Goal: Task Accomplishment & Management: Manage account settings

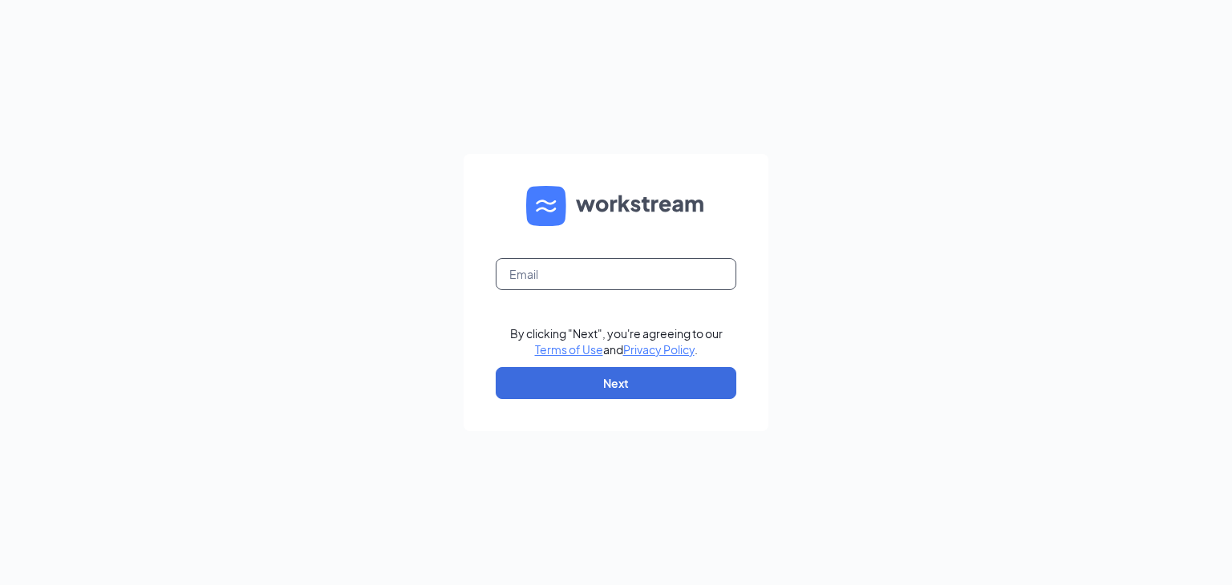
click at [561, 267] on input "text" at bounding box center [616, 274] width 241 height 32
type input "rvtc435@gmail.com"
click at [635, 375] on button "Next" at bounding box center [616, 383] width 241 height 32
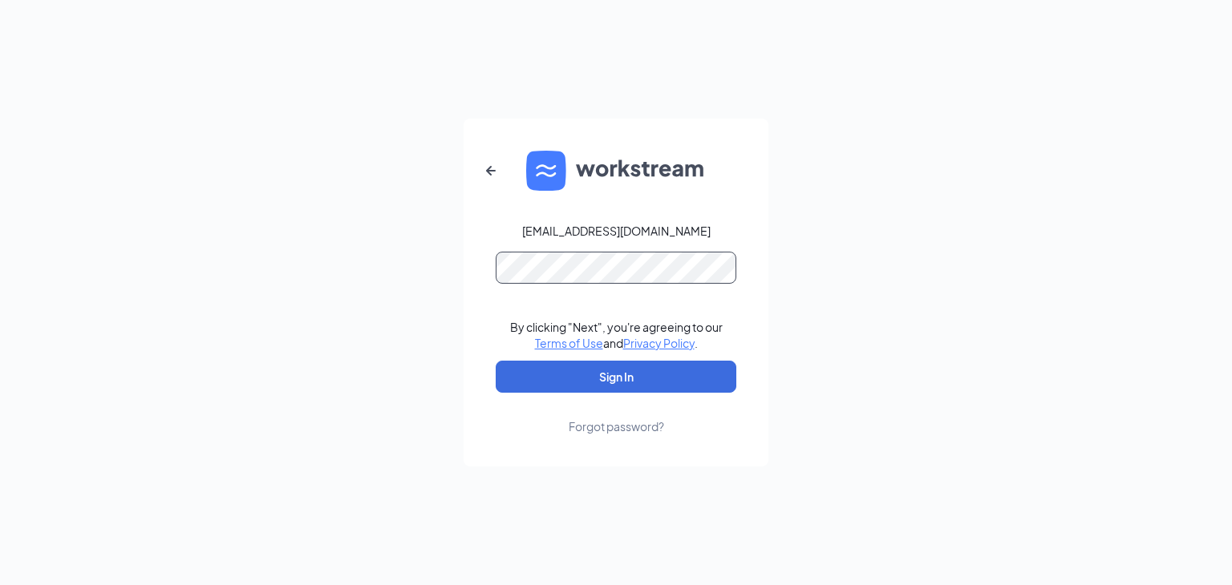
click at [496, 361] on button "Sign In" at bounding box center [616, 377] width 241 height 32
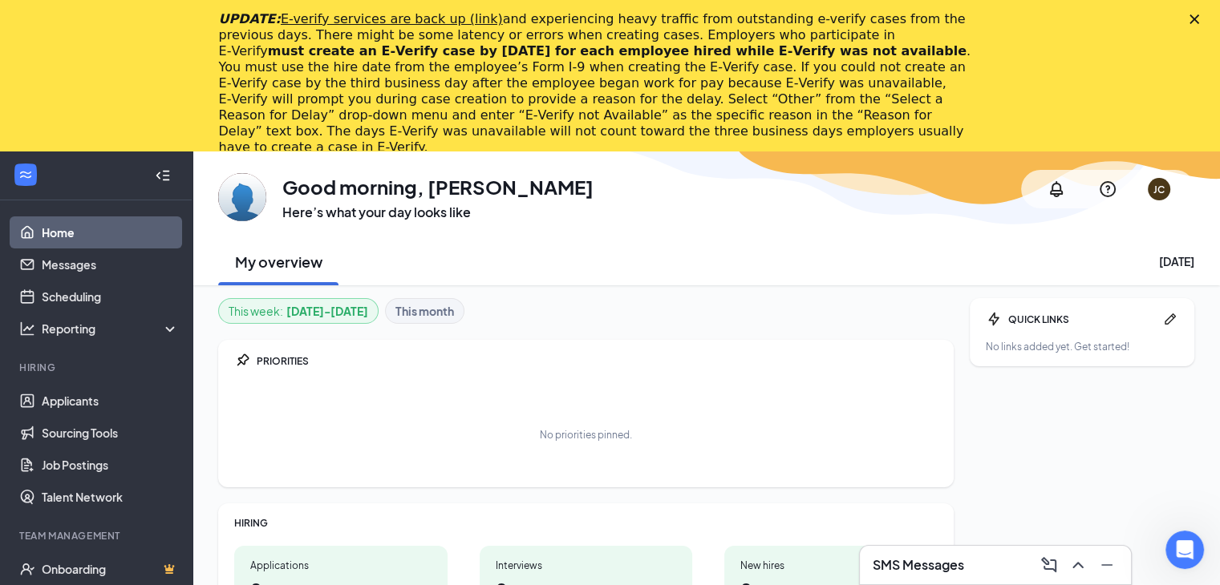
click at [1205, 18] on div "Close" at bounding box center [1197, 19] width 16 height 10
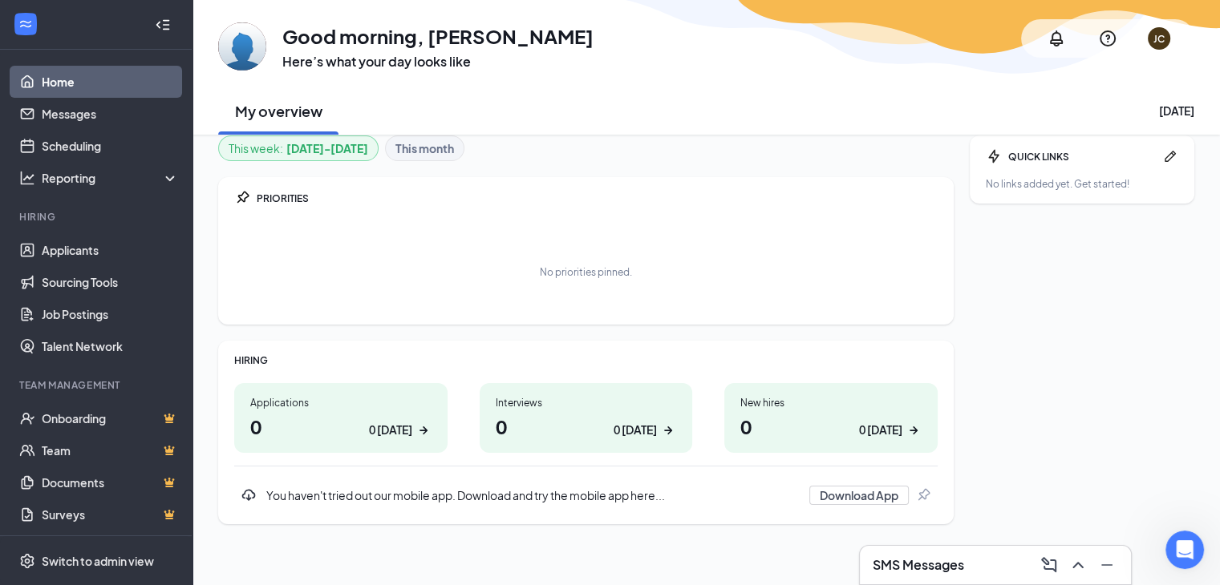
scroll to position [15, 0]
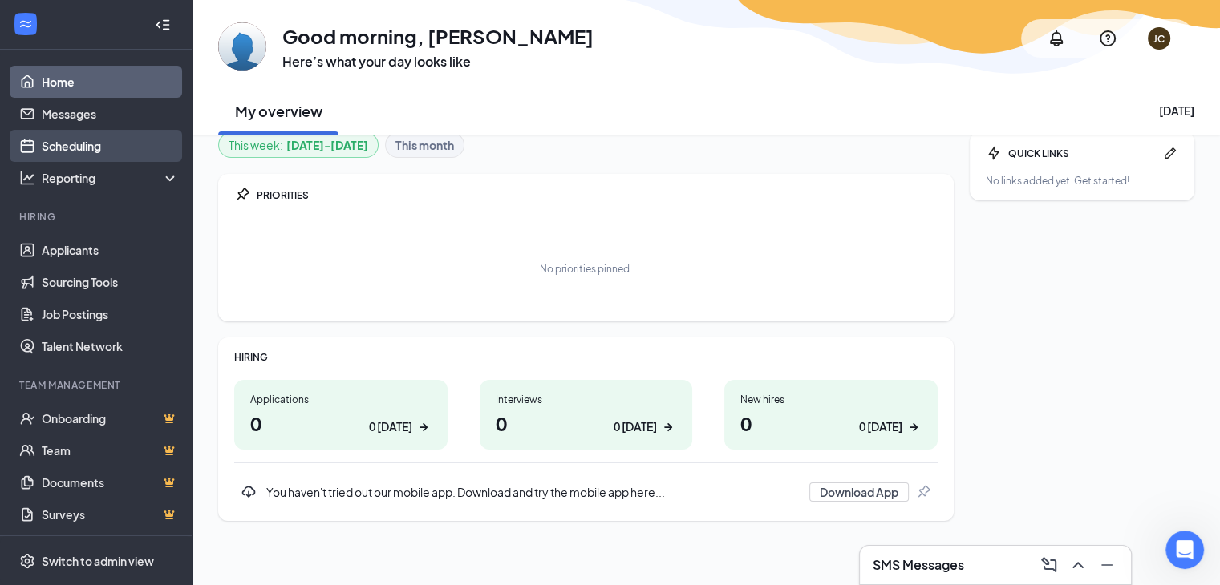
click at [81, 150] on link "Scheduling" at bounding box center [110, 146] width 137 height 32
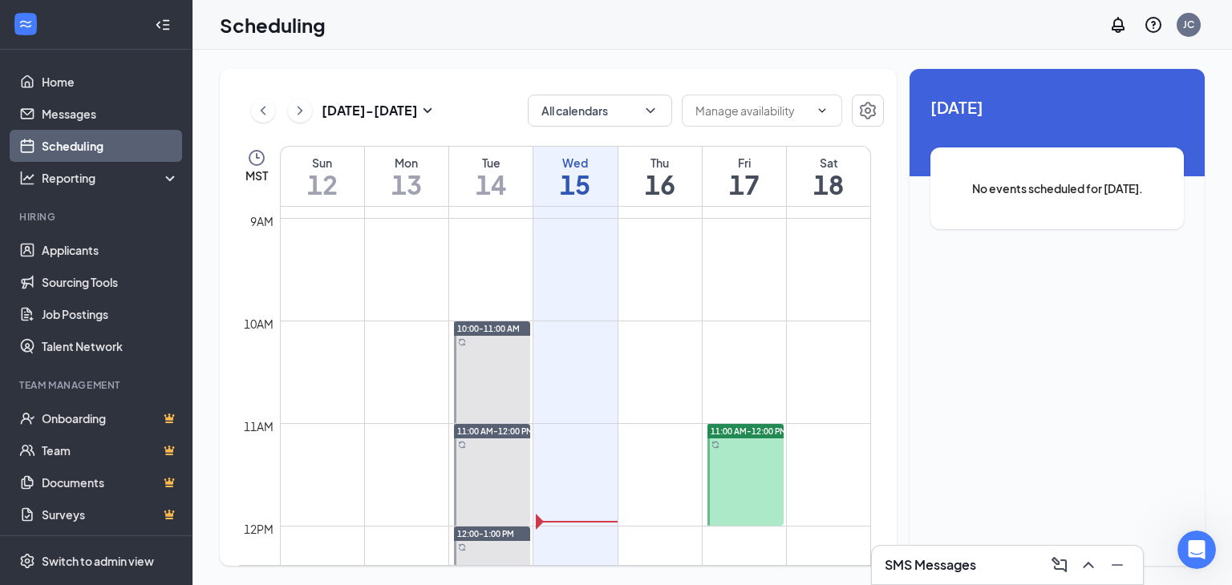
scroll to position [949, 0]
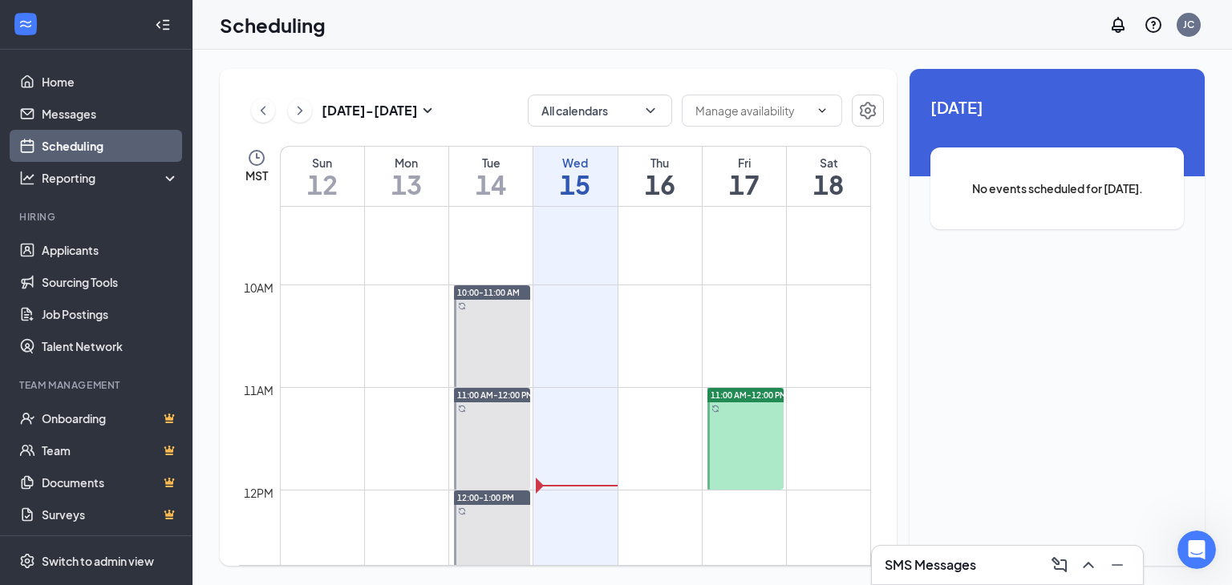
click at [734, 405] on div at bounding box center [745, 439] width 76 height 102
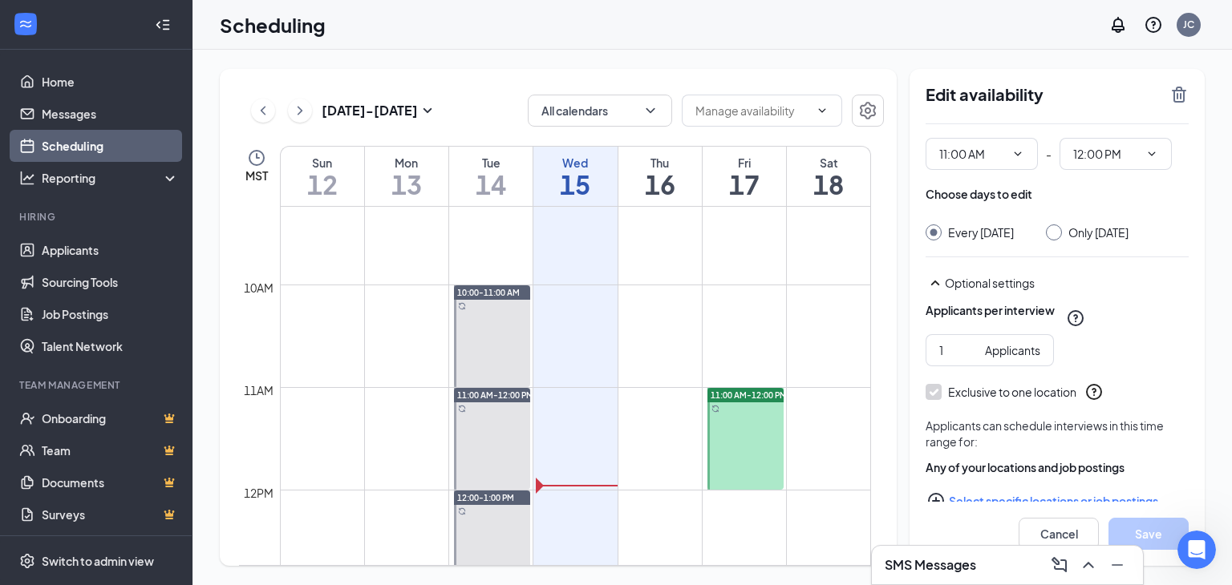
scroll to position [64, 0]
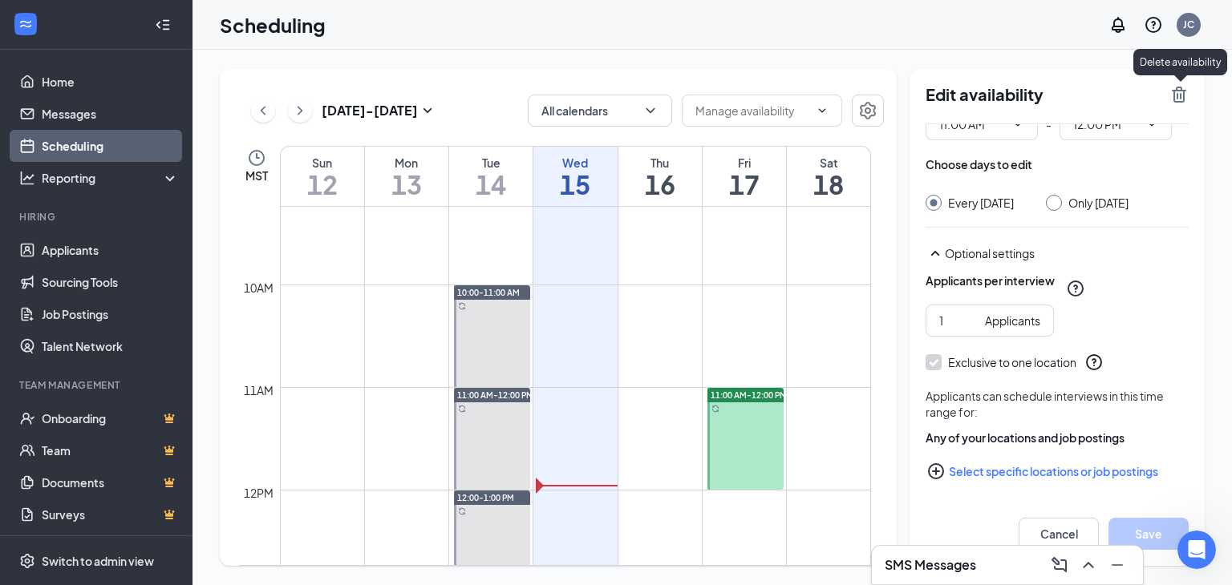
click at [1175, 98] on icon "TrashOutline" at bounding box center [1178, 94] width 19 height 19
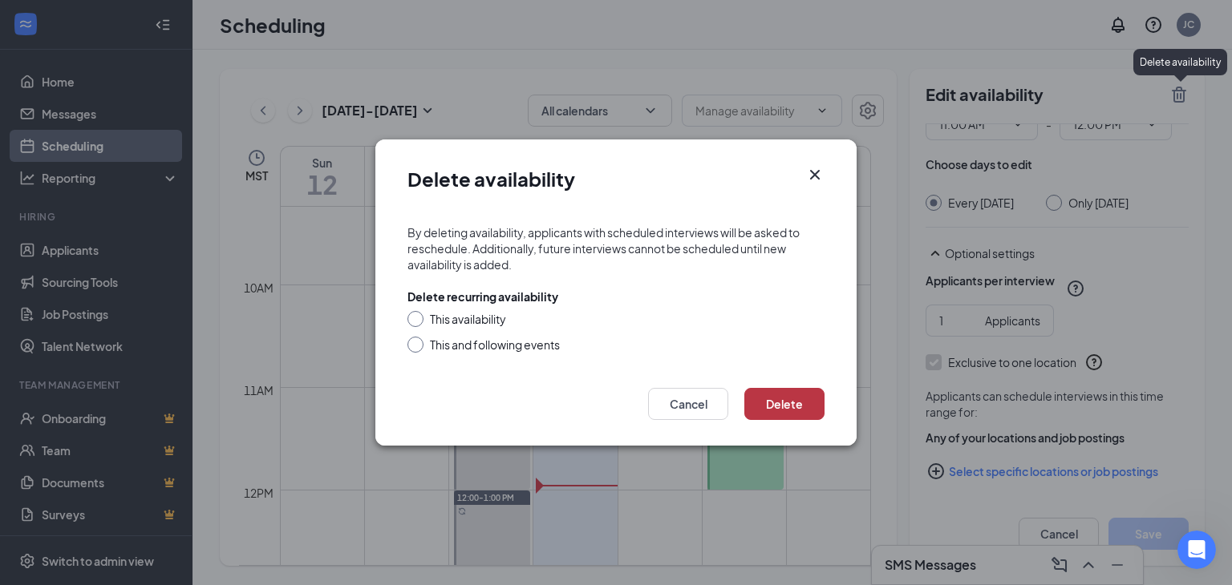
click at [773, 392] on button "Delete" at bounding box center [784, 404] width 80 height 32
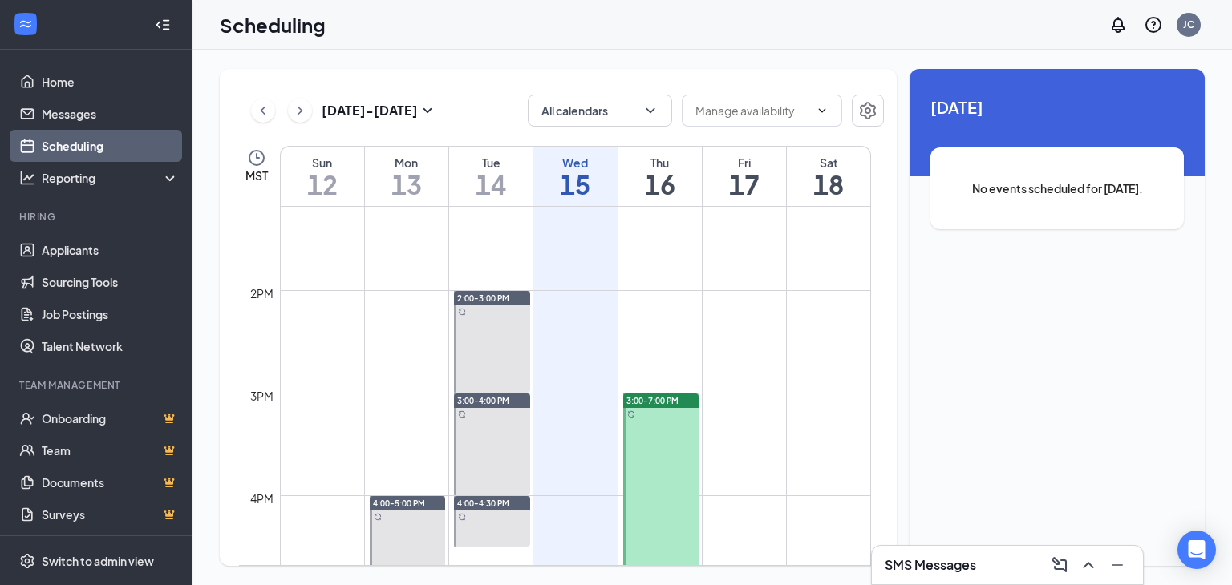
scroll to position [1397, 0]
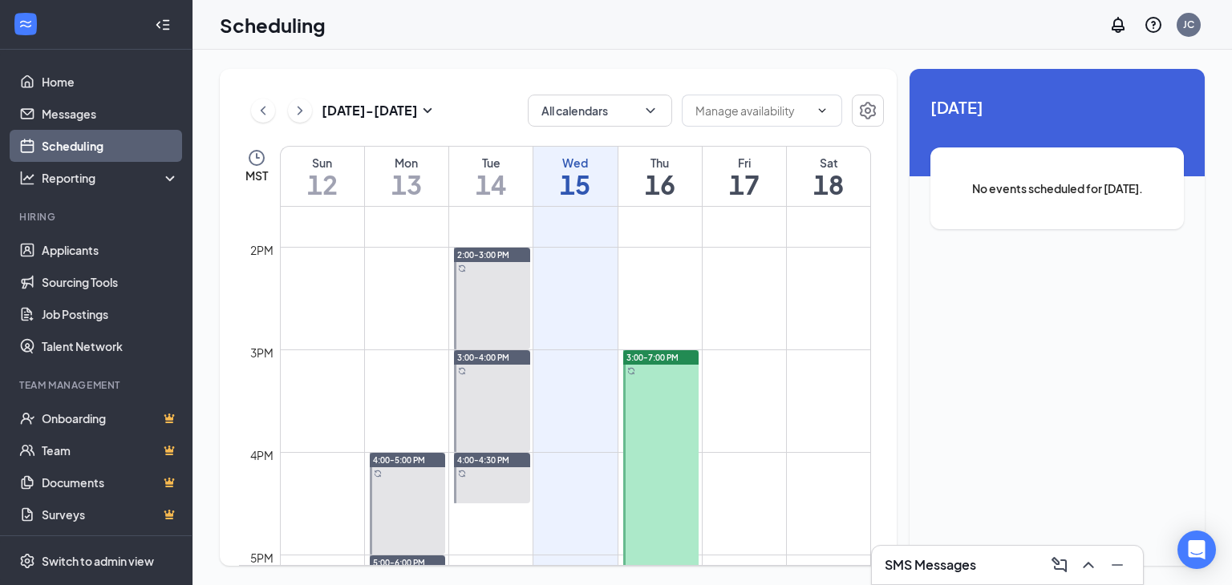
click at [661, 386] on div at bounding box center [661, 555] width 76 height 410
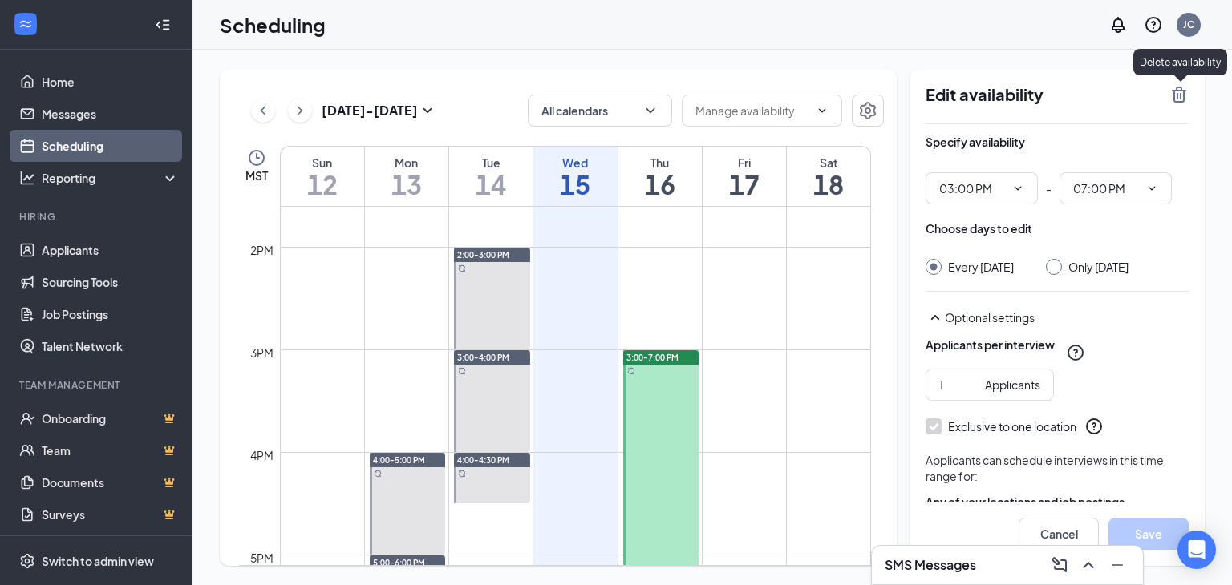
click at [1179, 91] on icon "TrashOutline" at bounding box center [1178, 94] width 19 height 19
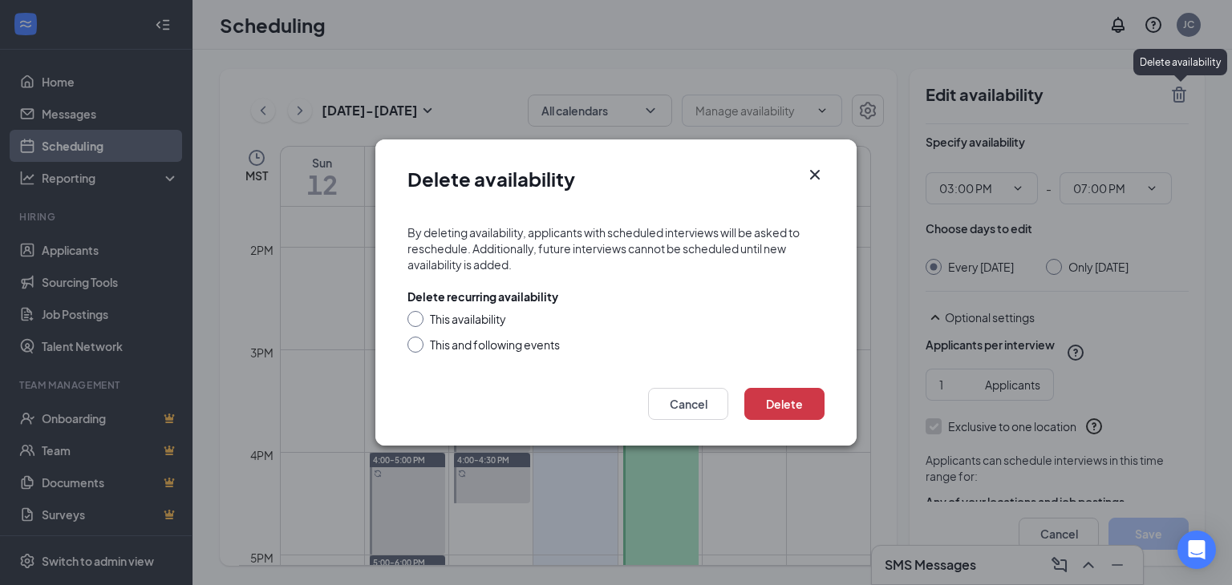
click at [415, 341] on input "This and following events" at bounding box center [412, 342] width 11 height 11
radio input "true"
click at [776, 403] on button "Delete" at bounding box center [784, 404] width 80 height 32
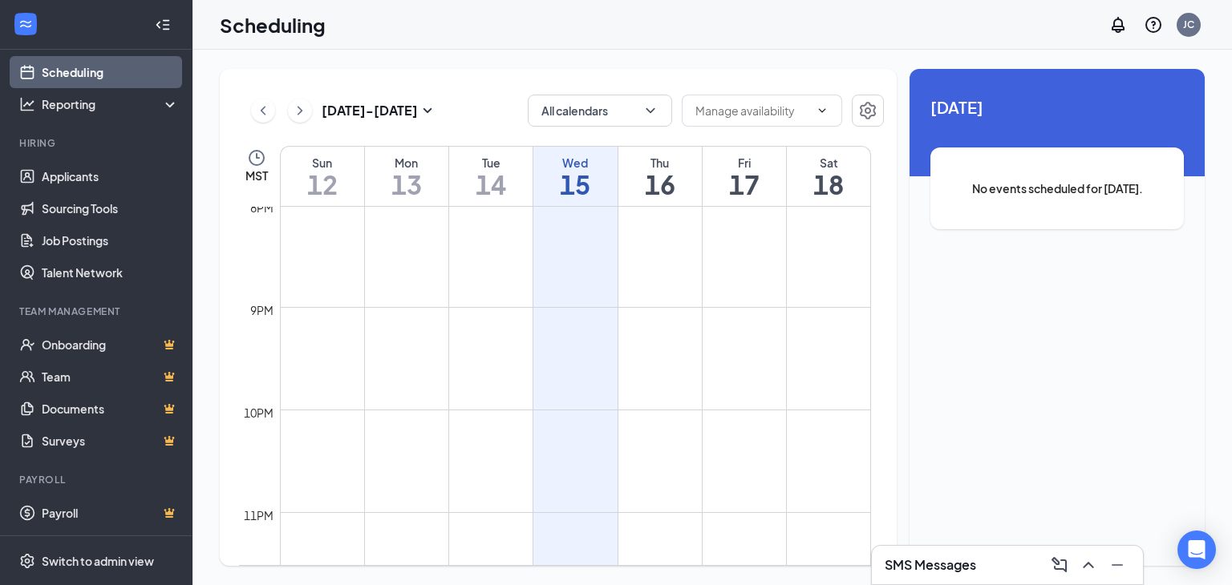
scroll to position [2104, 0]
click at [1087, 569] on icon "ChevronUp" at bounding box center [1087, 565] width 19 height 19
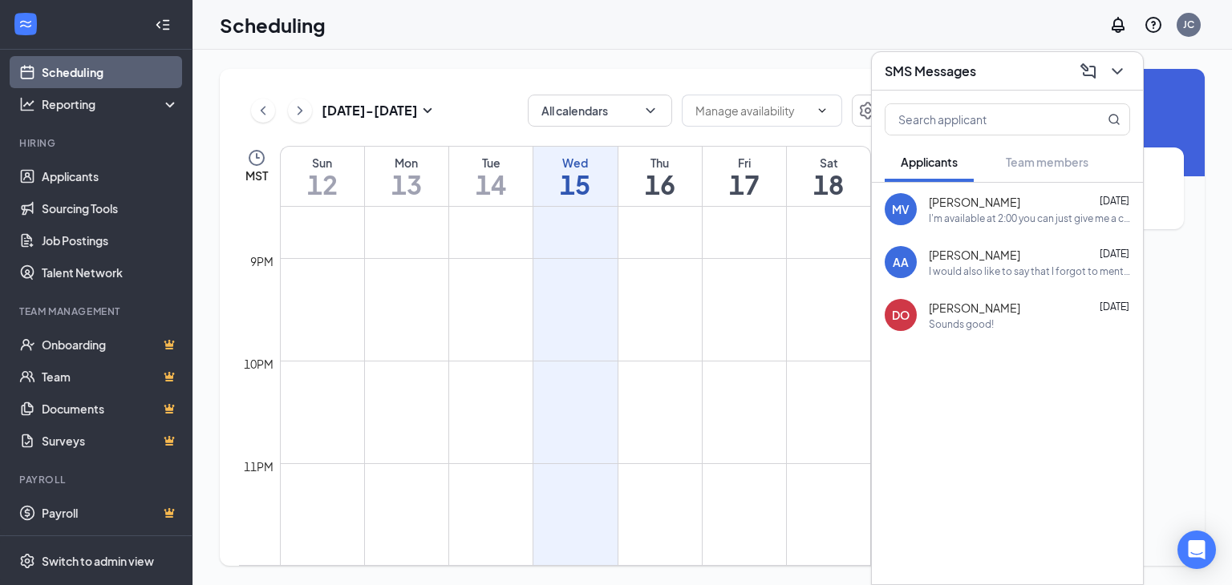
click at [1011, 215] on div "I'm available at 2:00 you can just give me a call whenever you're available" at bounding box center [1028, 219] width 201 height 14
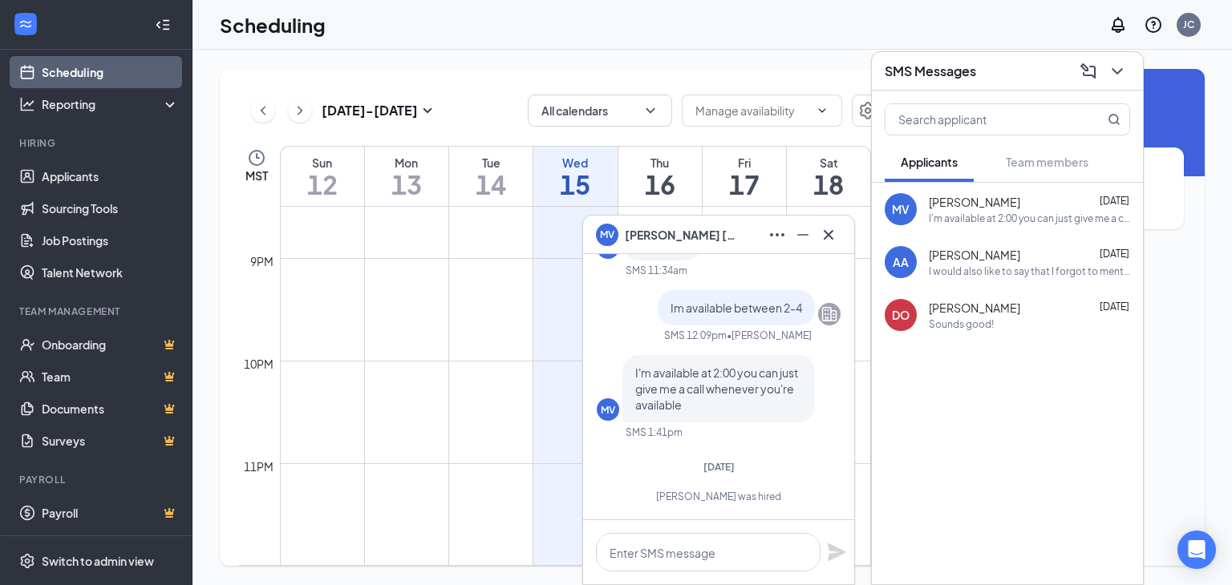
drag, startPoint x: 1069, startPoint y: 216, endPoint x: 1126, endPoint y: 342, distance: 138.2
click at [1126, 342] on div at bounding box center [1007, 382] width 271 height 80
click at [1110, 76] on icon "ChevronDown" at bounding box center [1116, 71] width 19 height 19
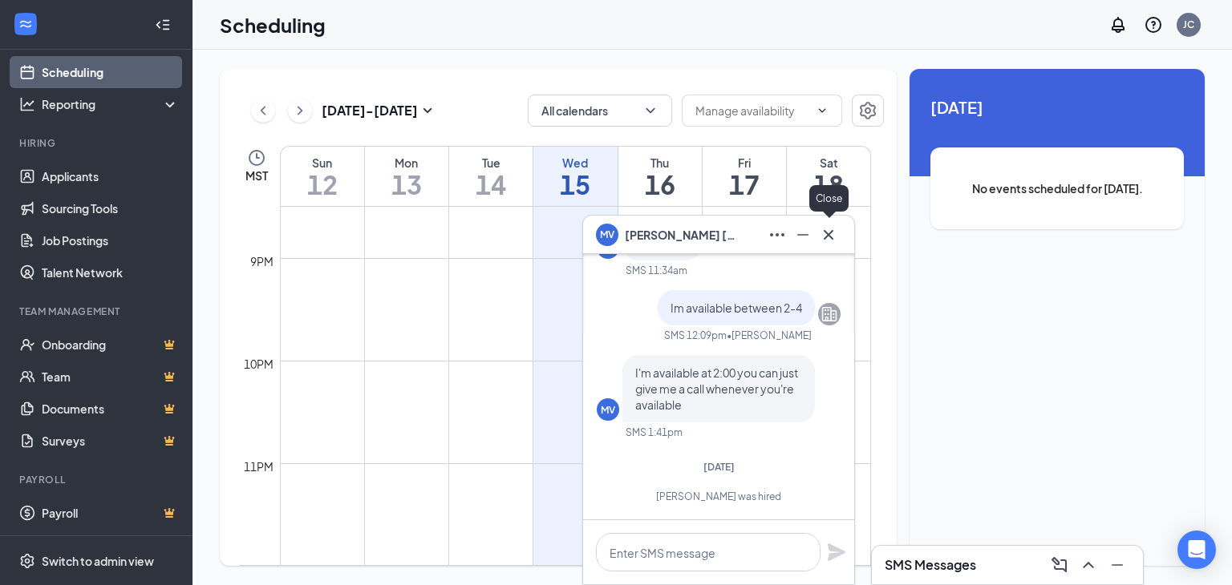
click at [826, 236] on icon "Cross" at bounding box center [828, 234] width 10 height 10
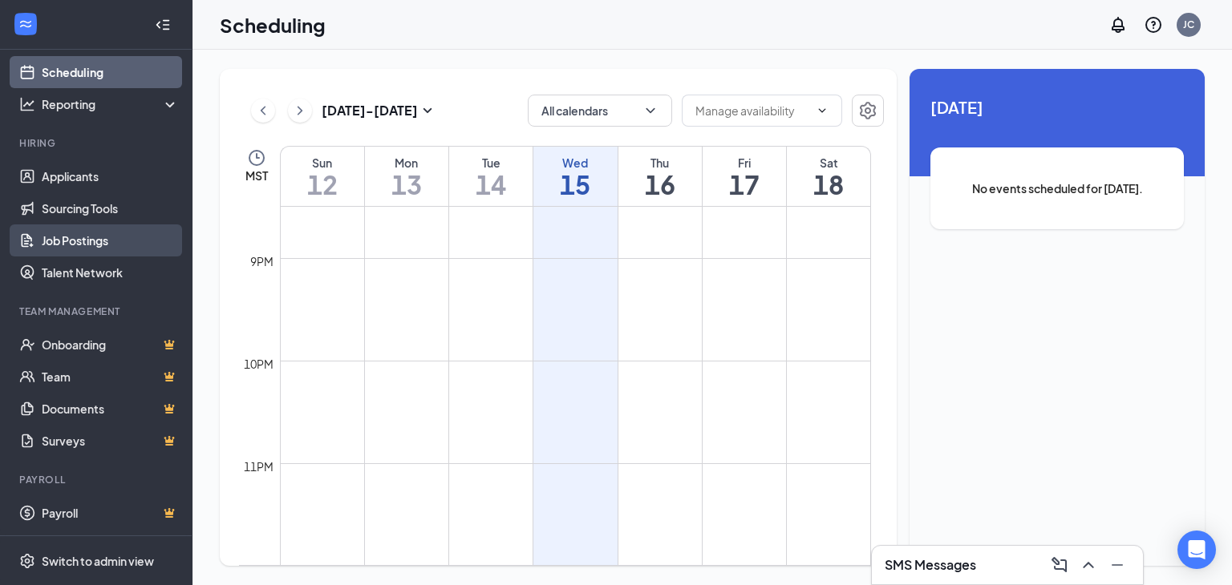
click at [75, 239] on link "Job Postings" at bounding box center [110, 241] width 137 height 32
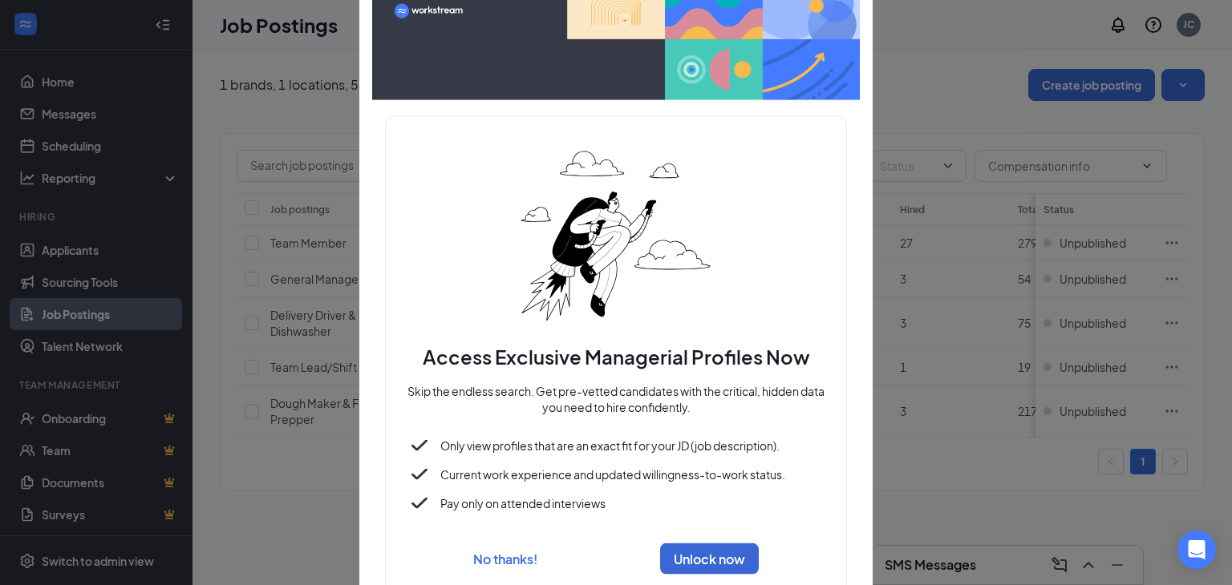
click at [524, 554] on button "No thanks!" at bounding box center [505, 558] width 64 height 17
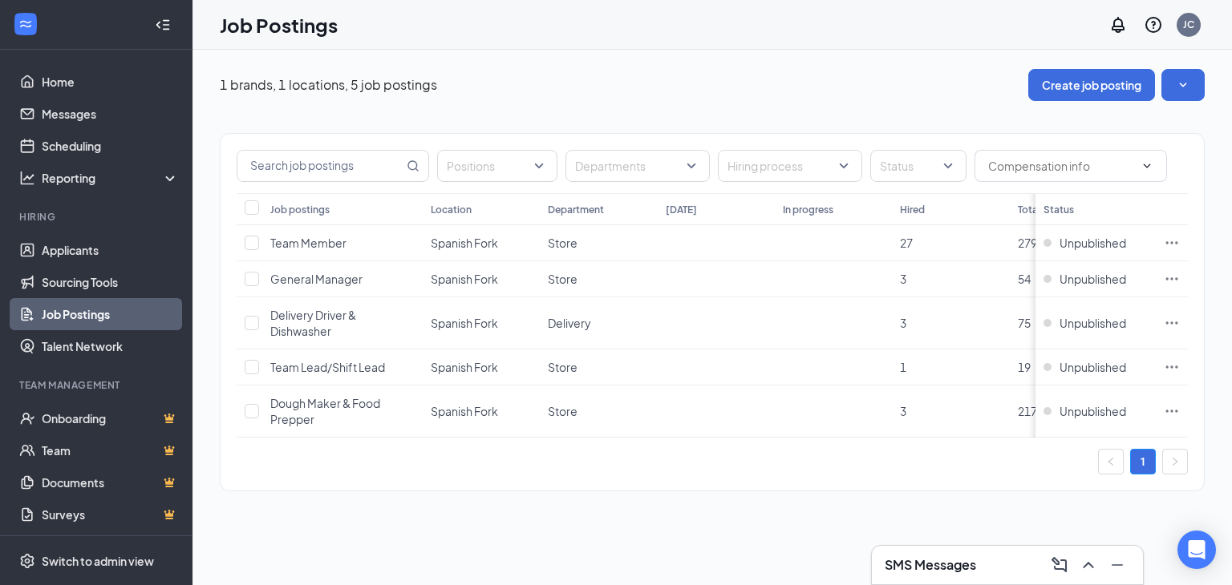
click at [848, 94] on div "1 brands, 1 locations, 5 job postings Create job posting" at bounding box center [712, 85] width 985 height 32
click at [82, 309] on link "Job Postings" at bounding box center [110, 314] width 137 height 32
click at [255, 415] on input "checkbox" at bounding box center [252, 411] width 14 height 14
checkbox input "true"
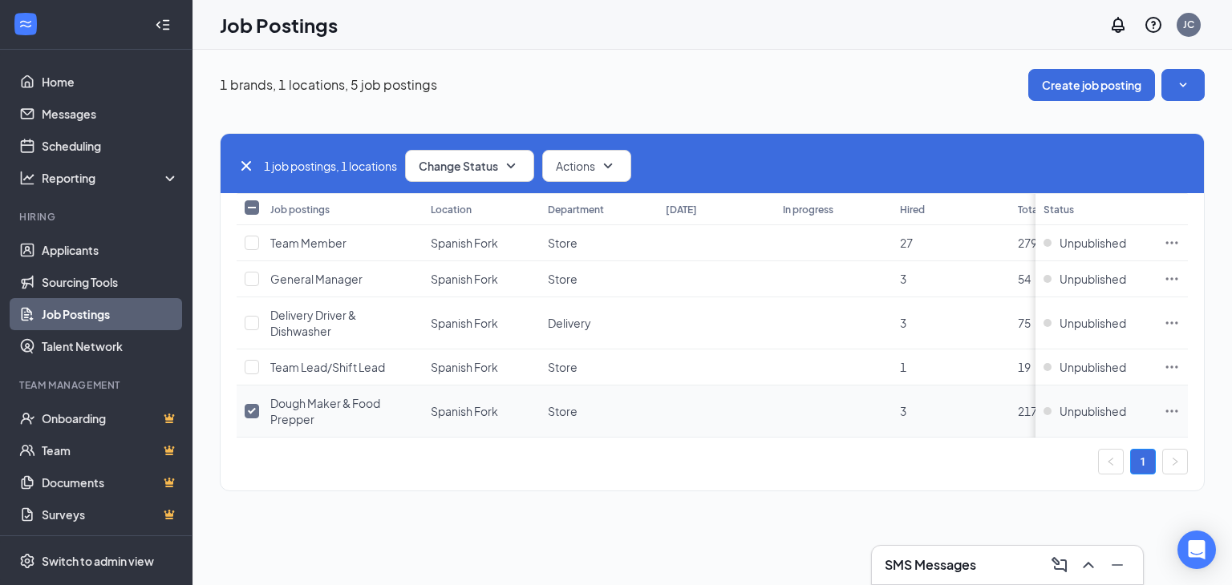
click at [1167, 410] on icon "Ellipses" at bounding box center [1172, 411] width 12 height 2
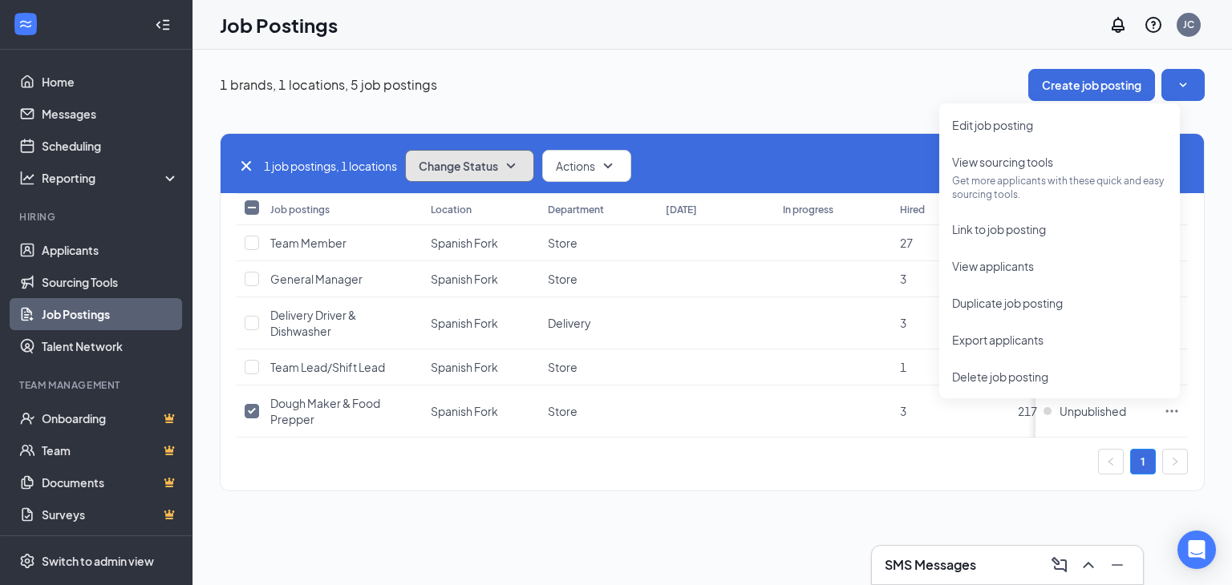
click at [495, 164] on span "Change Status" at bounding box center [458, 165] width 79 height 11
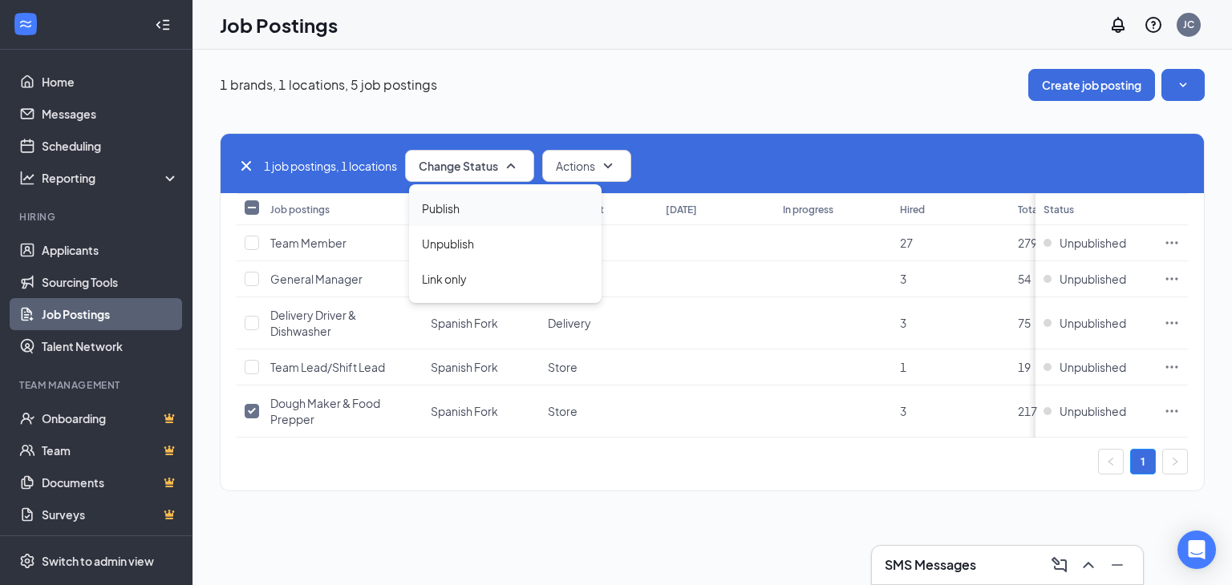
click at [467, 206] on div "Publish" at bounding box center [505, 208] width 192 height 35
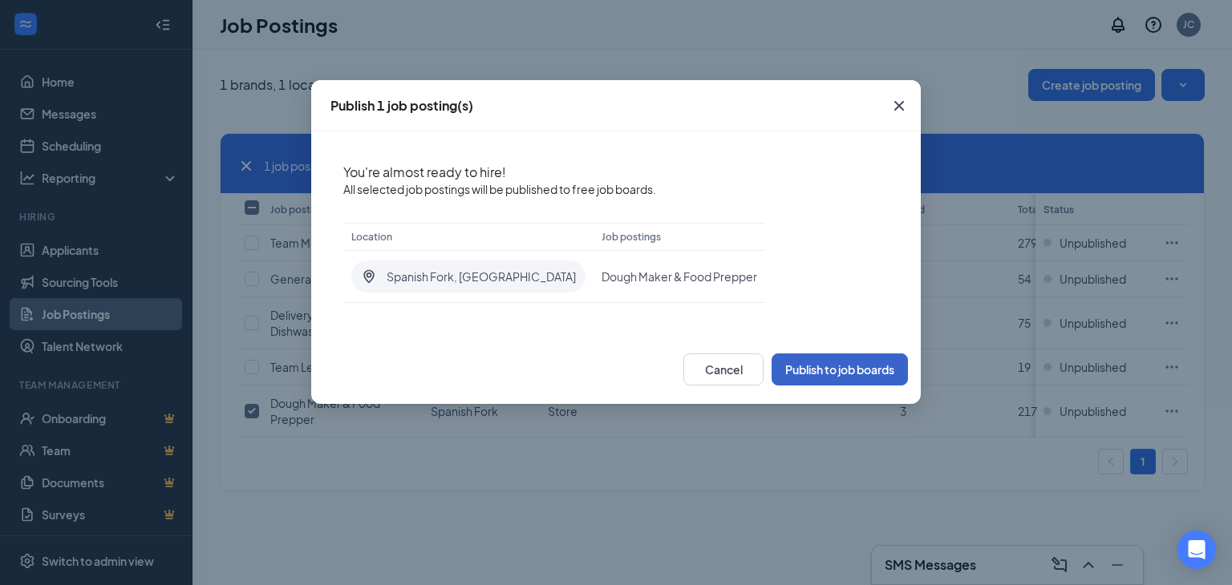
click at [813, 370] on button "Publish to job boards" at bounding box center [839, 370] width 136 height 32
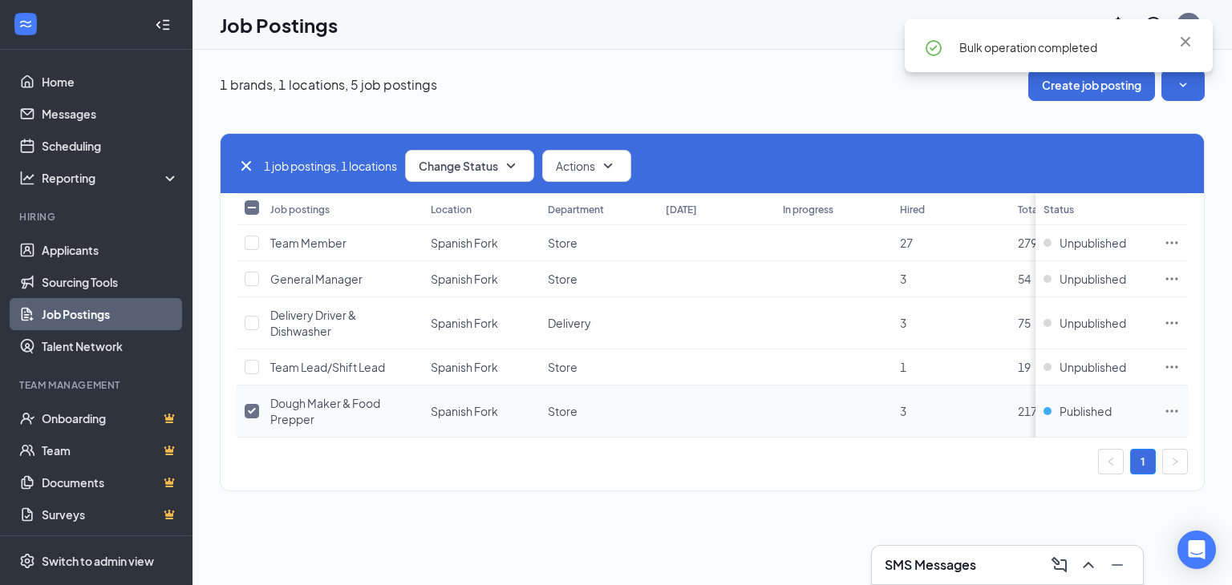
click at [302, 396] on span "Dough Maker & Food Prepper" at bounding box center [325, 411] width 110 height 30
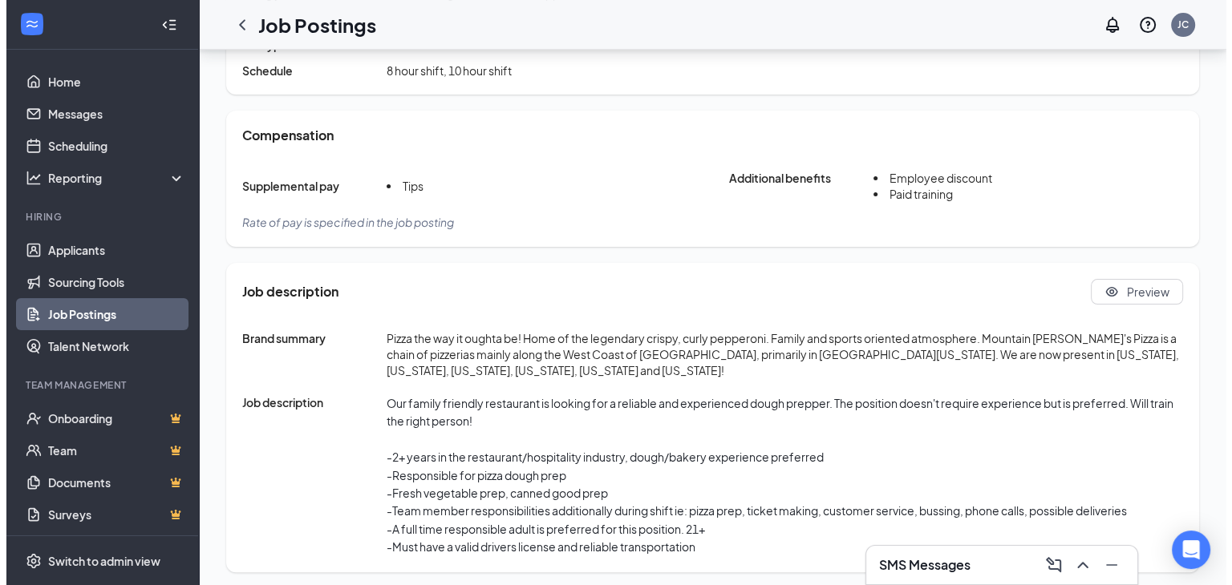
scroll to position [443, 0]
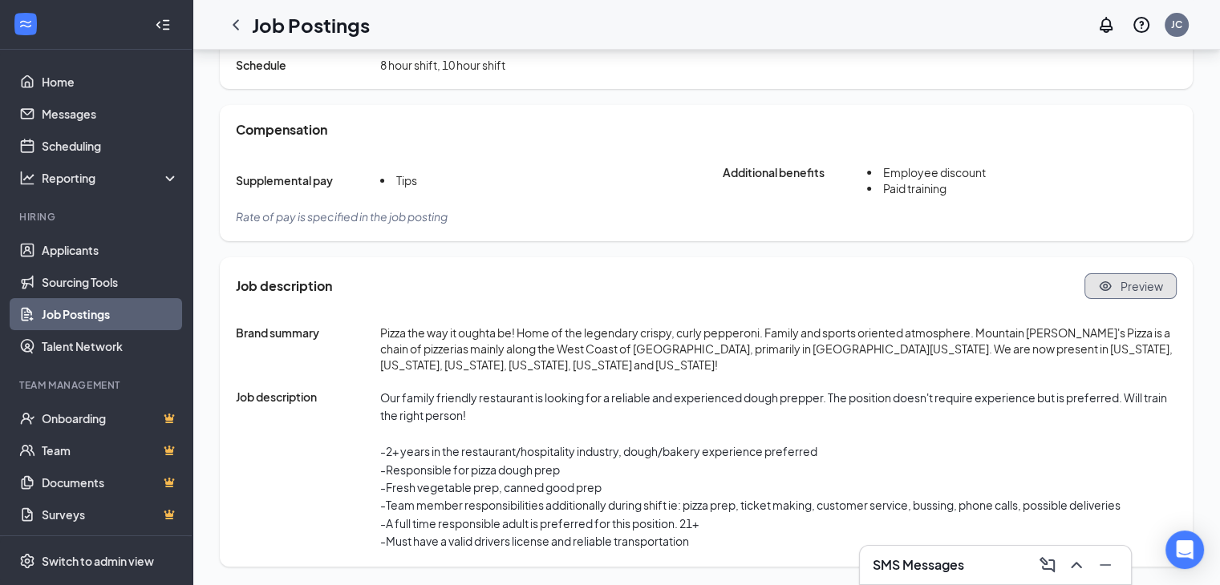
click at [1142, 289] on span "Preview" at bounding box center [1141, 286] width 42 height 16
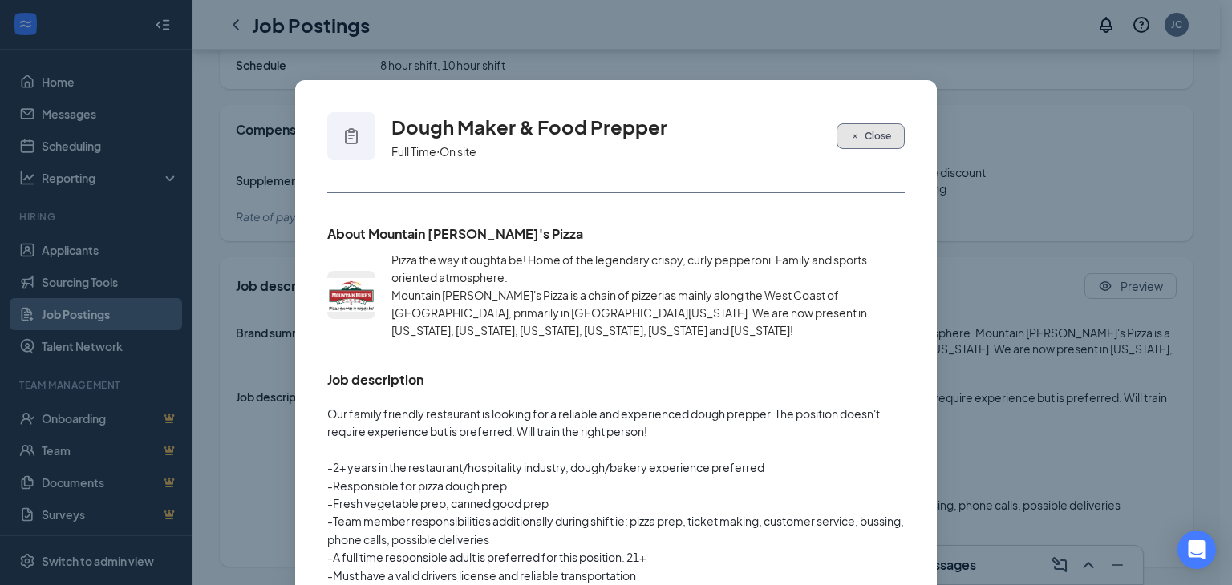
click at [875, 131] on span "Close" at bounding box center [877, 136] width 26 height 14
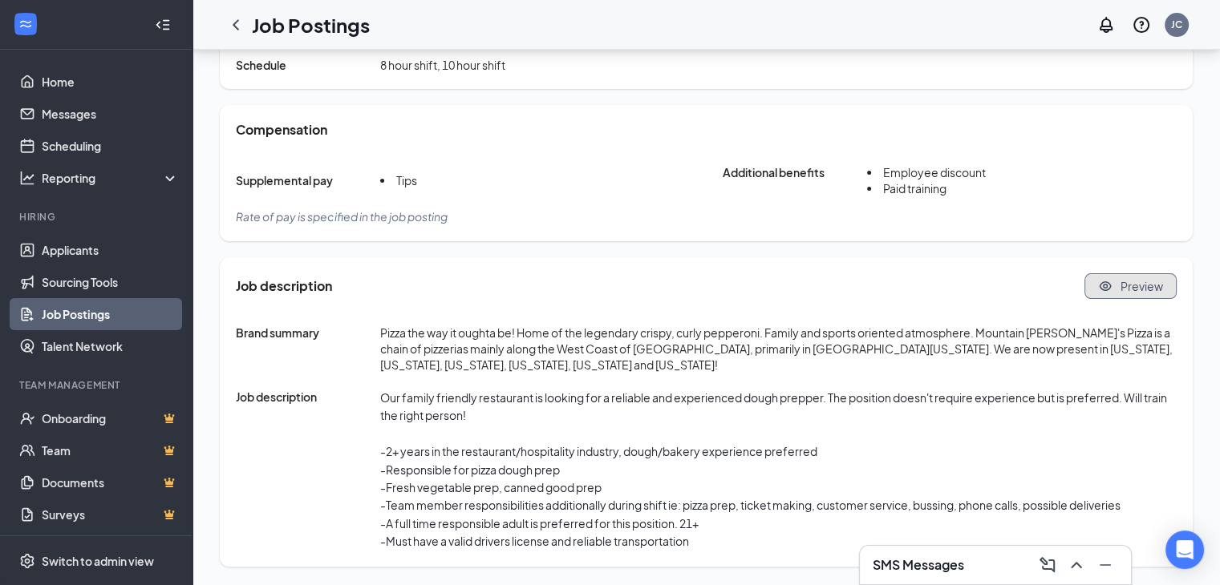
scroll to position [74, 0]
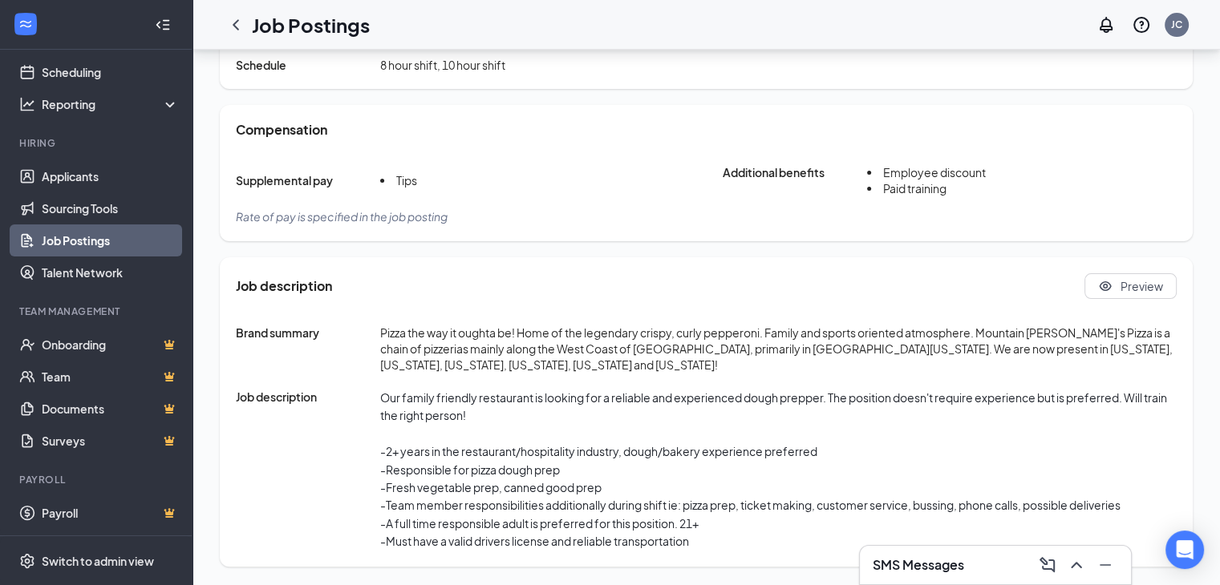
click at [60, 242] on link "Job Postings" at bounding box center [110, 241] width 137 height 32
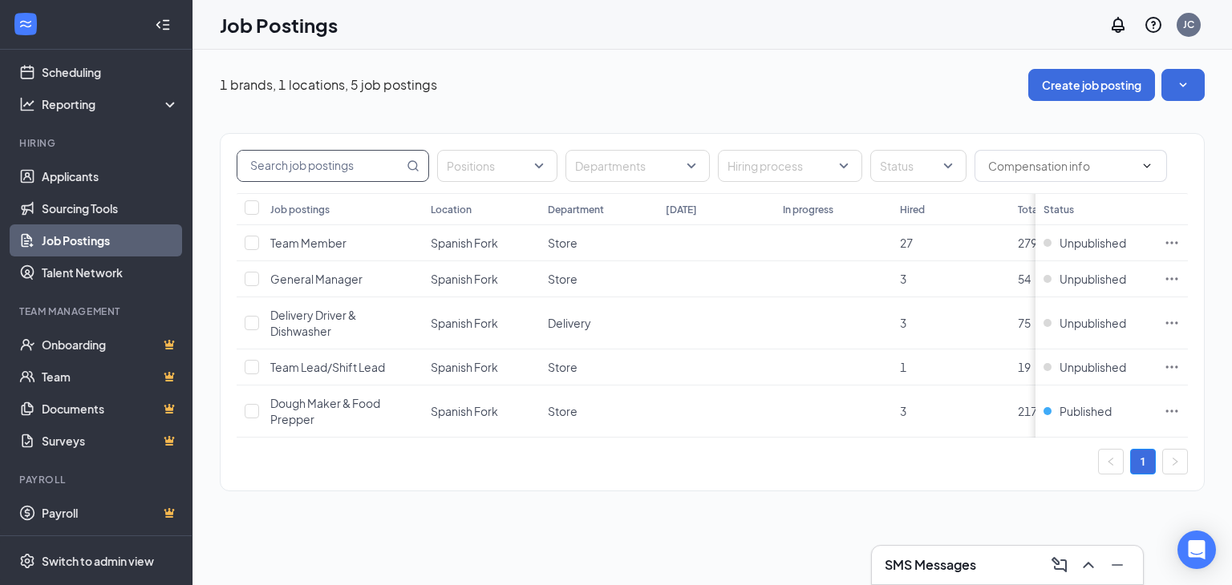
click at [369, 169] on input "text" at bounding box center [320, 166] width 166 height 30
click at [477, 170] on div at bounding box center [489, 166] width 96 height 26
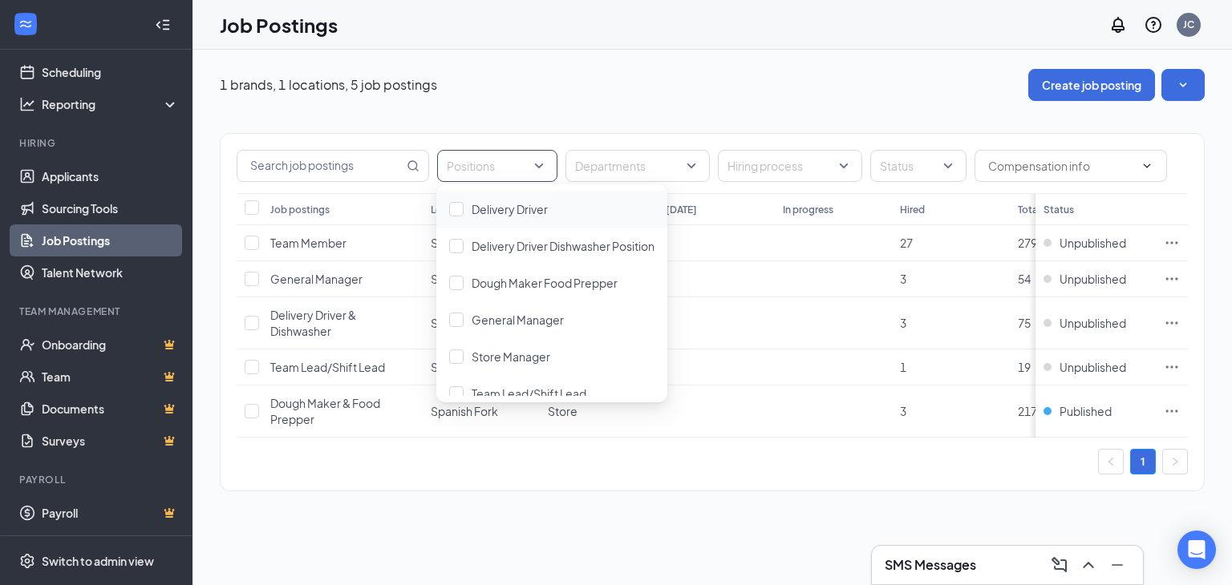
click at [539, 171] on div "Positions" at bounding box center [497, 166] width 120 height 32
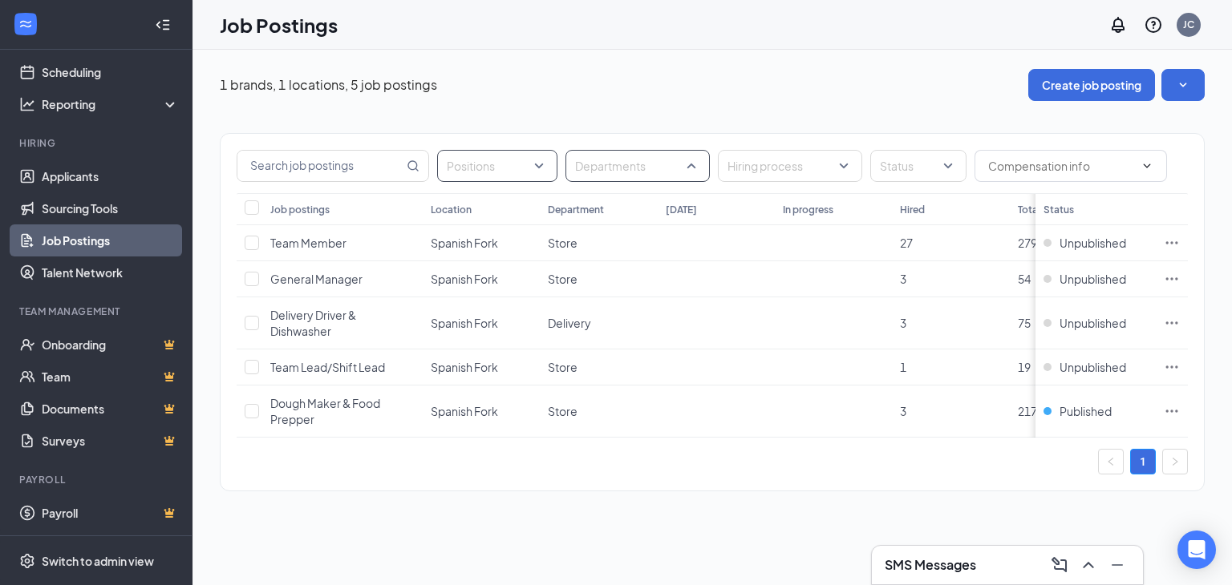
click at [641, 159] on div at bounding box center [629, 166] width 120 height 26
click at [645, 107] on div "Positions Departments Hiring process Status Job postings Location Department To…" at bounding box center [712, 304] width 985 height 407
click at [119, 265] on link "Talent Network" at bounding box center [110, 273] width 137 height 32
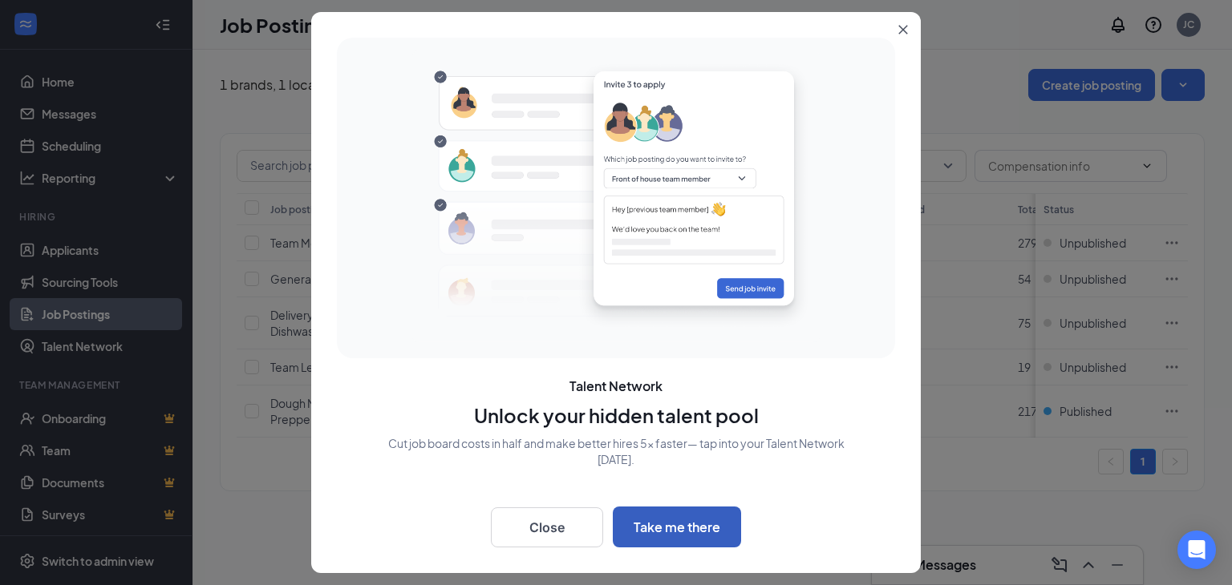
click at [660, 530] on button "Take me there" at bounding box center [677, 527] width 128 height 41
click at [903, 28] on icon "Close" at bounding box center [903, 30] width 9 height 9
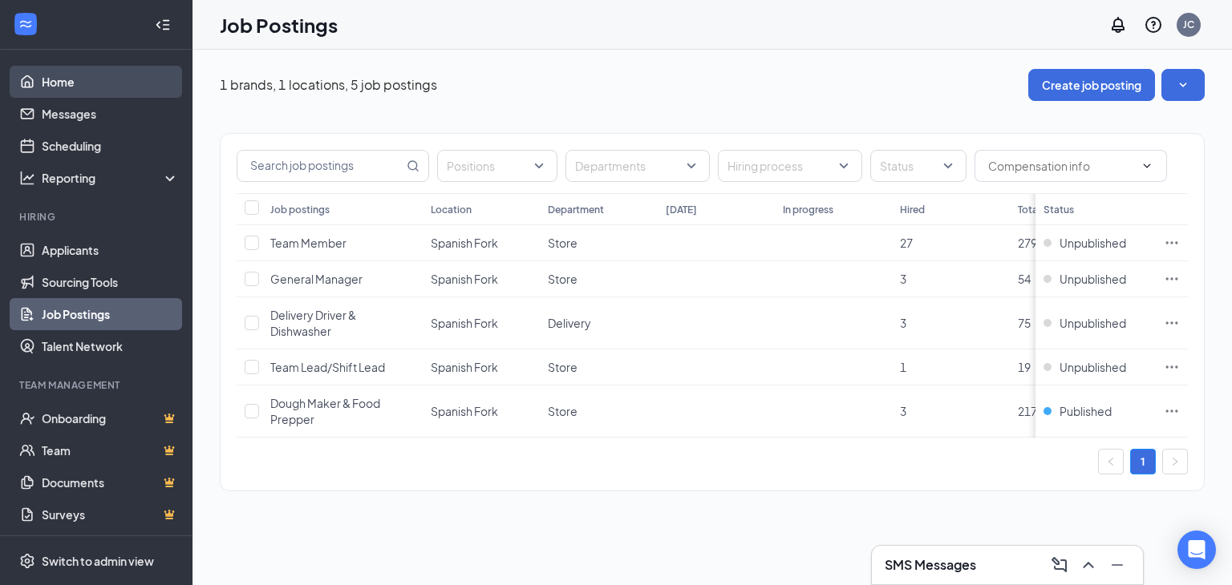
click at [81, 87] on link "Home" at bounding box center [110, 82] width 137 height 32
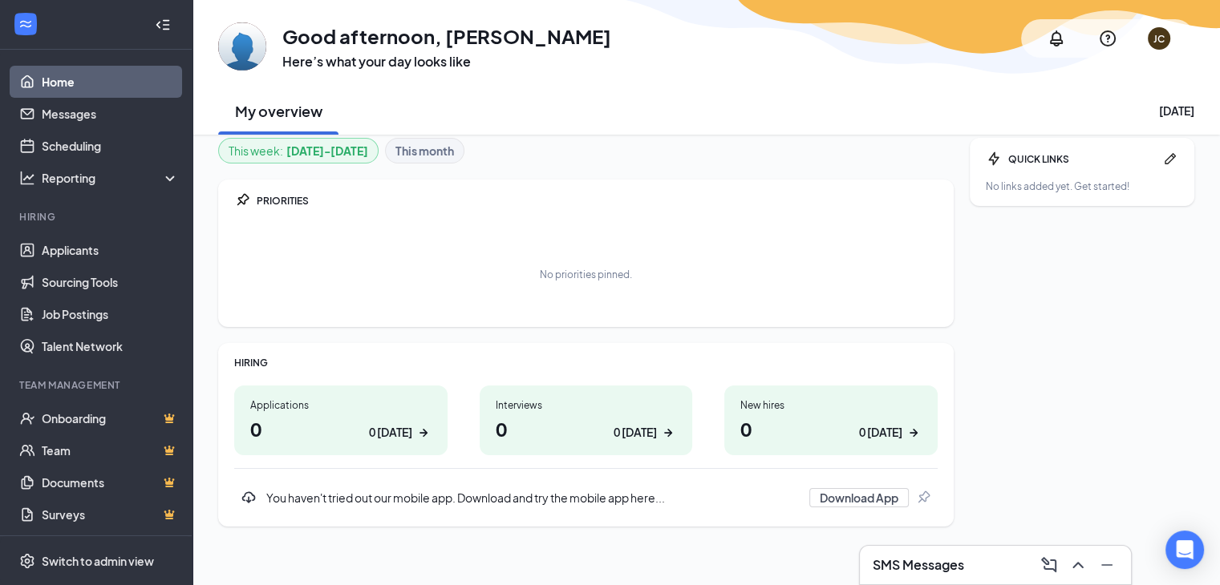
scroll to position [15, 0]
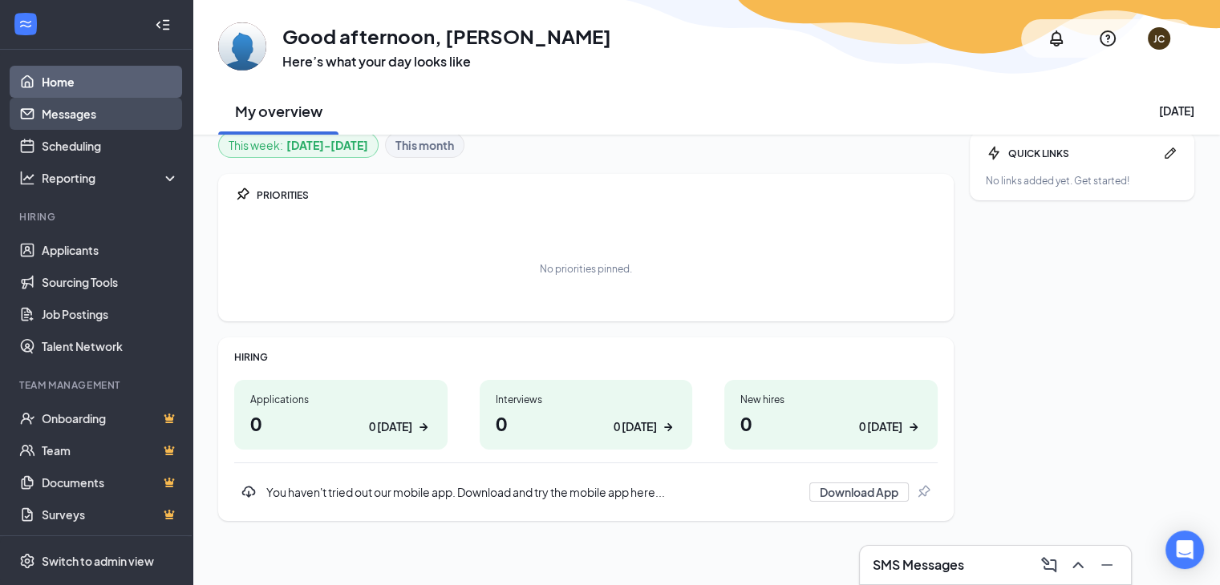
click at [79, 117] on link "Messages" at bounding box center [110, 114] width 137 height 32
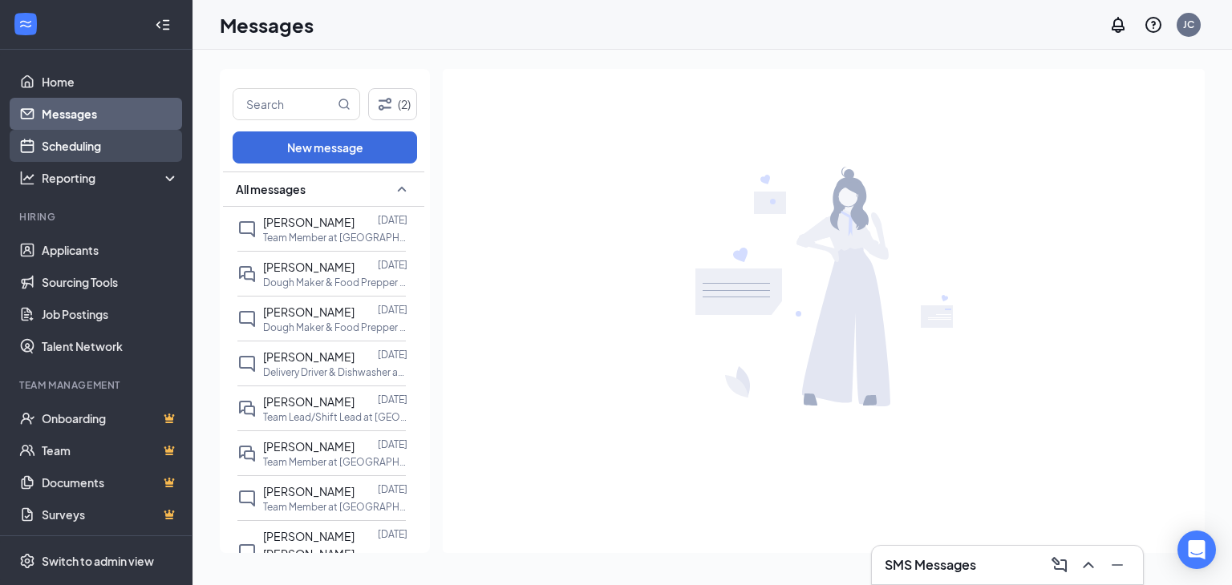
click at [66, 142] on link "Scheduling" at bounding box center [110, 146] width 137 height 32
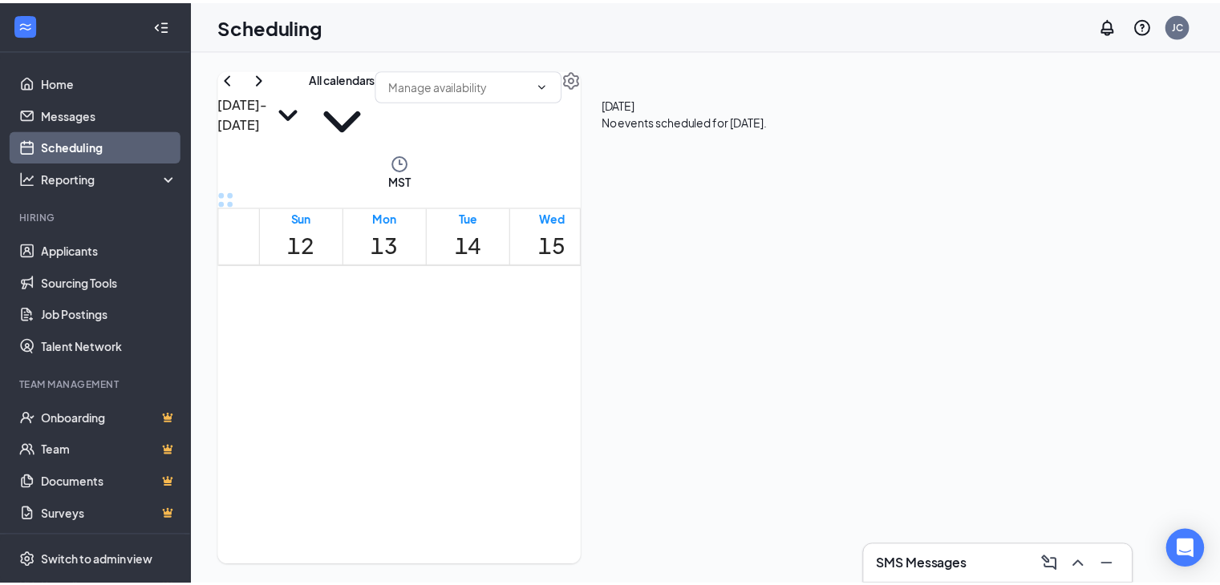
scroll to position [858, 0]
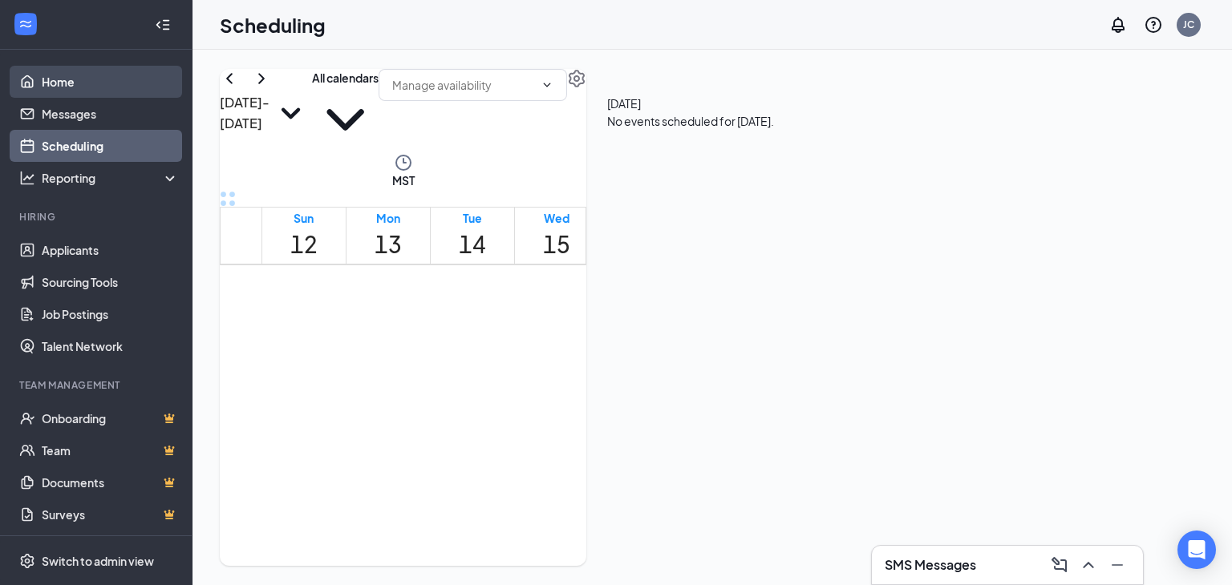
click at [47, 80] on link "Home" at bounding box center [110, 82] width 137 height 32
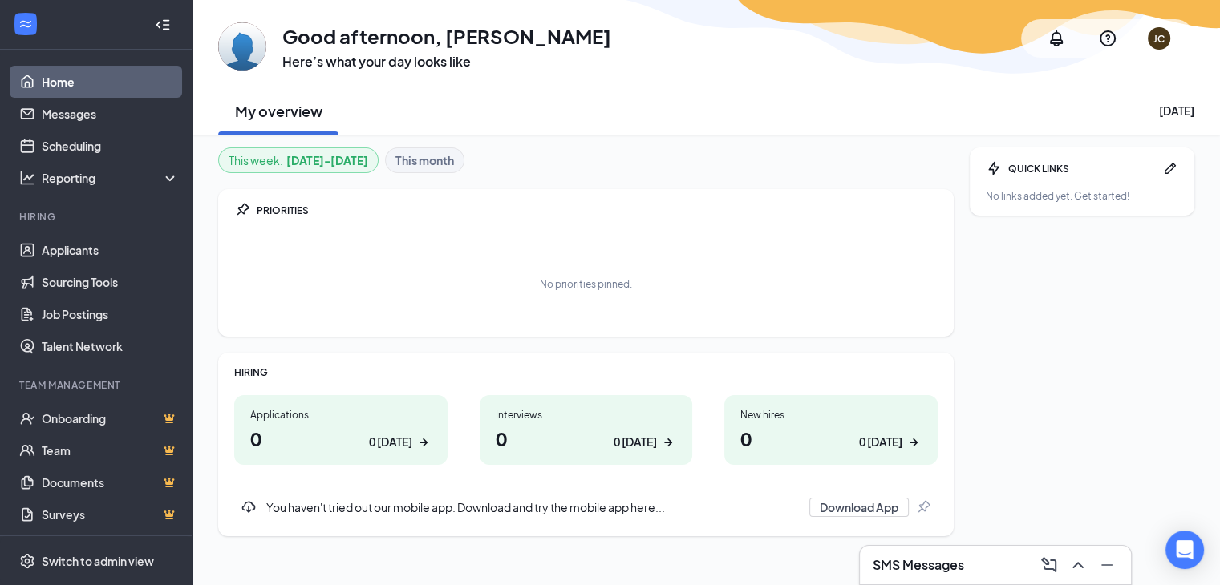
click at [156, 26] on icon "Collapse" at bounding box center [163, 25] width 16 height 16
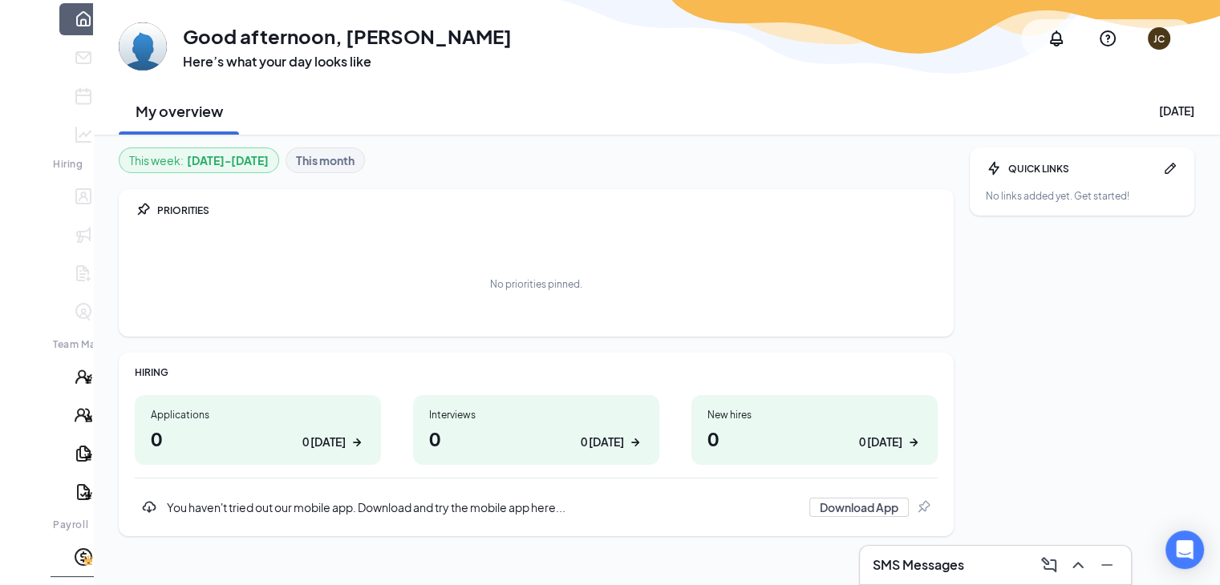
click at [19, 29] on icon "Expand" at bounding box center [25, 37] width 16 height 16
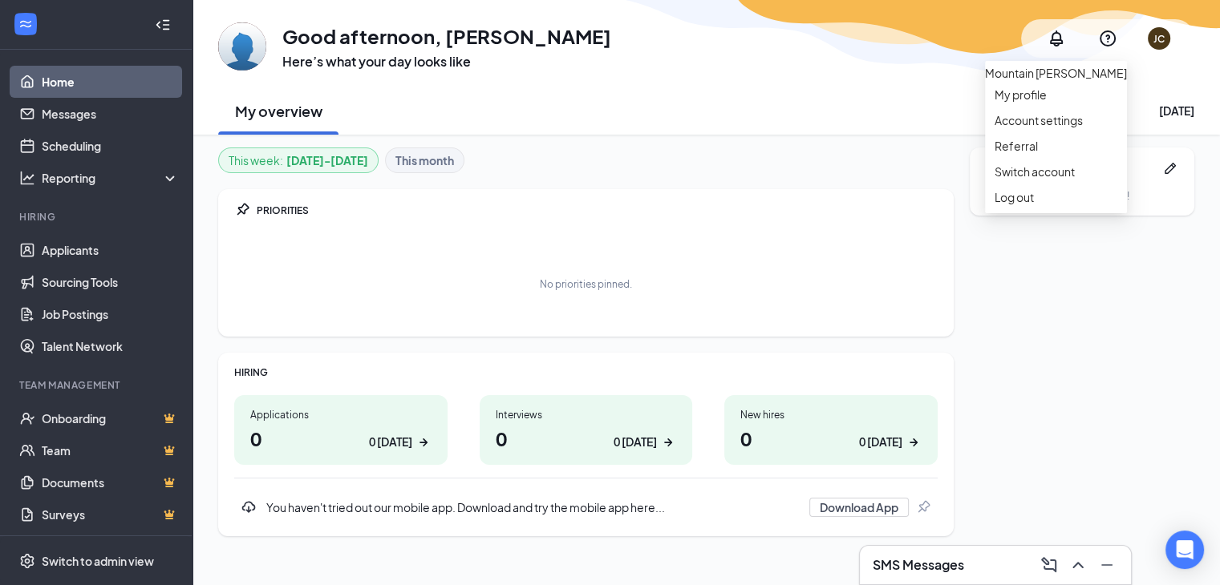
click at [1156, 34] on div "JC" at bounding box center [1158, 39] width 11 height 14
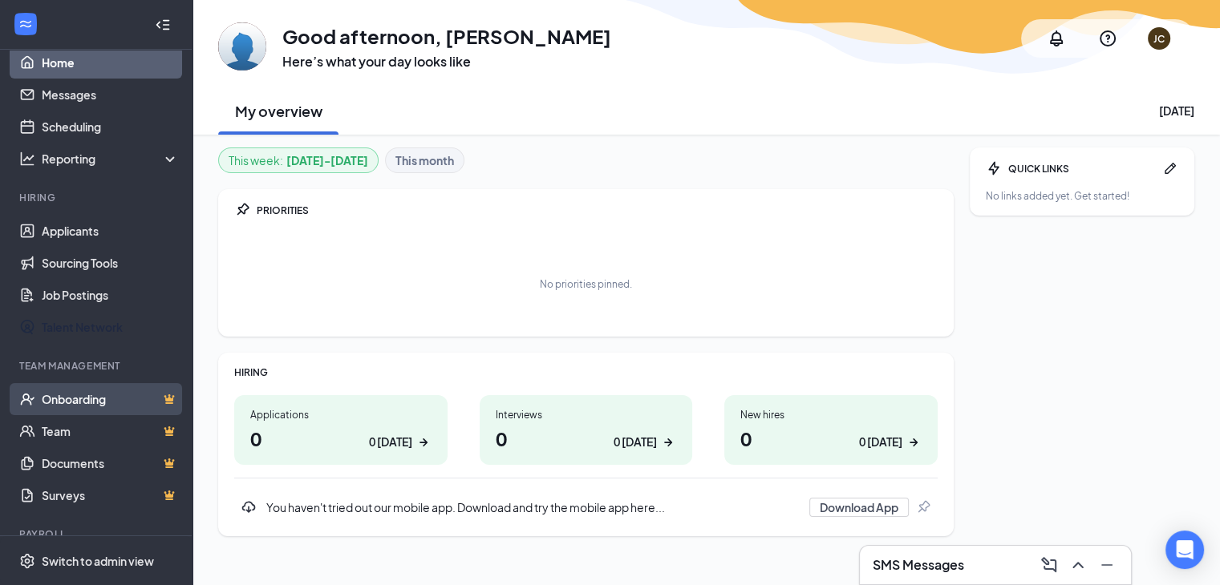
scroll to position [74, 0]
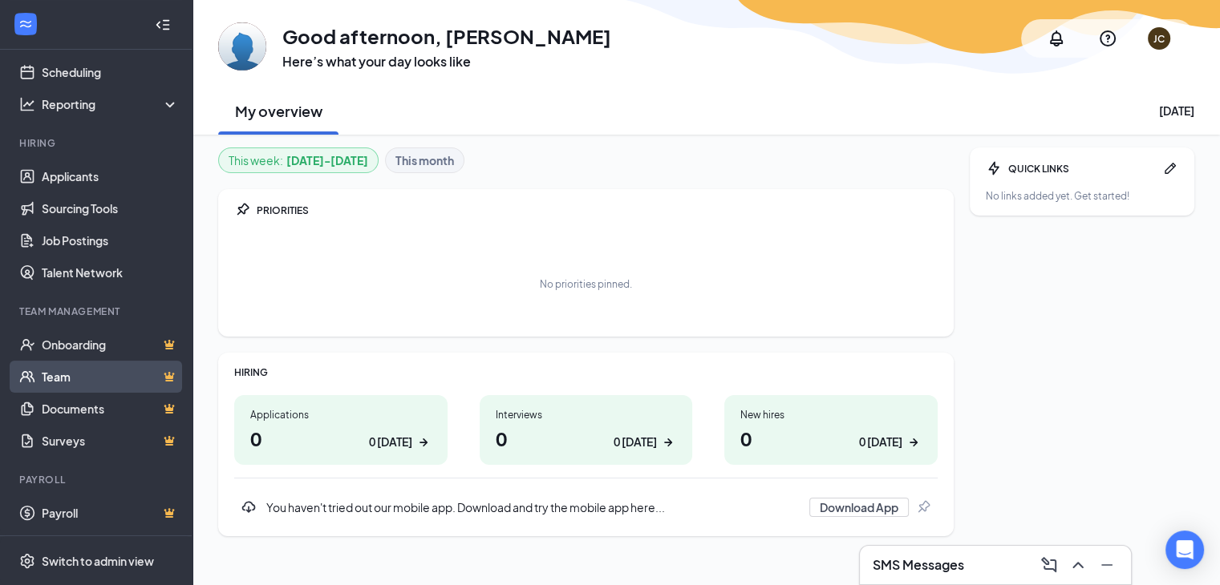
click at [67, 370] on link "Team" at bounding box center [110, 377] width 137 height 32
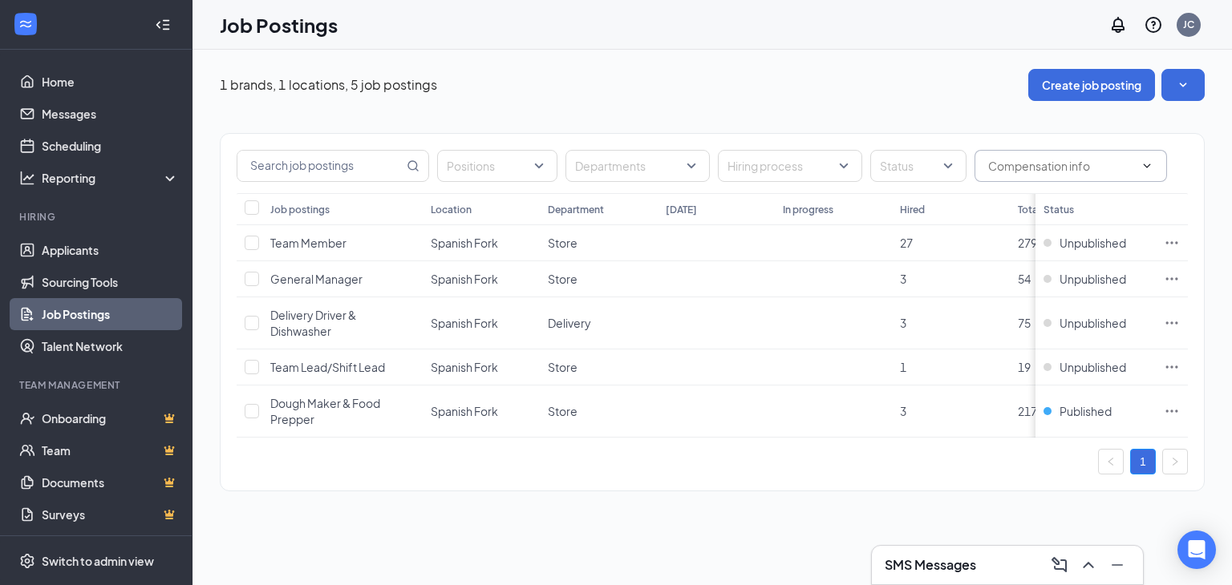
click at [1095, 160] on input "text" at bounding box center [1061, 166] width 146 height 18
click at [929, 115] on div "Positions Departments Hiring process Status Has compensation info No compensati…" at bounding box center [712, 304] width 985 height 407
click at [1190, 83] on icon "SmallChevronDown" at bounding box center [1183, 85] width 16 height 16
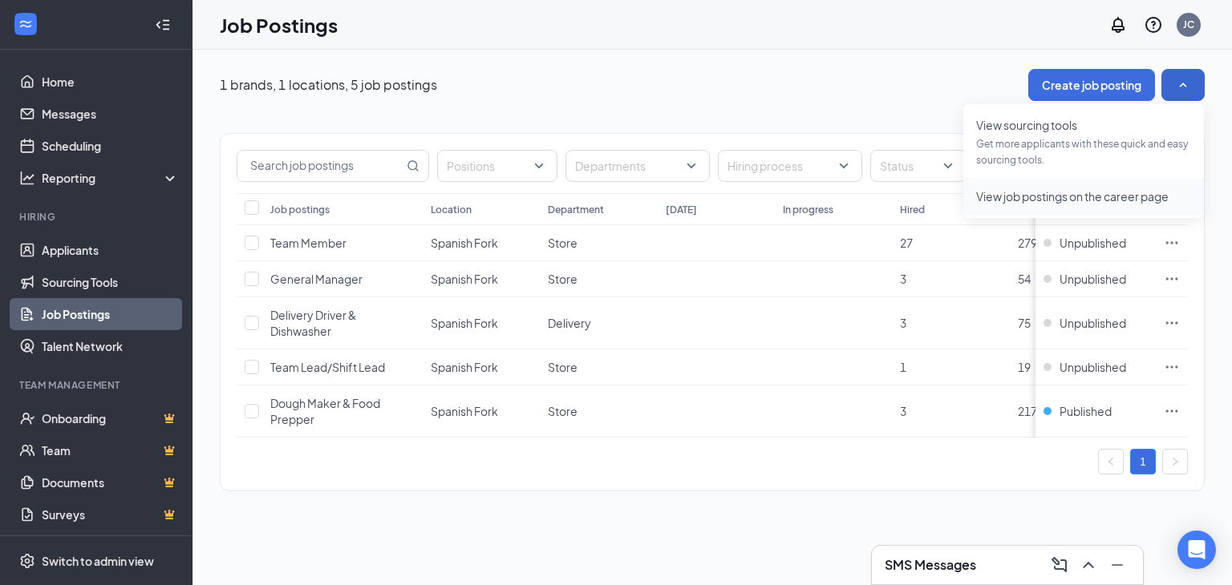
click at [1060, 196] on span "View job postings on the career page" at bounding box center [1072, 196] width 192 height 14
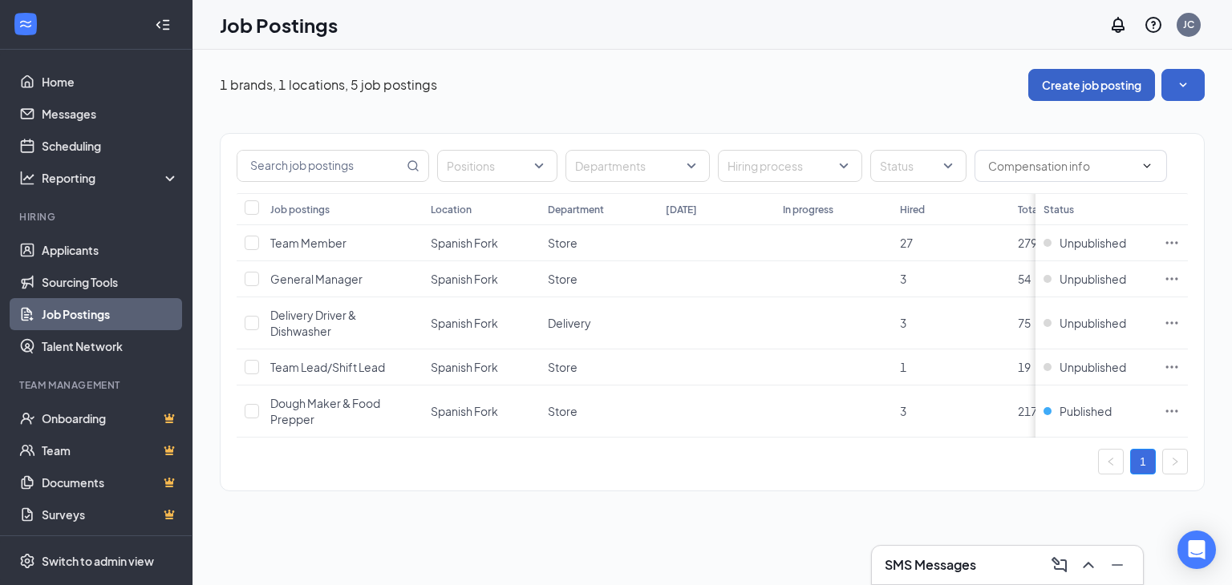
click at [1081, 78] on button "Create job posting" at bounding box center [1091, 85] width 127 height 32
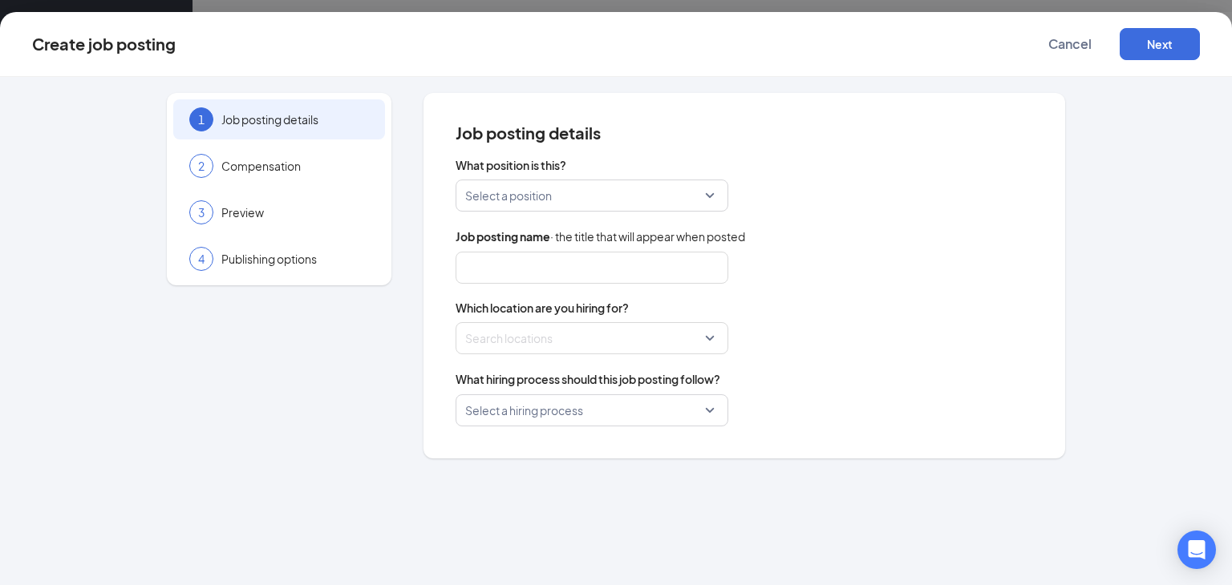
click at [546, 184] on input "search" at bounding box center [586, 195] width 242 height 30
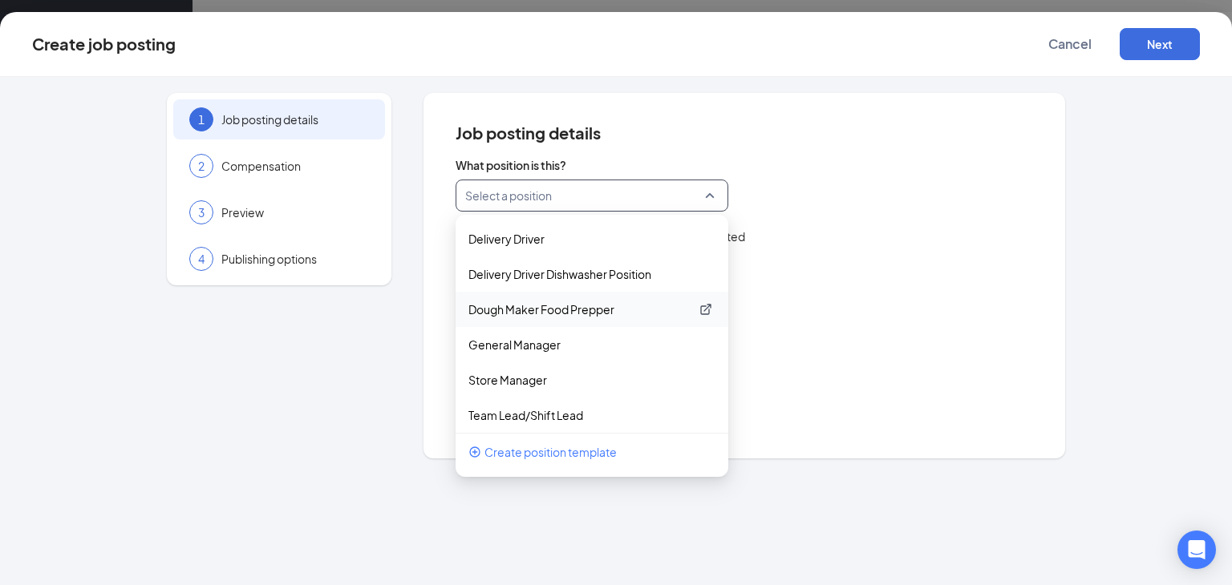
click at [546, 309] on p "Dough Maker Food Prepper" at bounding box center [578, 309] width 221 height 16
type input "Dough Maker Food Prepper"
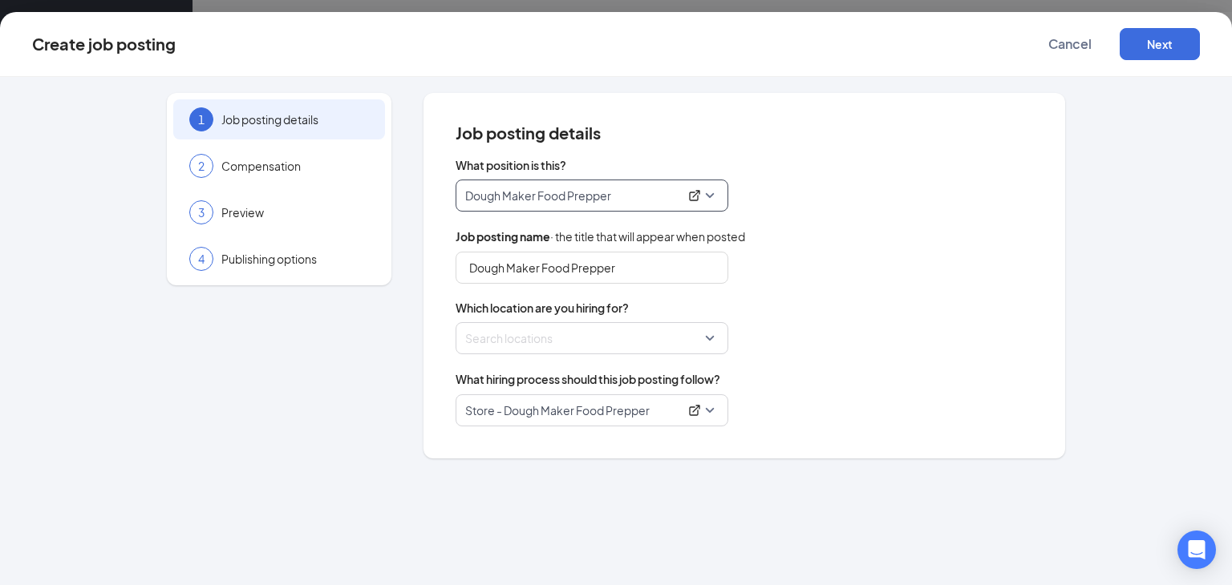
click at [599, 344] on div at bounding box center [587, 339] width 242 height 26
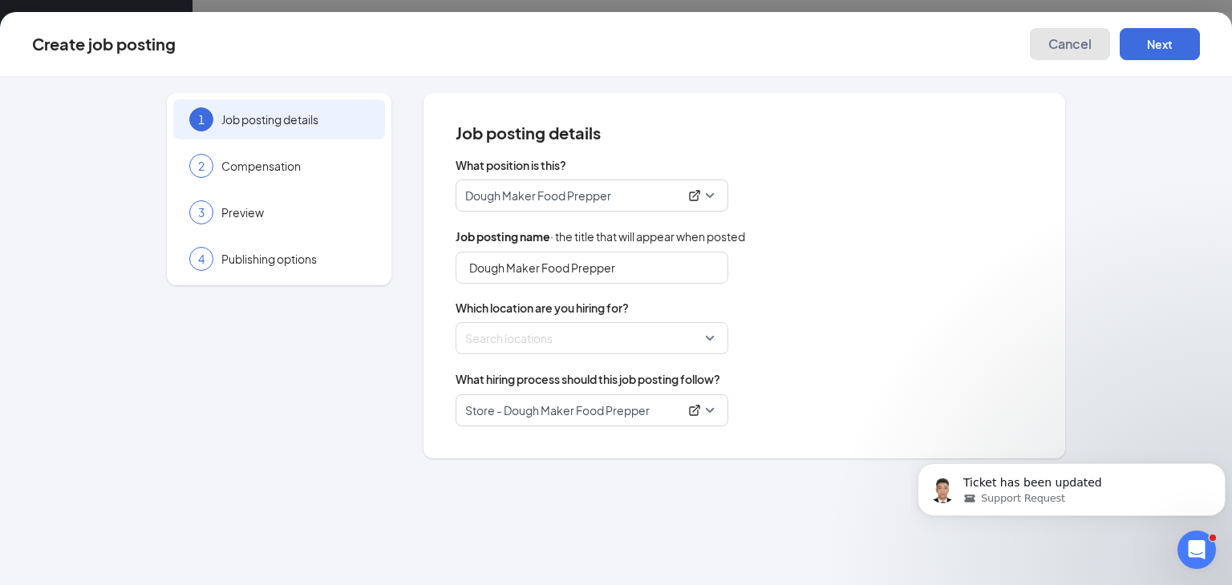
click at [1077, 46] on span "Cancel" at bounding box center [1069, 44] width 43 height 16
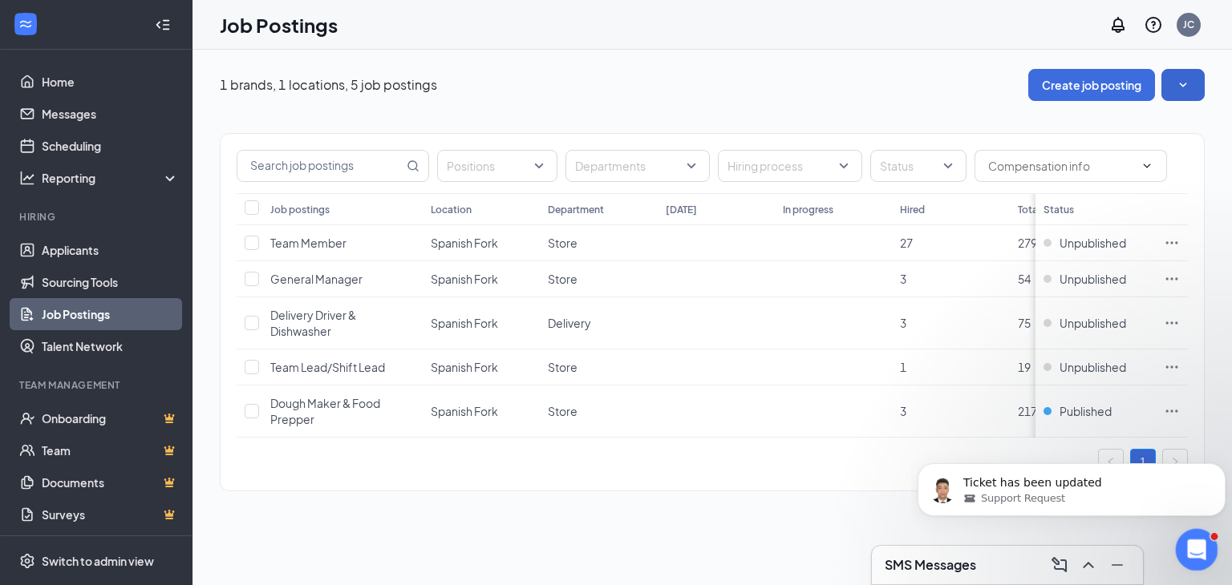
click at [1196, 544] on icon "Open Intercom Messenger" at bounding box center [1194, 548] width 26 height 26
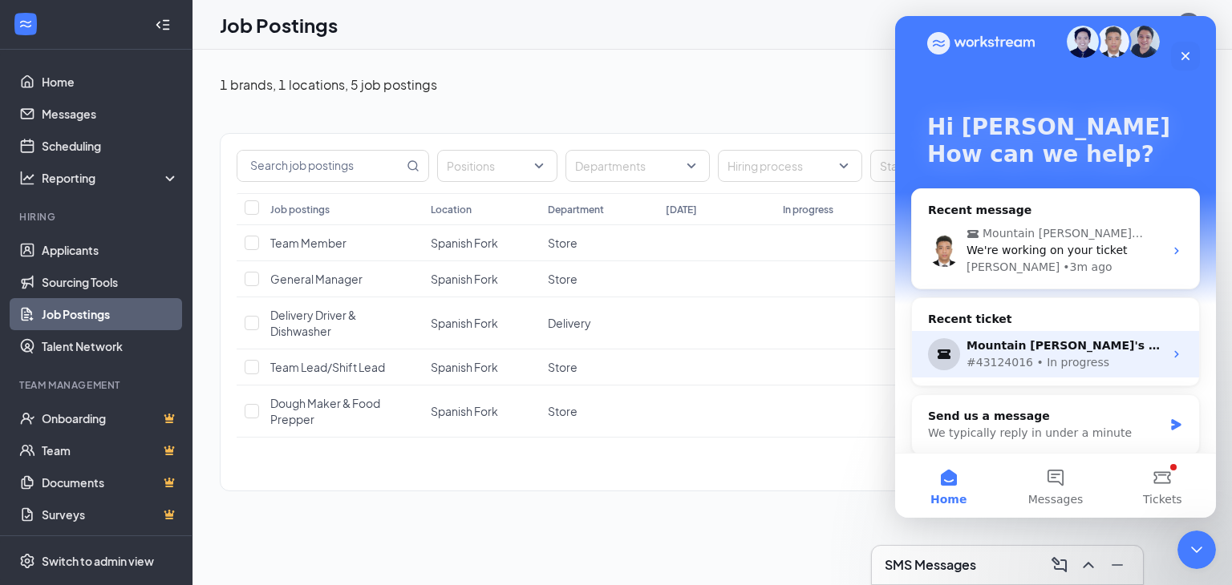
scroll to position [26, 0]
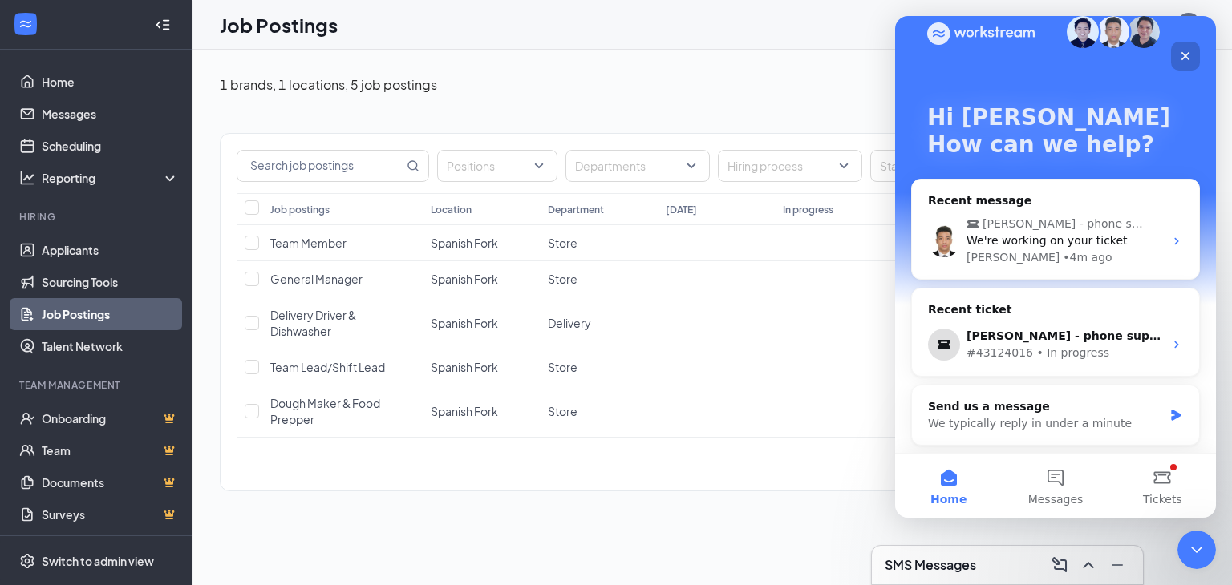
click at [1191, 57] on div "Close" at bounding box center [1185, 56] width 29 height 29
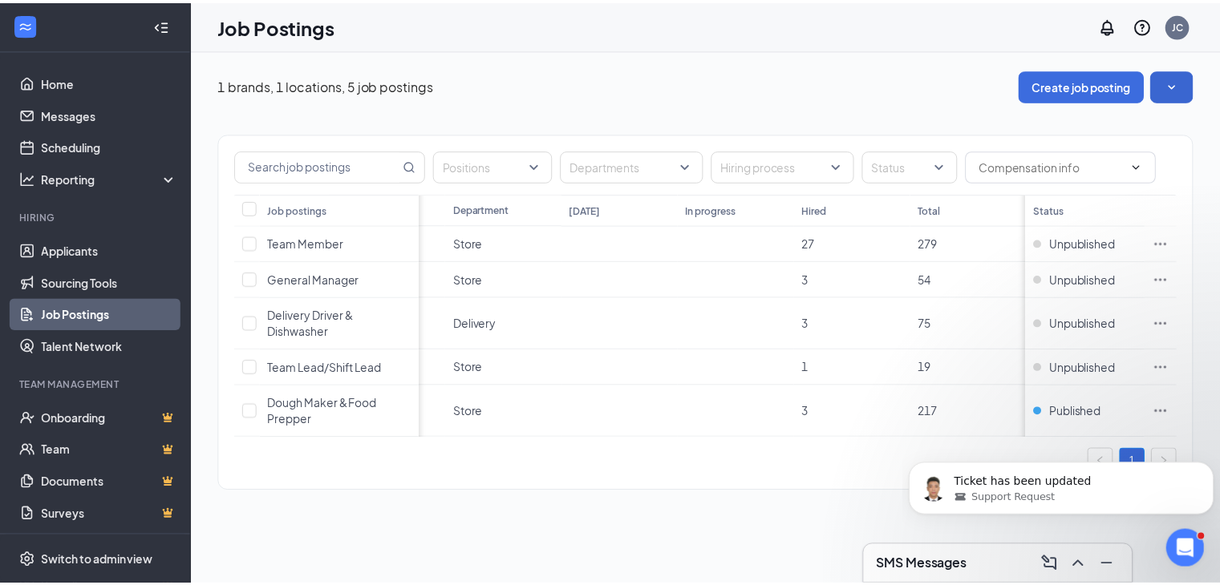
scroll to position [0, 0]
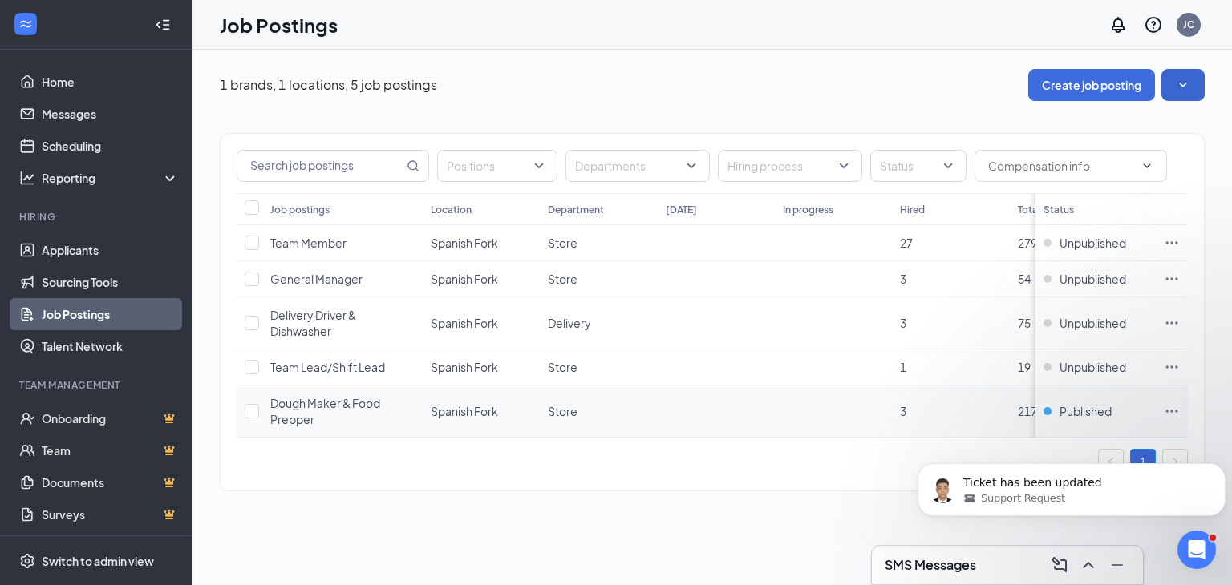
click at [1176, 412] on icon "Ellipses" at bounding box center [1171, 411] width 16 height 16
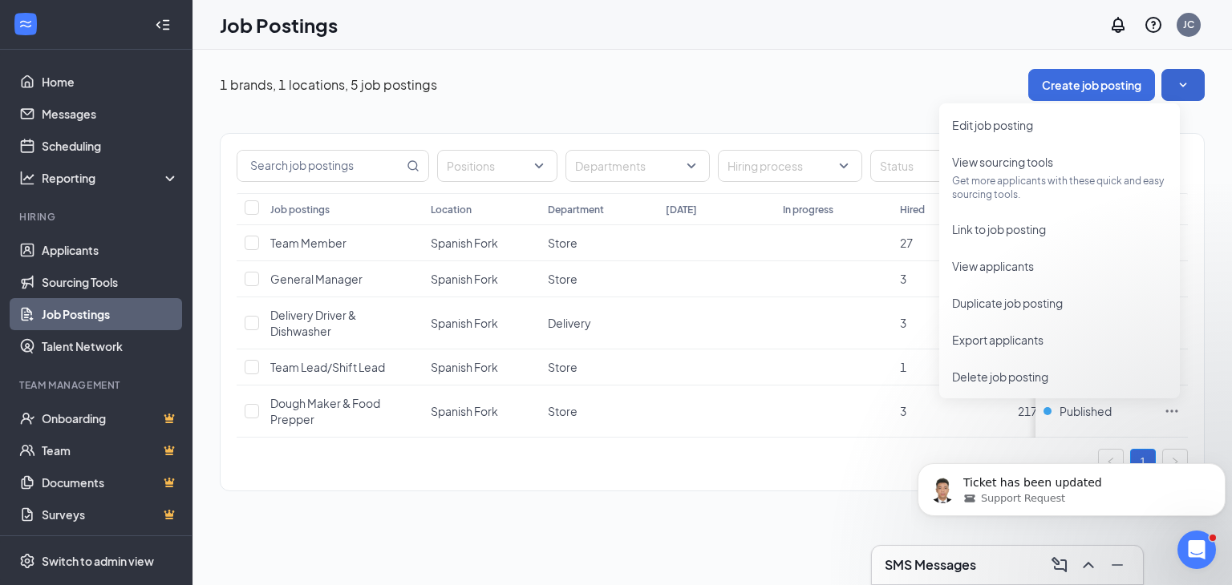
click at [590, 492] on div "Positions Departments Hiring process Status Has compensation info No compensati…" at bounding box center [712, 312] width 985 height 358
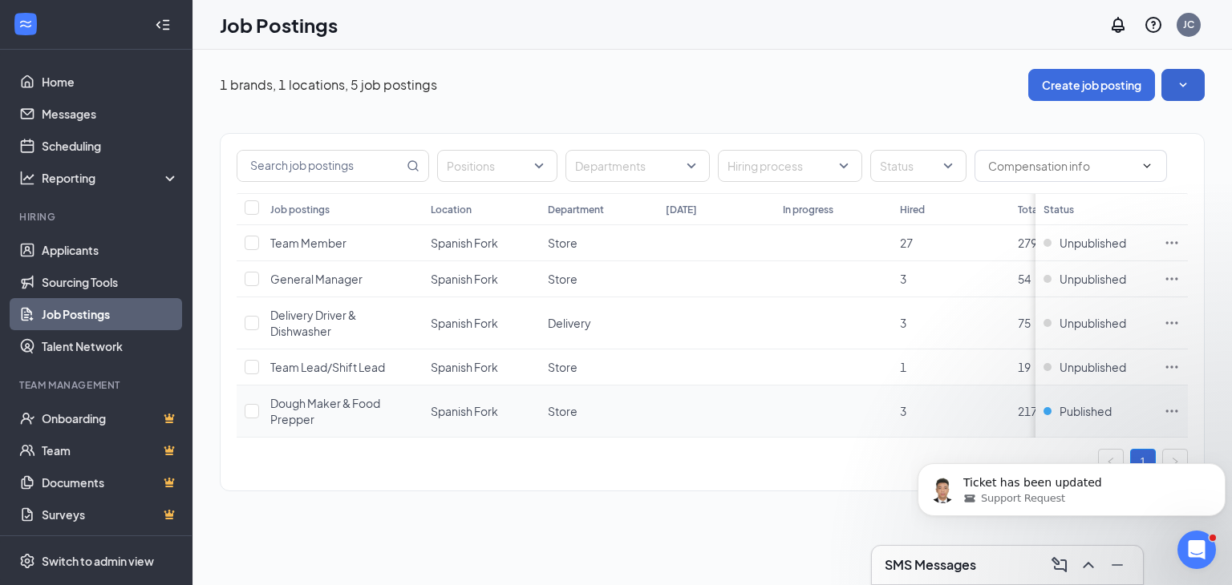
click at [298, 422] on span "Dough Maker & Food Prepper" at bounding box center [325, 411] width 110 height 30
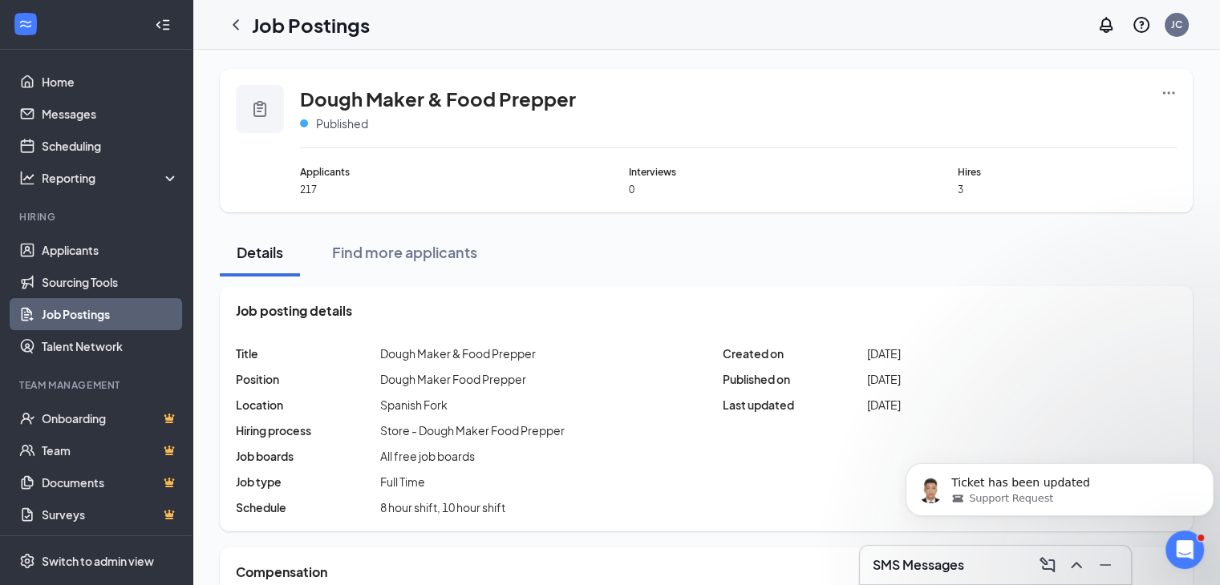
click at [1163, 95] on icon "Ellipses" at bounding box center [1168, 93] width 16 height 16
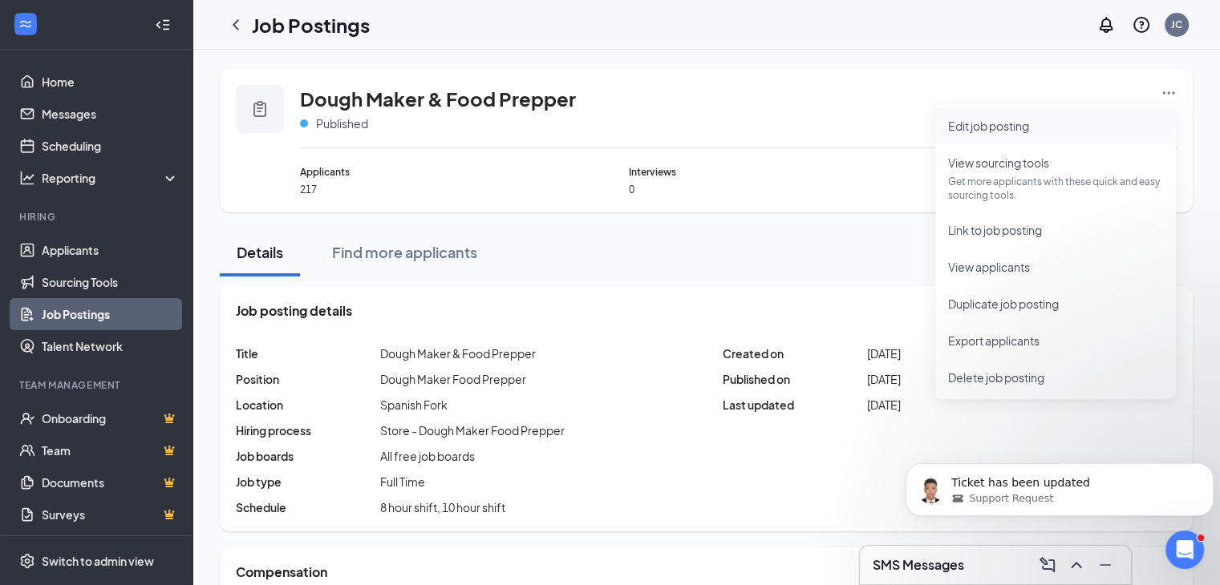
click at [993, 127] on span "Edit job posting" at bounding box center [988, 126] width 81 height 14
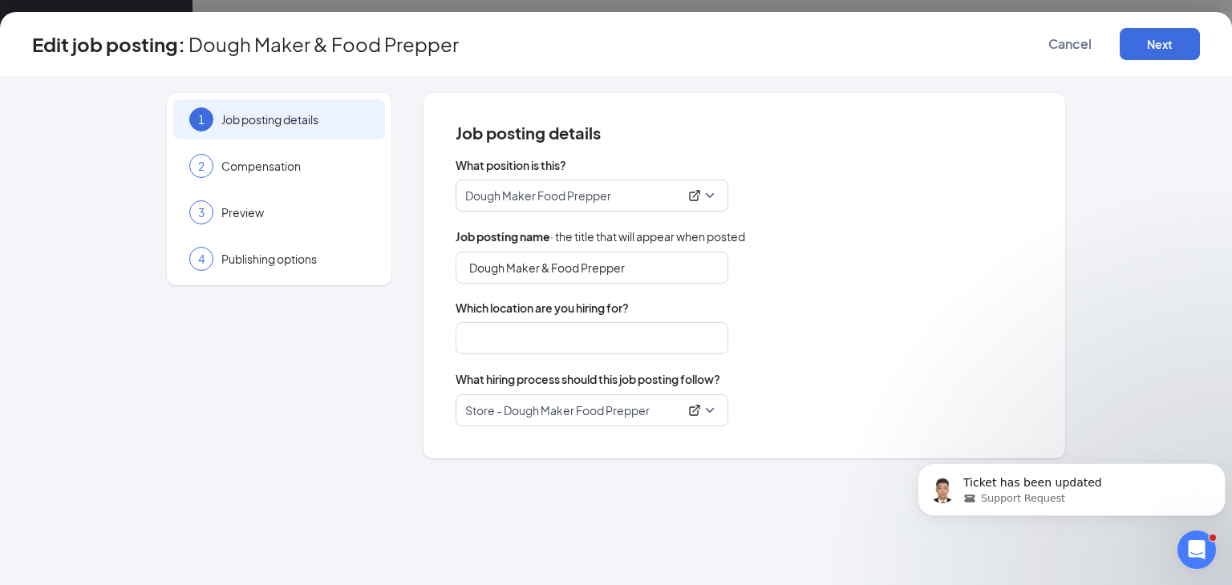
type input "Spanish Fork"
click at [1155, 43] on button "Next" at bounding box center [1159, 44] width 80 height 32
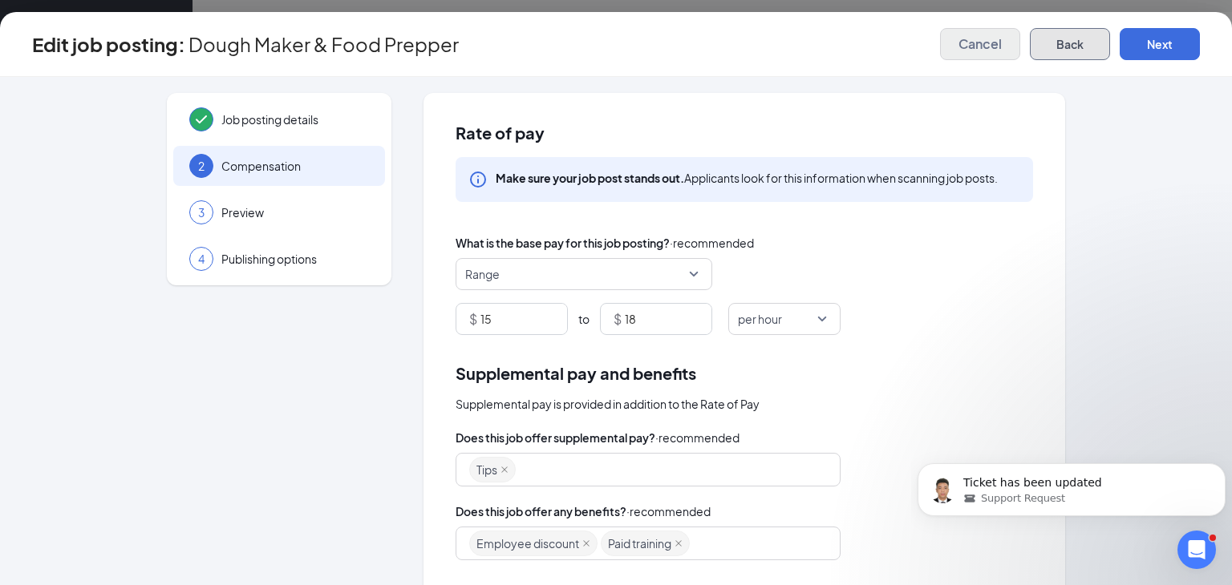
click at [1078, 48] on button "Back" at bounding box center [1070, 44] width 80 height 32
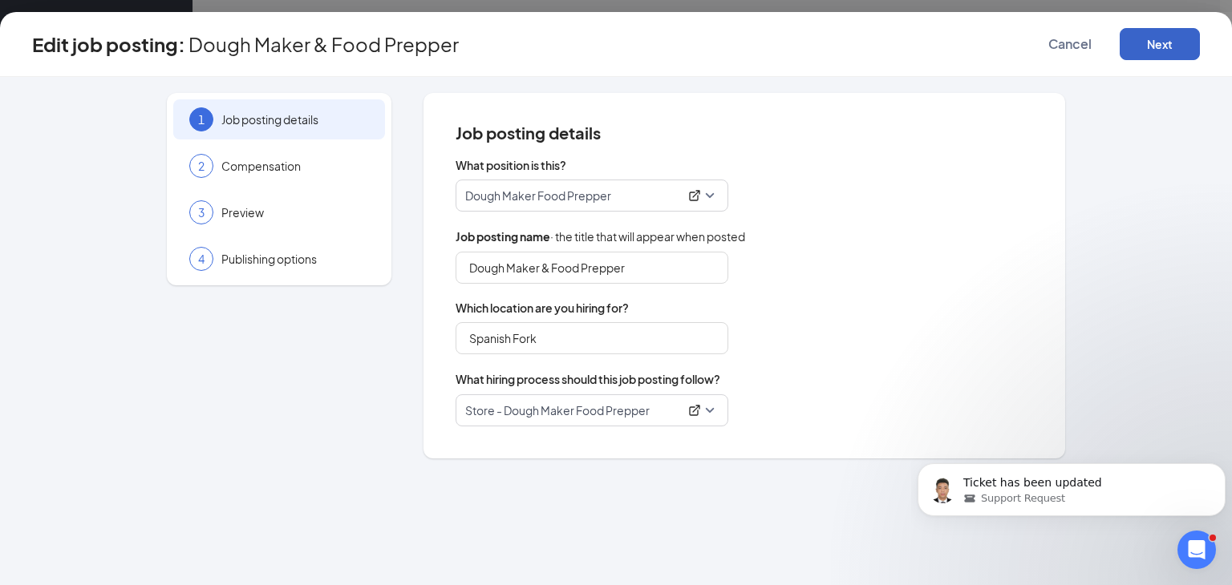
click at [1164, 39] on button "Next" at bounding box center [1159, 44] width 80 height 32
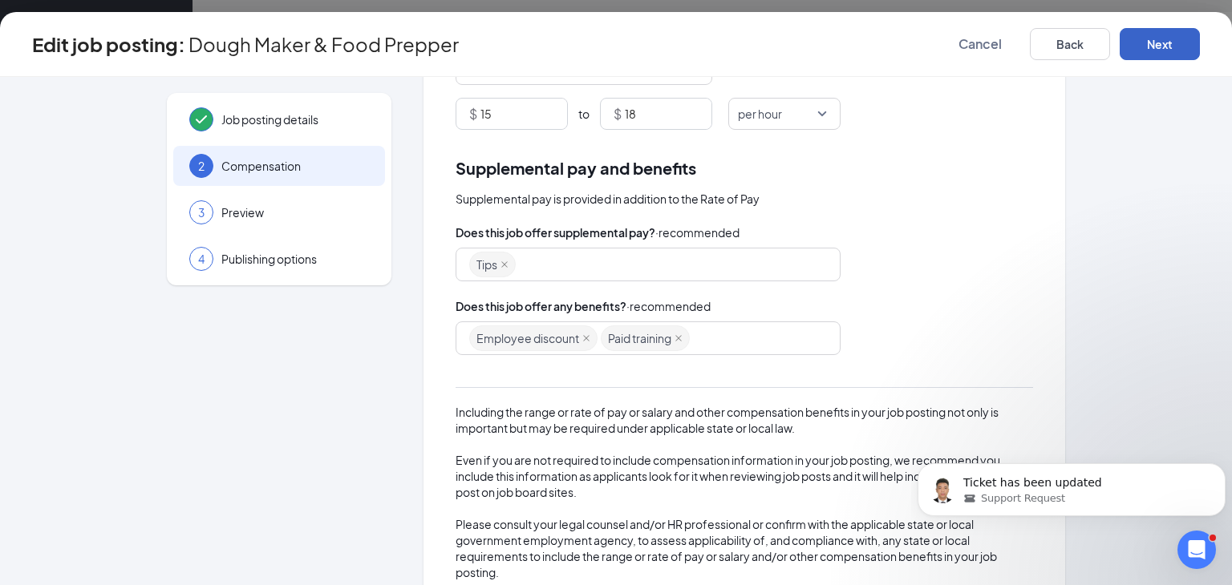
scroll to position [247, 0]
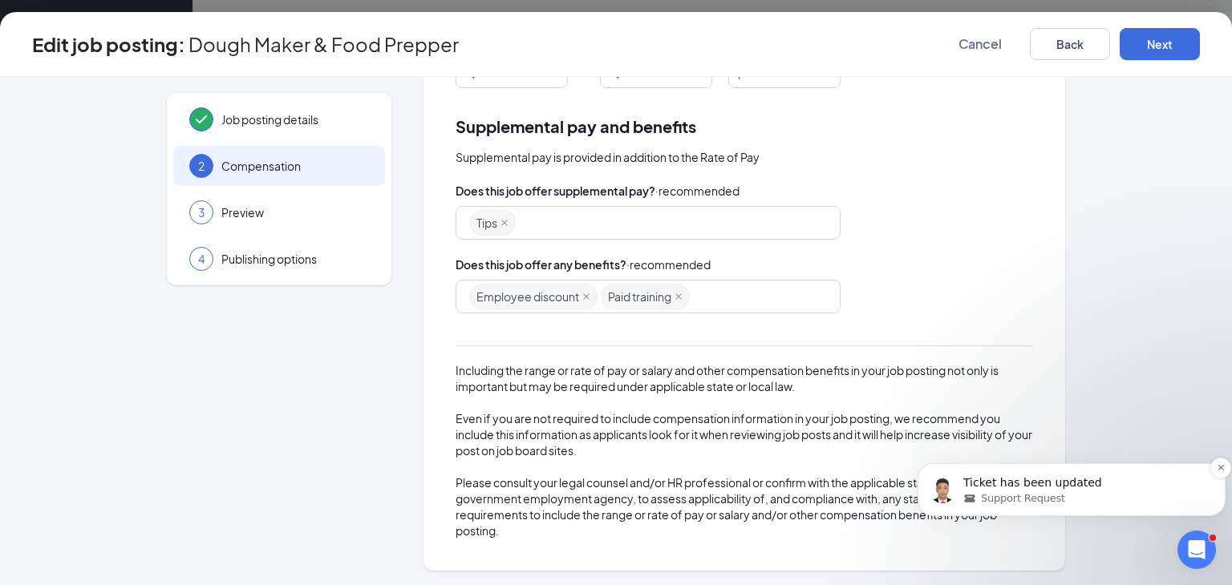
click at [1110, 492] on div "Support Request" at bounding box center [1084, 499] width 242 height 14
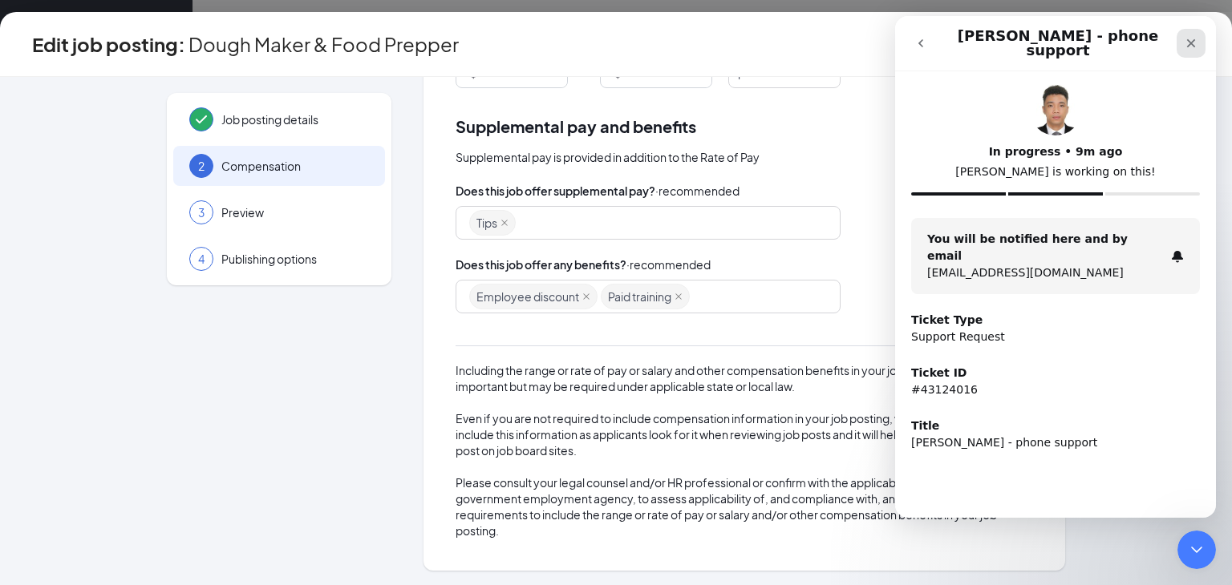
drag, startPoint x: 1186, startPoint y: 34, endPoint x: 2081, endPoint y: 50, distance: 895.8
click at [1187, 37] on icon "Close" at bounding box center [1190, 43] width 13 height 13
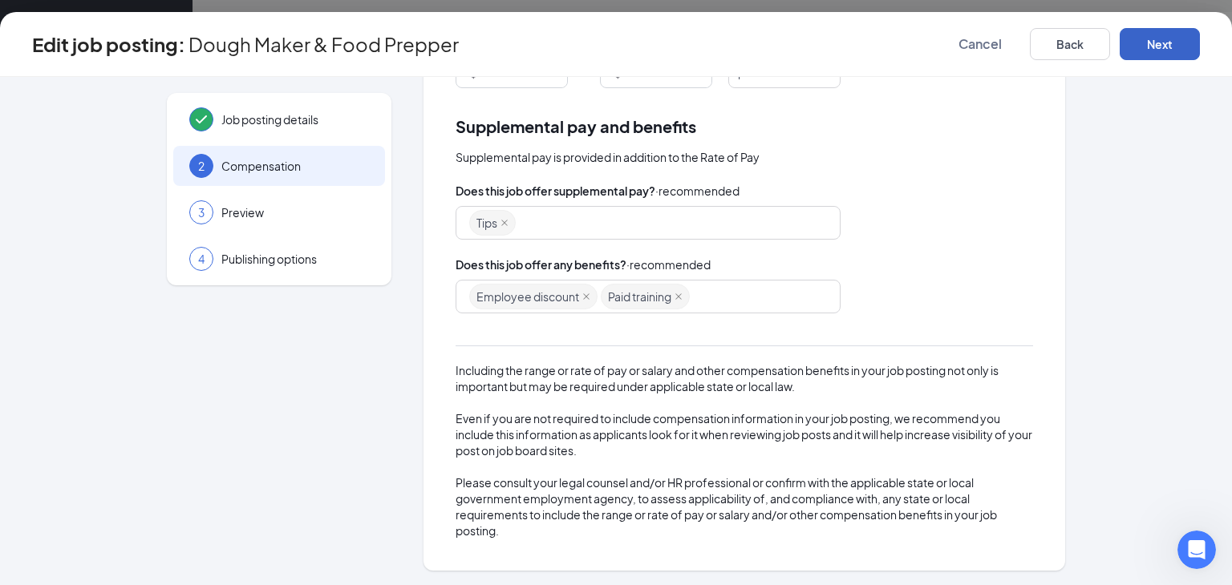
click at [1166, 37] on button "Next" at bounding box center [1159, 44] width 80 height 32
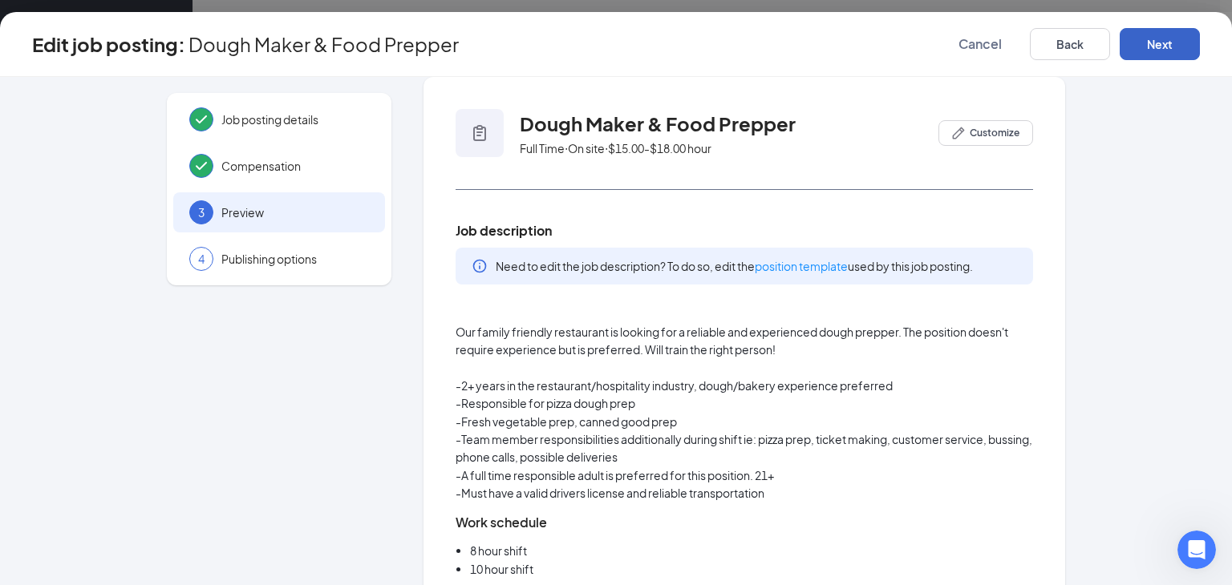
scroll to position [0, 0]
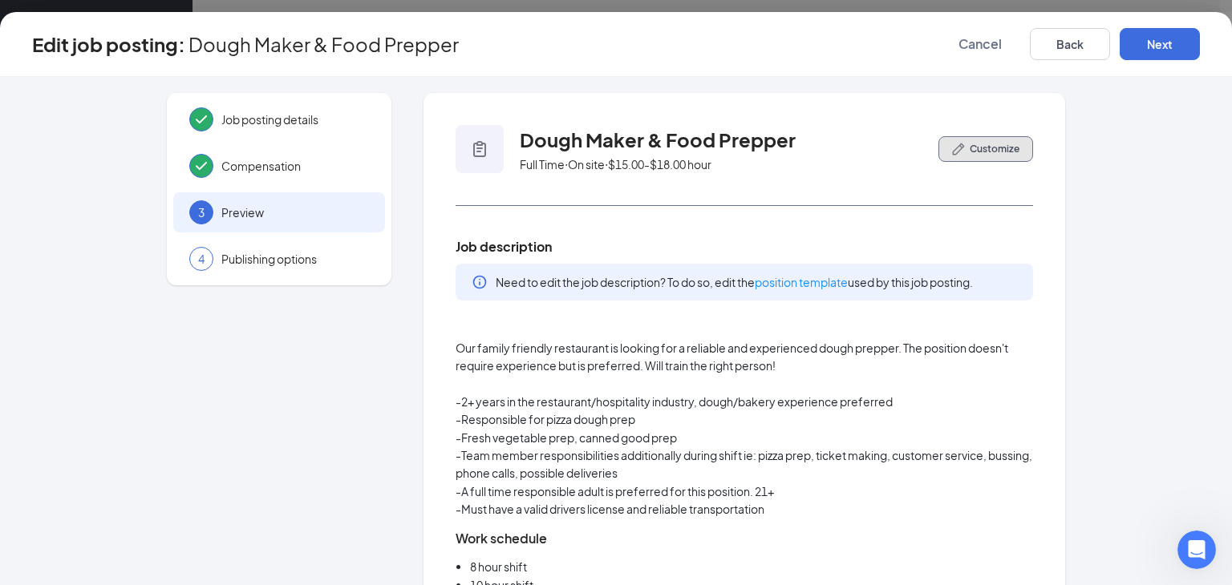
click at [957, 144] on icon "PencilIcon" at bounding box center [958, 149] width 13 height 13
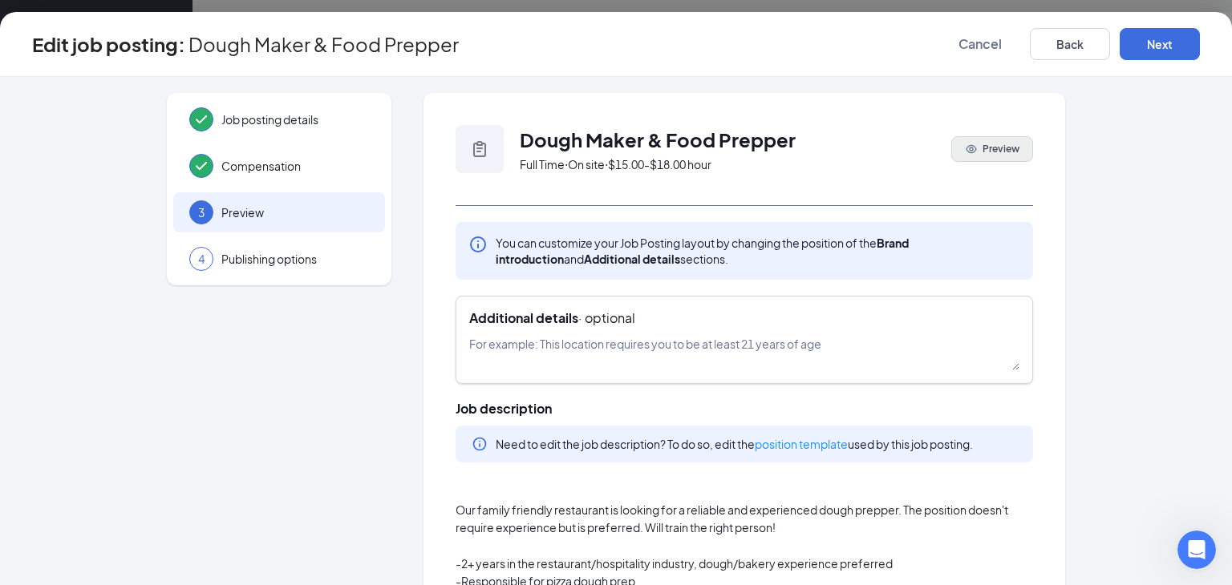
drag, startPoint x: 843, startPoint y: 344, endPoint x: 496, endPoint y: 335, distance: 347.3
click at [496, 335] on textarea at bounding box center [744, 352] width 550 height 35
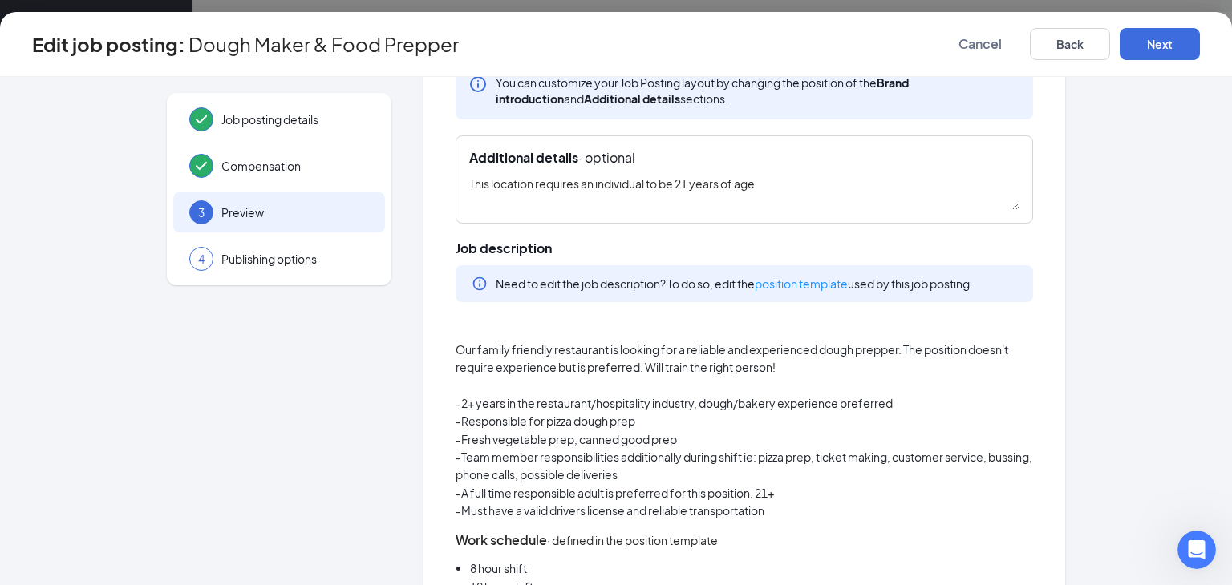
scroll to position [321, 0]
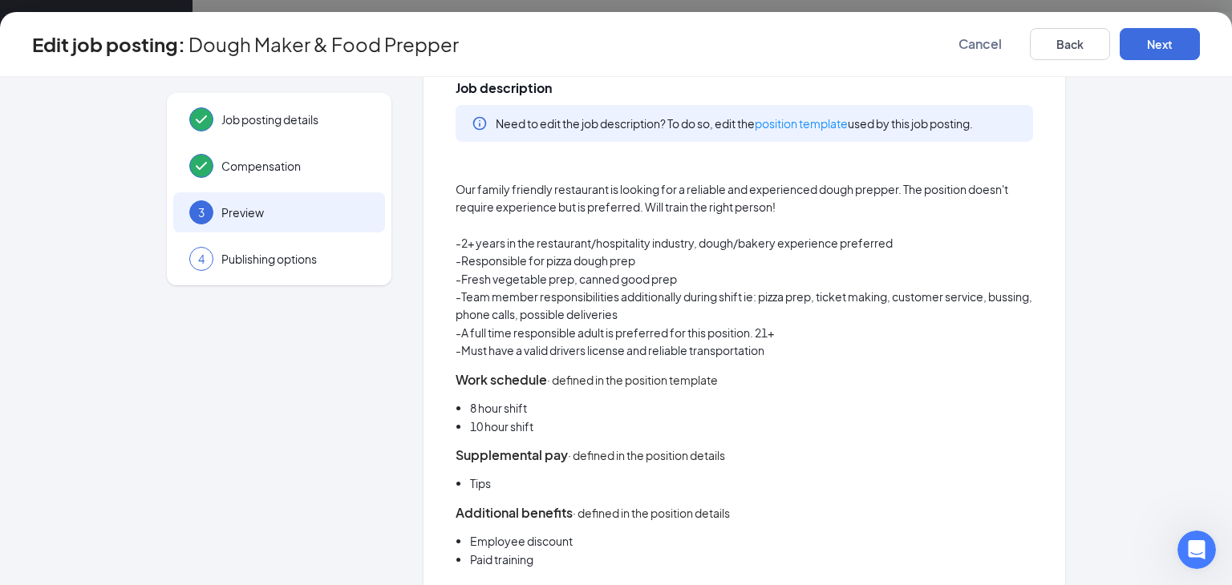
type textarea "This location requires an individual to be 21 years of age."
click at [589, 412] on li "8 hour shift" at bounding box center [751, 408] width 563 height 18
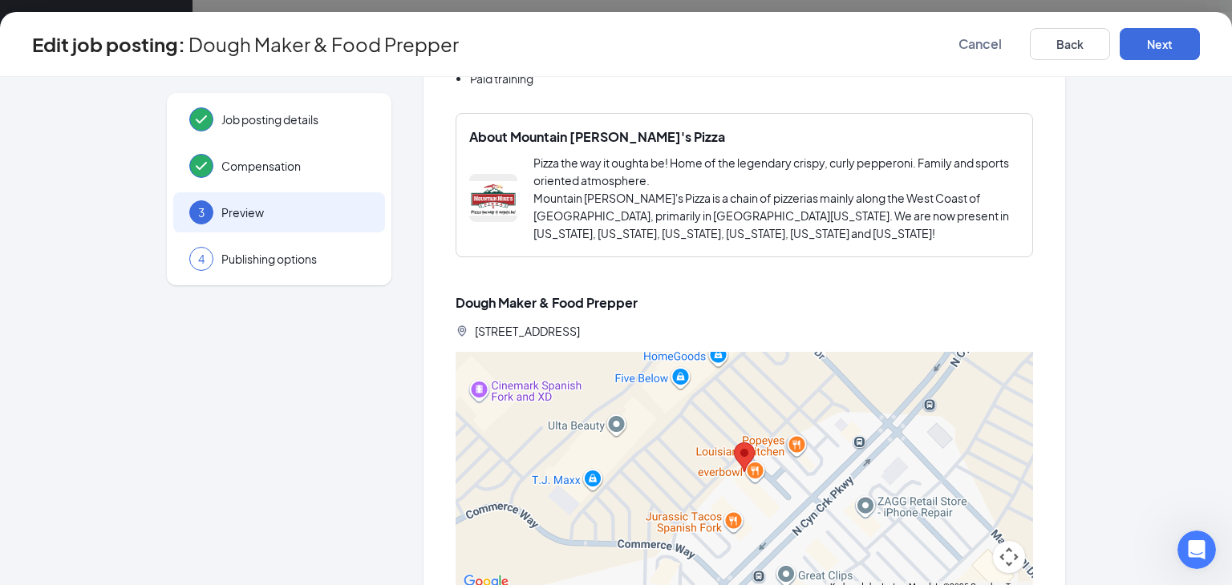
scroll to position [859, 0]
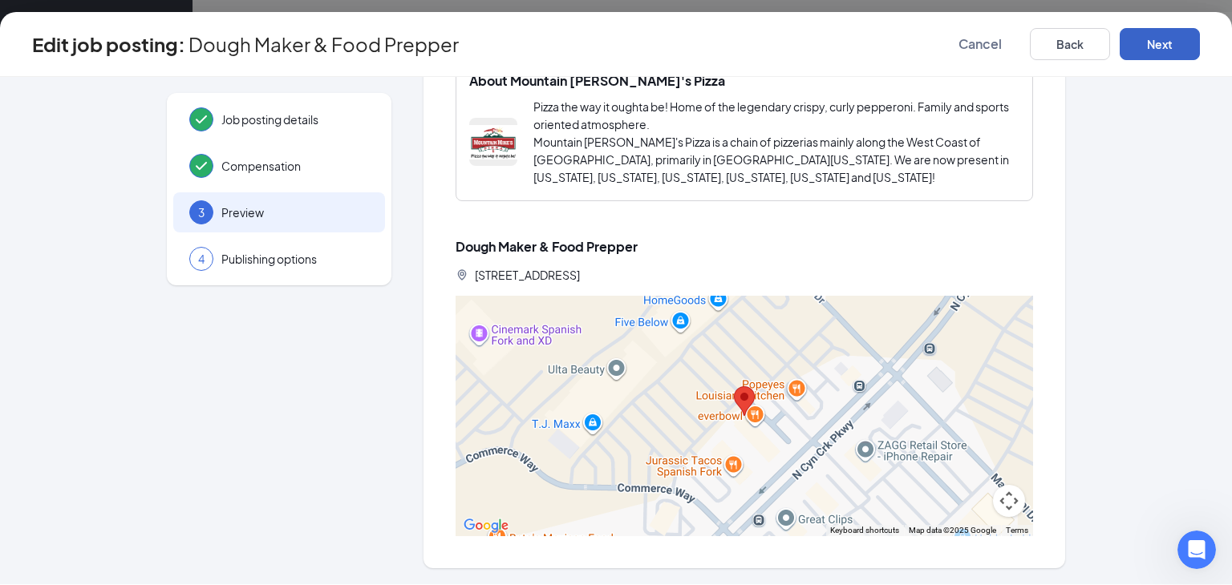
click at [1153, 49] on button "Next" at bounding box center [1159, 44] width 80 height 32
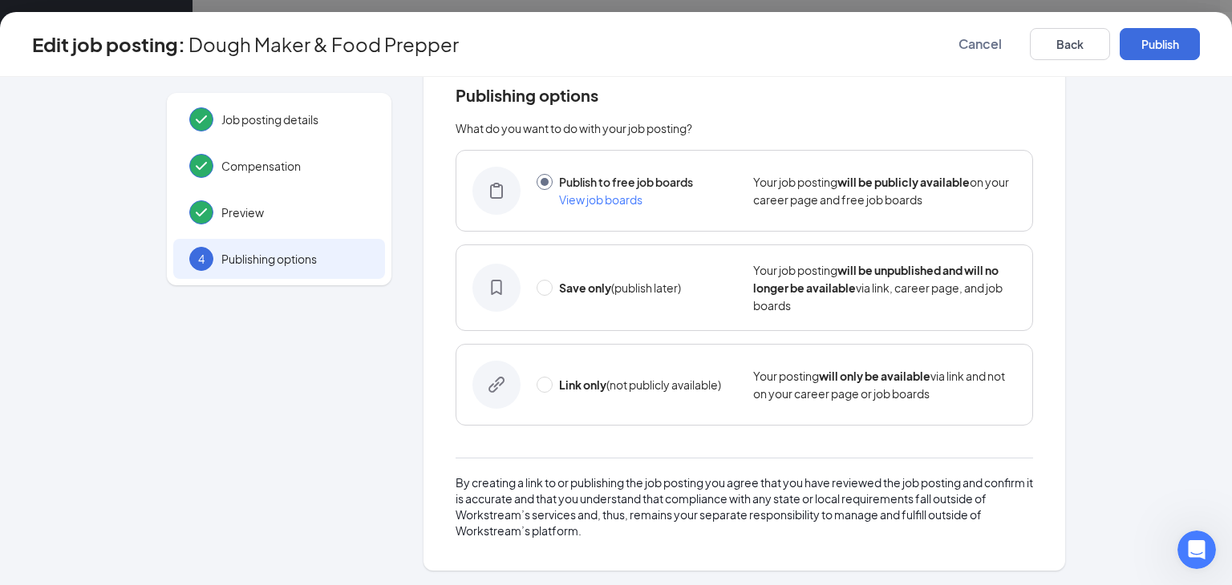
scroll to position [0, 0]
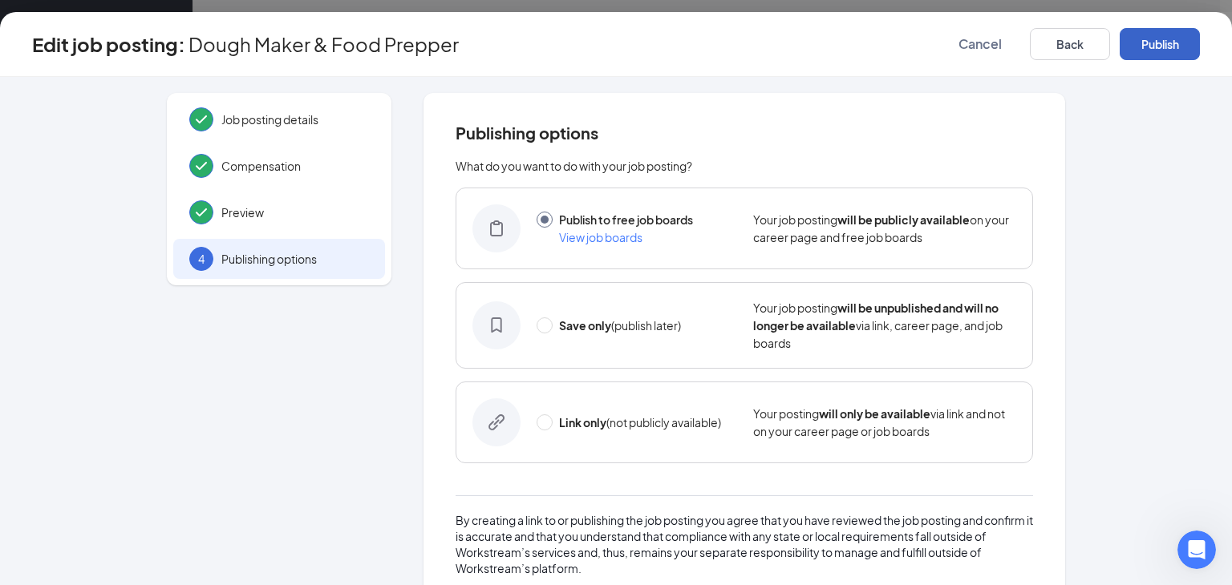
click at [1161, 41] on button "Publish" at bounding box center [1159, 44] width 80 height 32
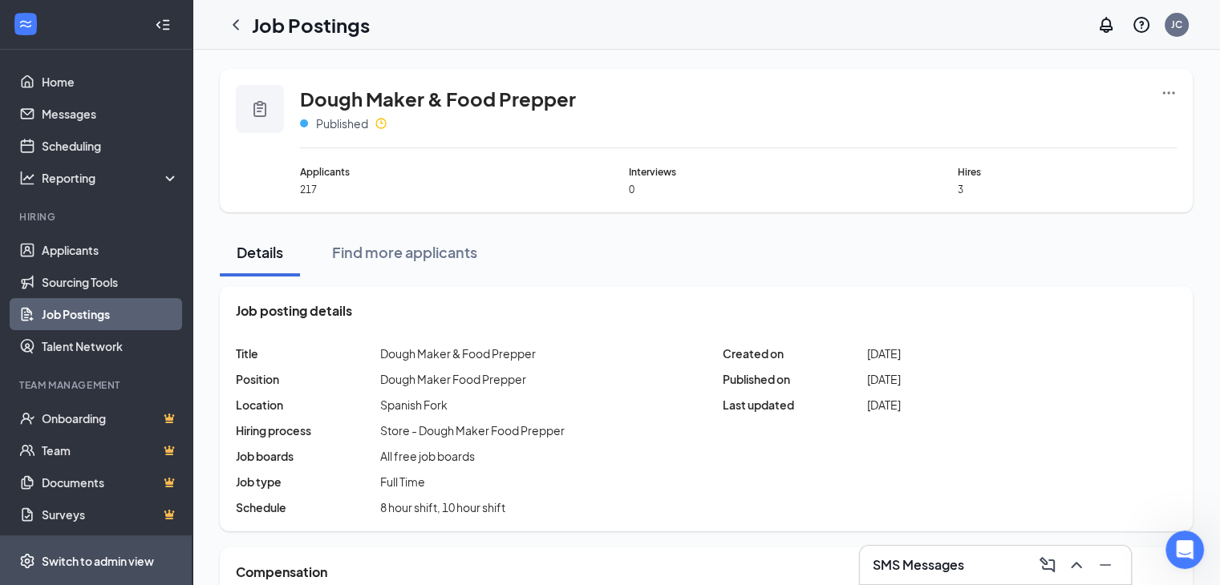
click at [102, 553] on div "Switch to admin view" at bounding box center [98, 561] width 112 height 16
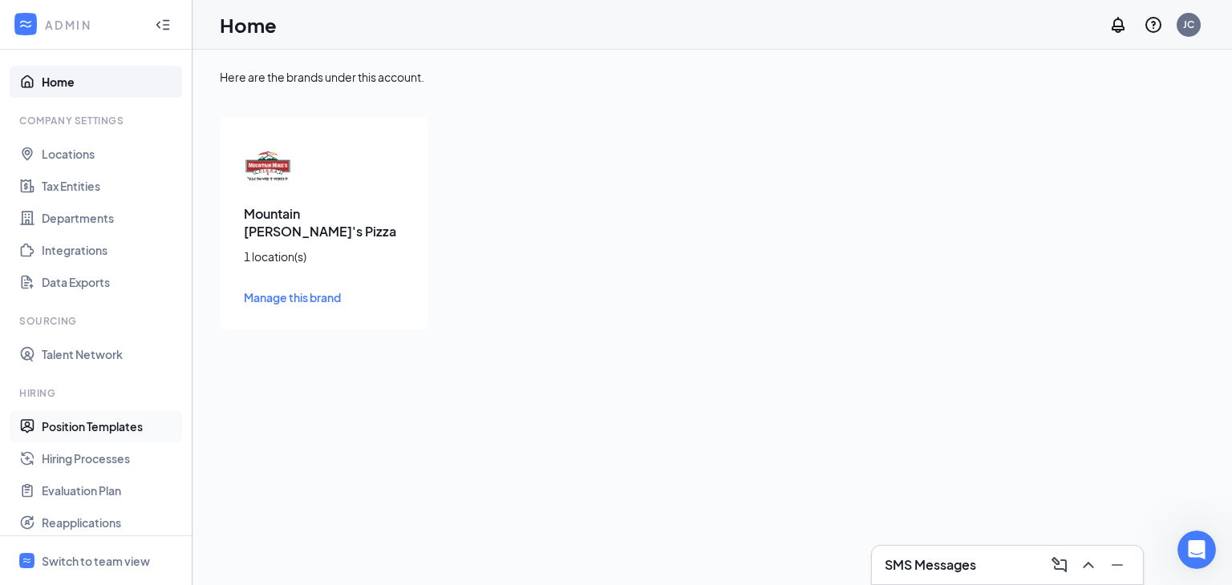
click at [119, 423] on link "Position Templates" at bounding box center [110, 427] width 137 height 32
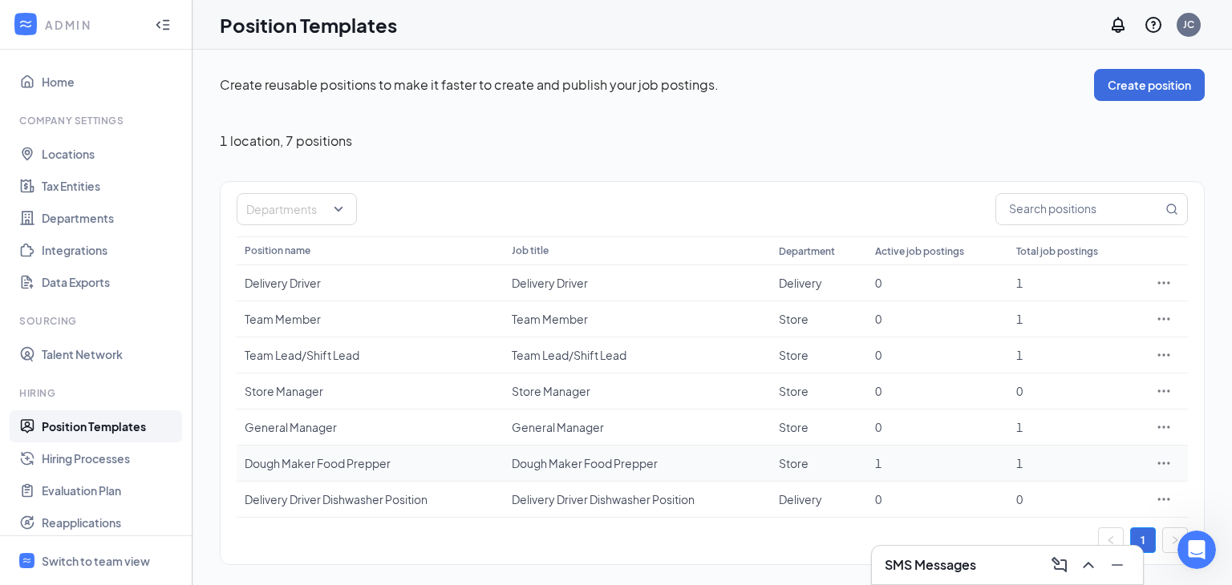
click at [1159, 463] on icon "Ellipses" at bounding box center [1164, 463] width 12 height 2
click at [1044, 317] on span "Edit" at bounding box center [1090, 318] width 138 height 18
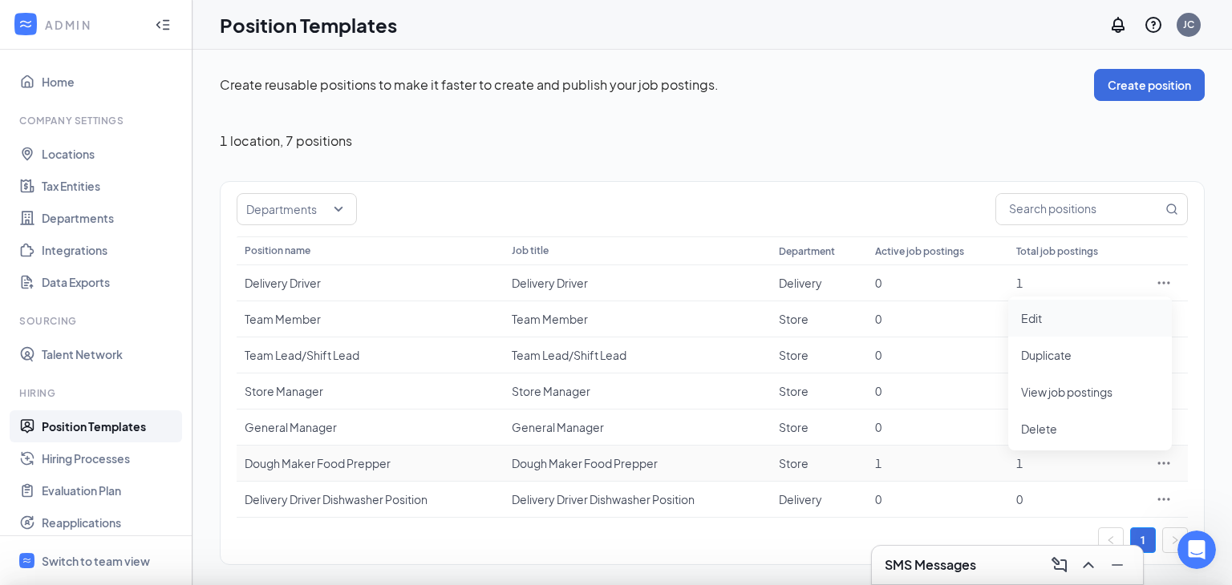
type input "Store"
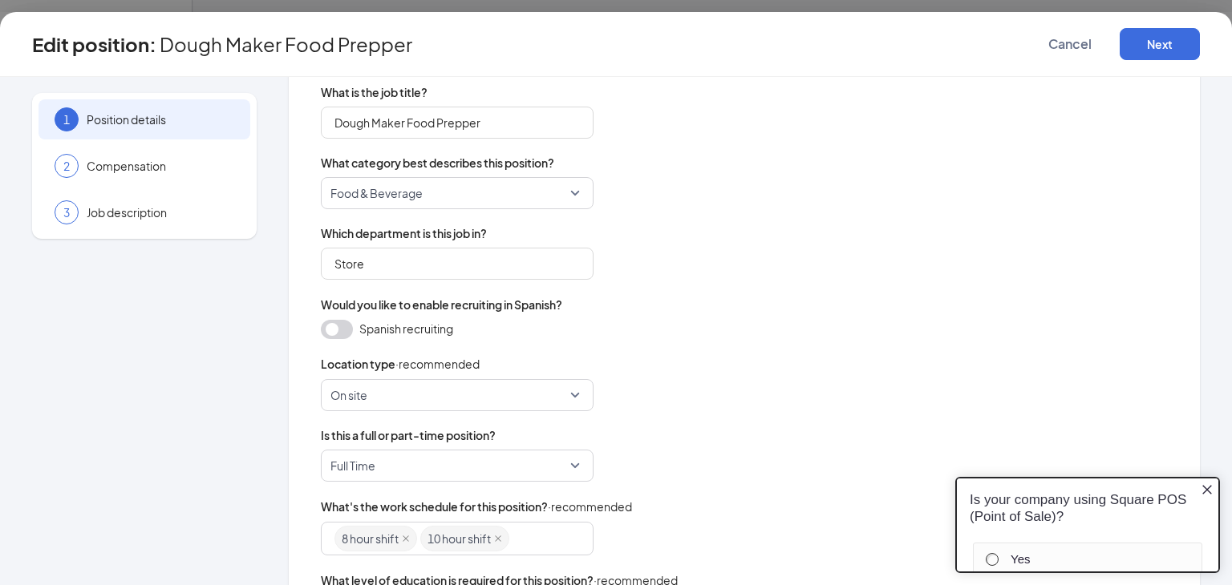
scroll to position [241, 0]
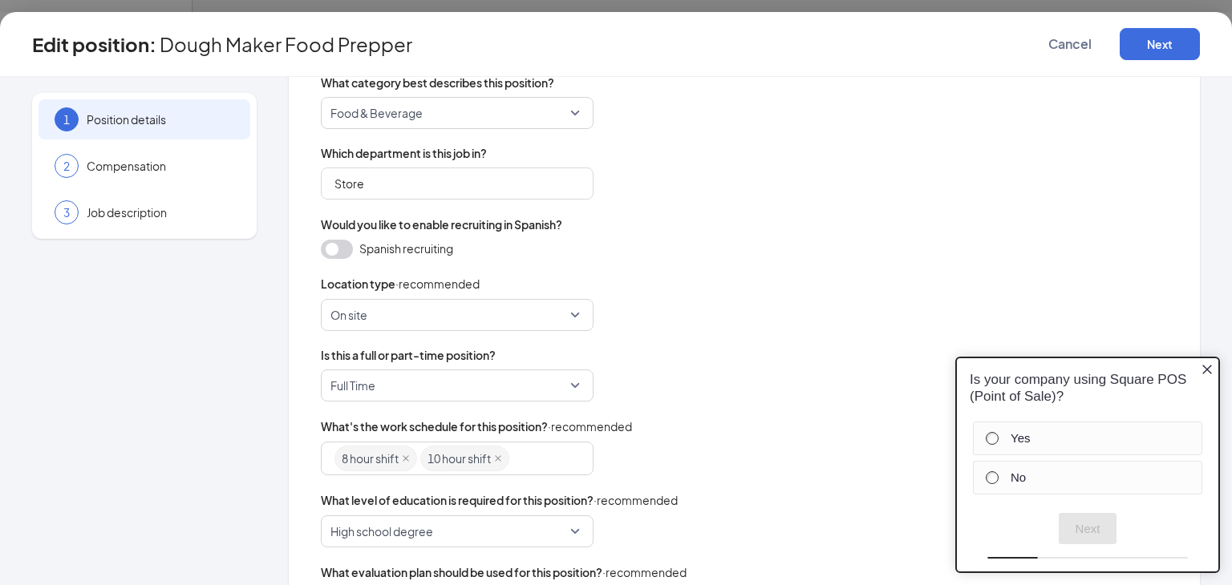
click at [1206, 372] on icon "Close button" at bounding box center [1206, 368] width 13 height 13
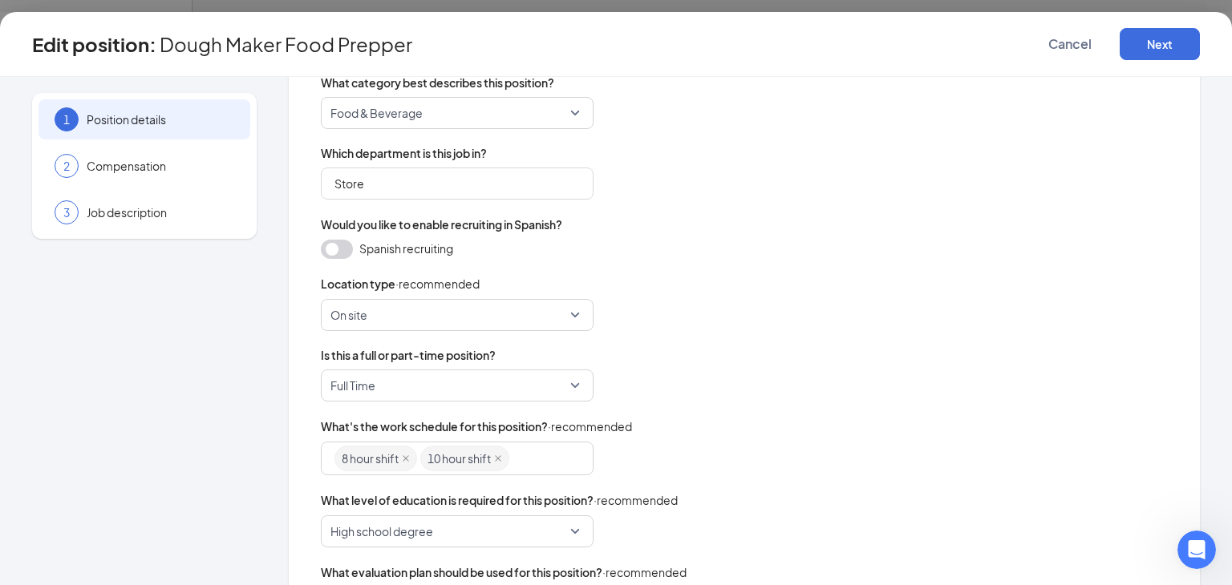
scroll to position [0, 0]
click at [565, 390] on span "Full Time" at bounding box center [449, 385] width 239 height 30
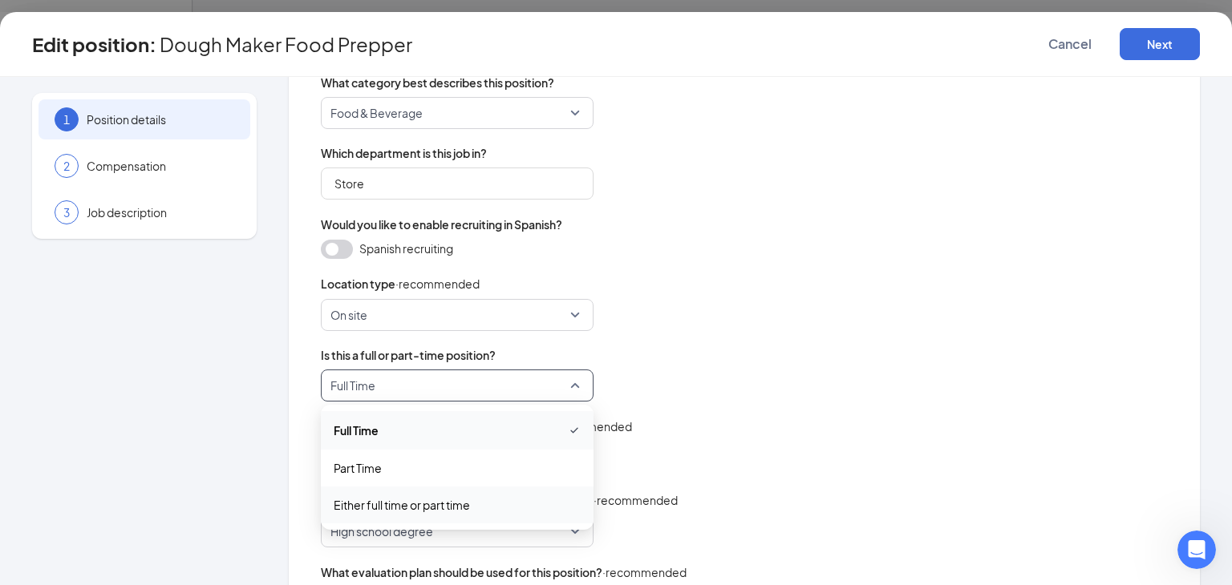
click at [420, 506] on span "Either full time or part time" at bounding box center [402, 505] width 136 height 18
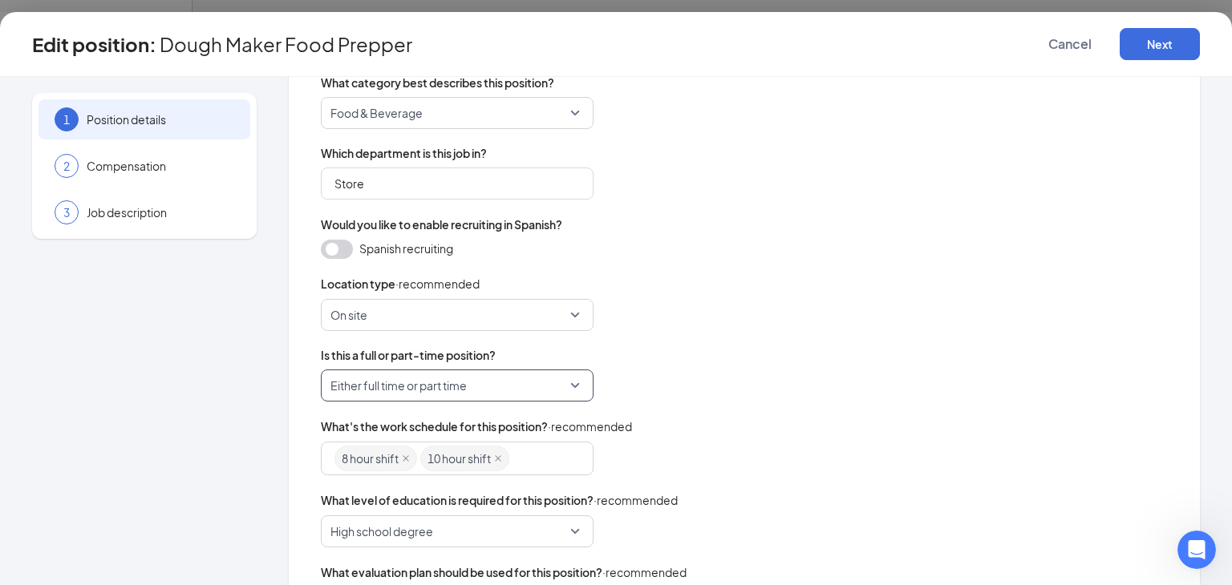
click at [730, 330] on div "Name this position template Dough Maker Food Prepper What is the job title? Dou…" at bounding box center [744, 279] width 847 height 724
click at [497, 459] on icon "close" at bounding box center [498, 459] width 8 height 8
click at [463, 461] on div "8 hour shift" at bounding box center [449, 458] width 230 height 29
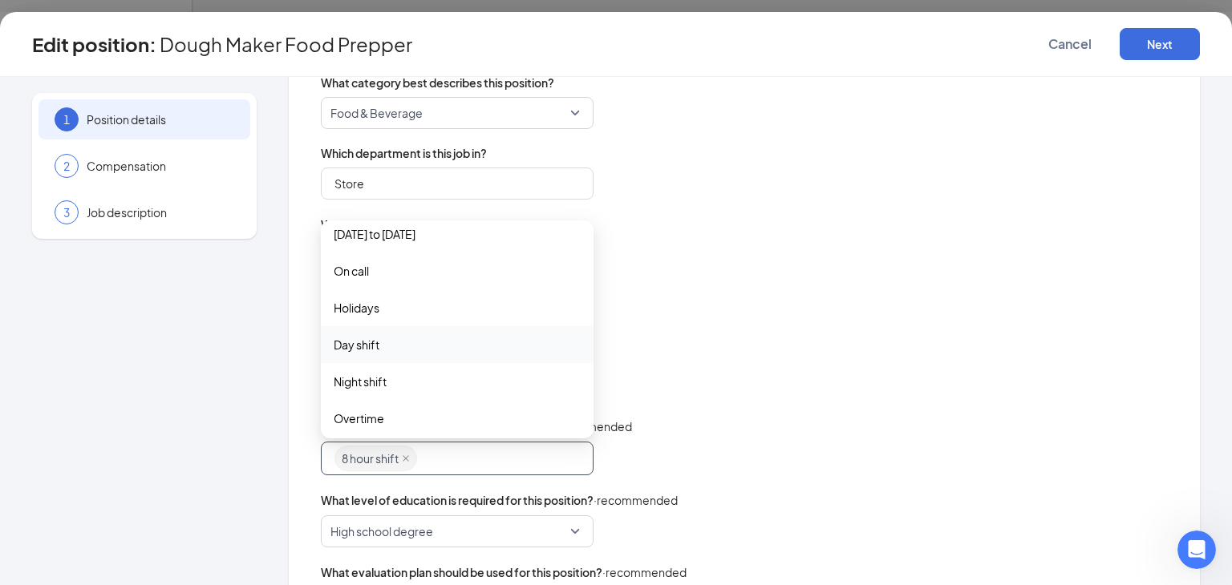
scroll to position [202, 0]
click at [451, 265] on span "Holidays" at bounding box center [457, 266] width 247 height 18
click at [449, 297] on span "Day shift" at bounding box center [457, 303] width 247 height 18
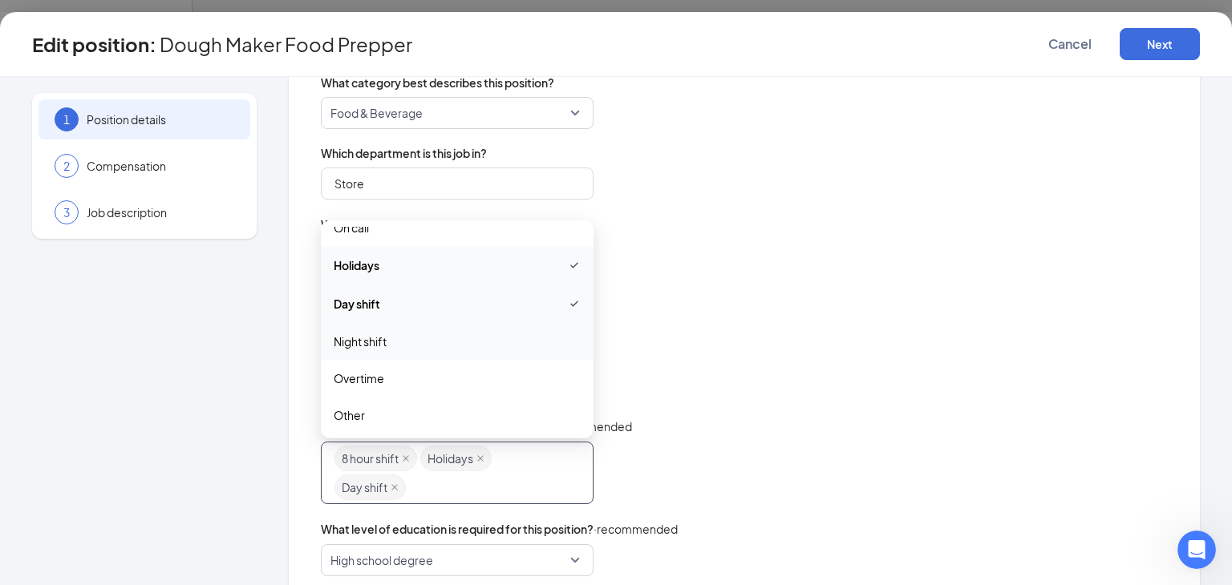
click at [786, 362] on span "Is this a full or part-time position?" at bounding box center [744, 355] width 847 height 16
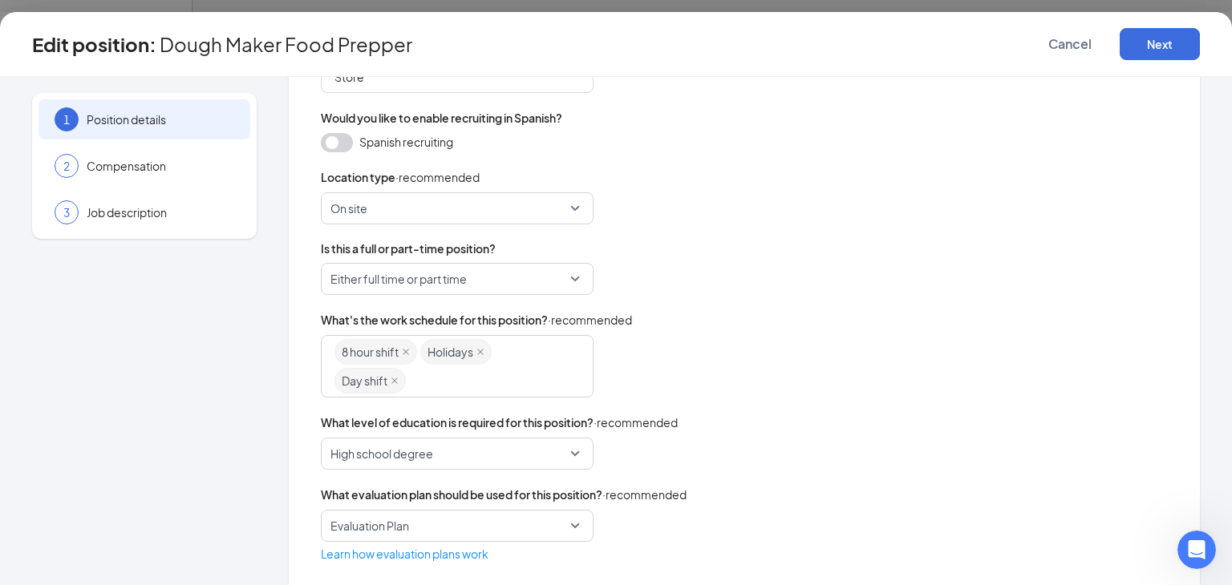
scroll to position [372, 0]
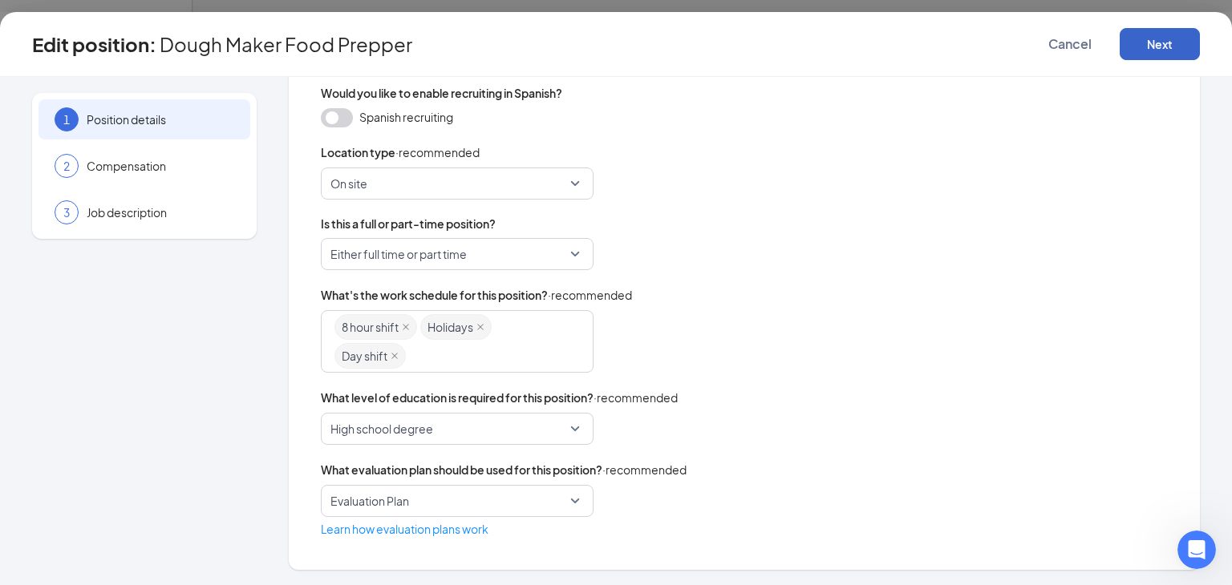
click at [1155, 40] on button "Next" at bounding box center [1159, 44] width 80 height 32
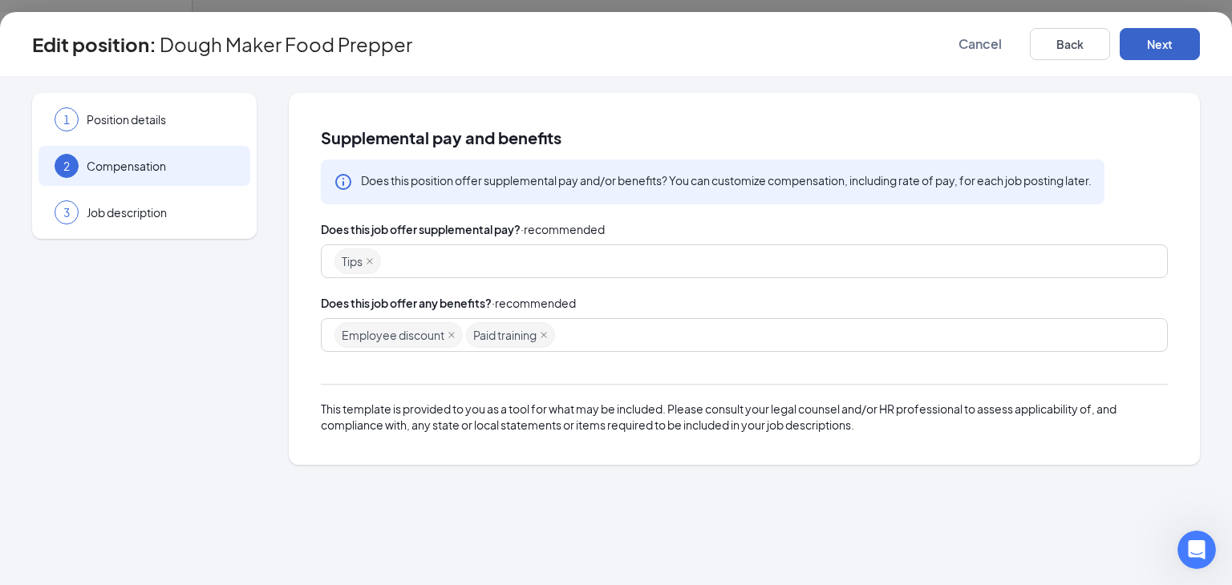
click at [1147, 44] on button "Next" at bounding box center [1159, 44] width 80 height 32
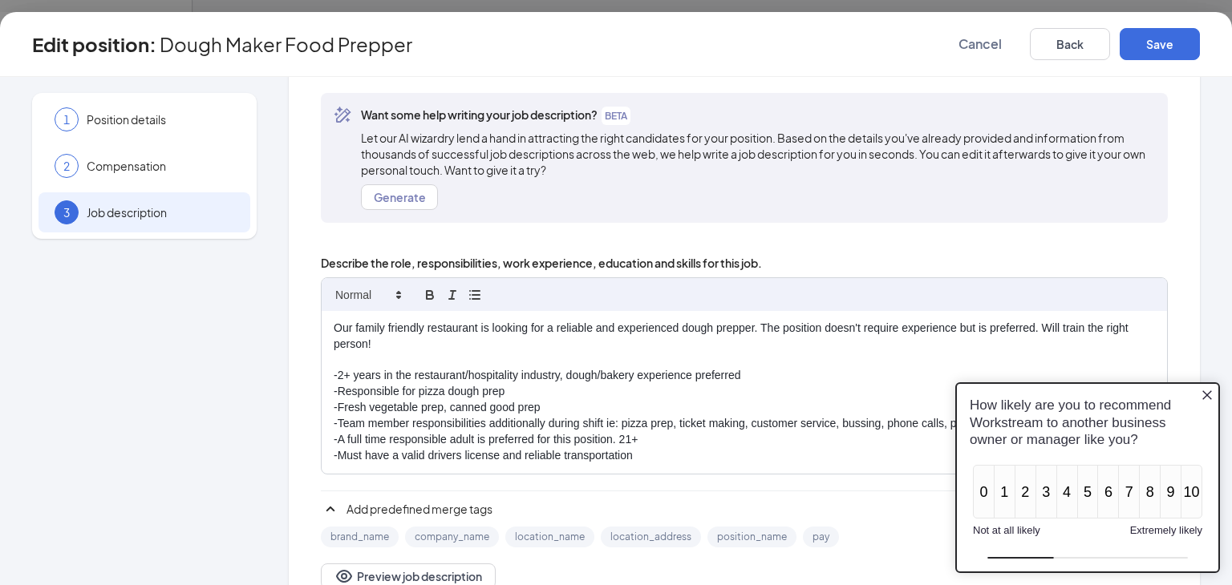
click at [1208, 399] on icon "Close button" at bounding box center [1206, 394] width 13 height 13
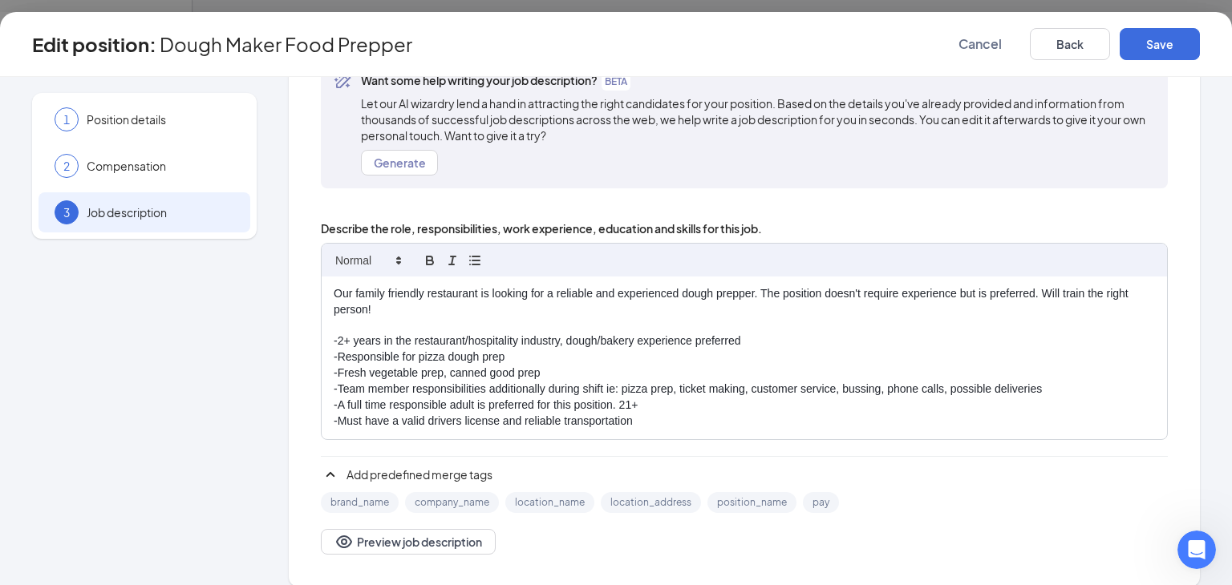
scroll to position [131, 0]
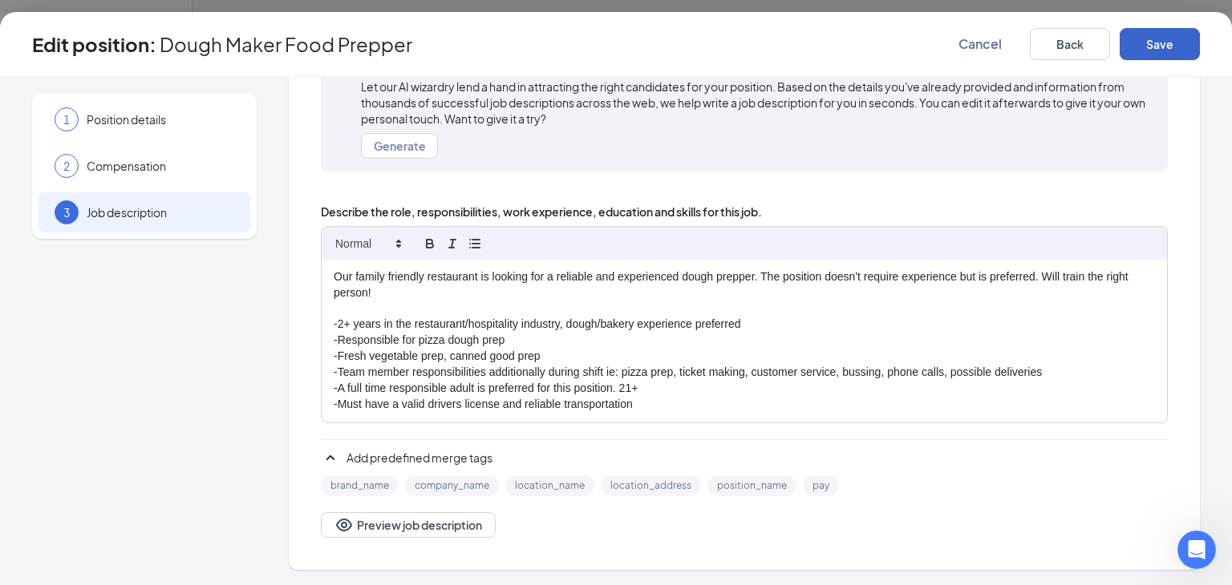
click at [1174, 42] on button "Save" at bounding box center [1159, 44] width 80 height 32
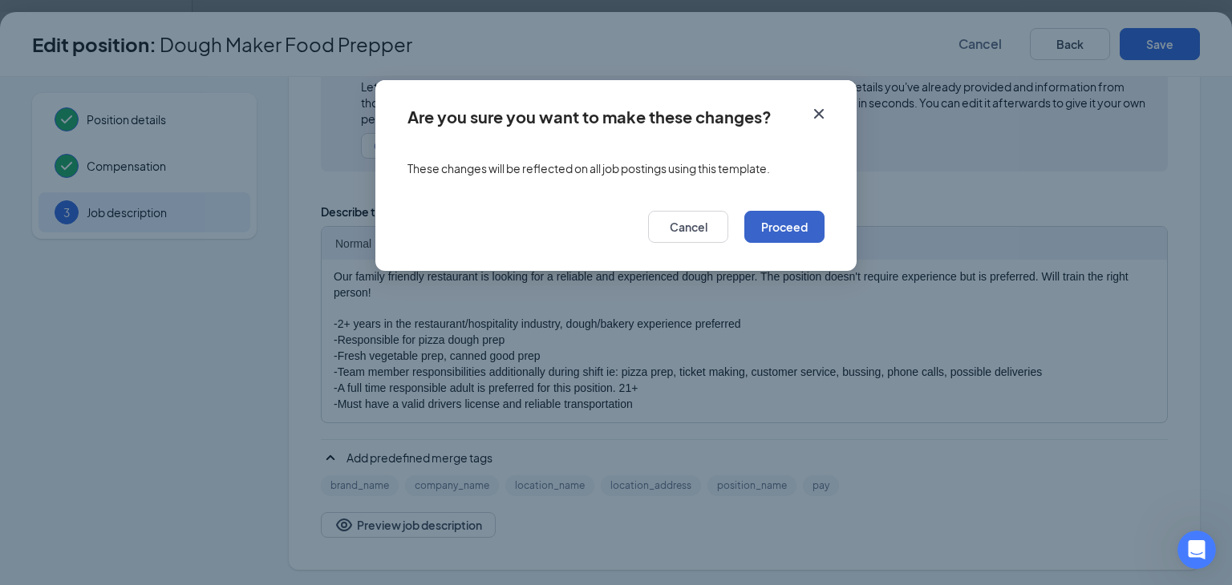
click at [786, 227] on button "Proceed" at bounding box center [784, 227] width 80 height 32
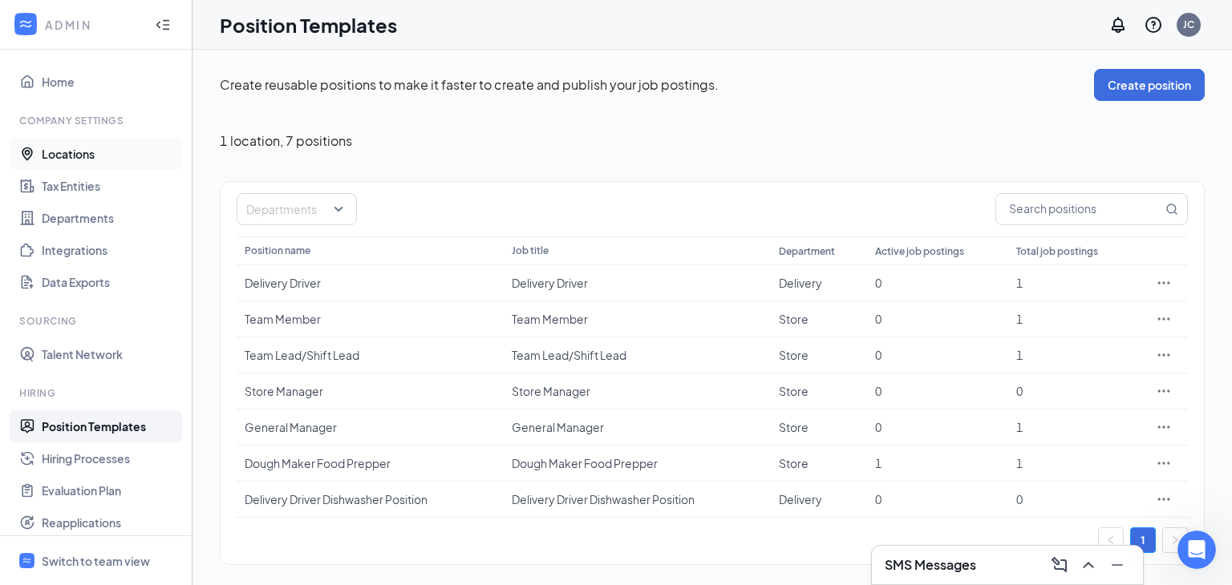
click at [77, 158] on link "Locations" at bounding box center [110, 154] width 137 height 32
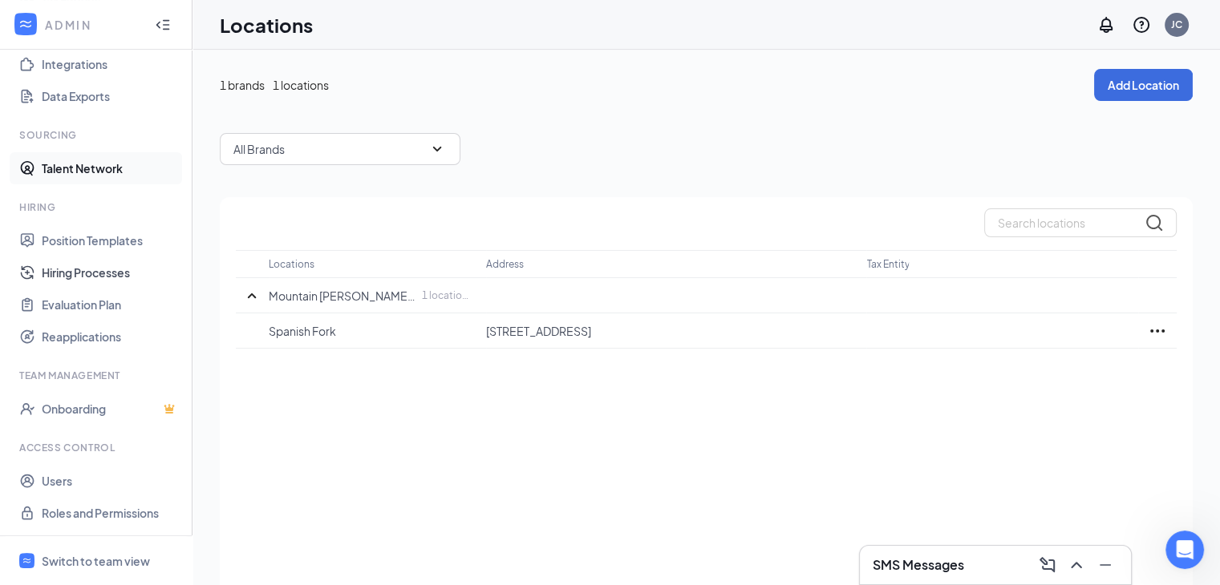
scroll to position [64, 0]
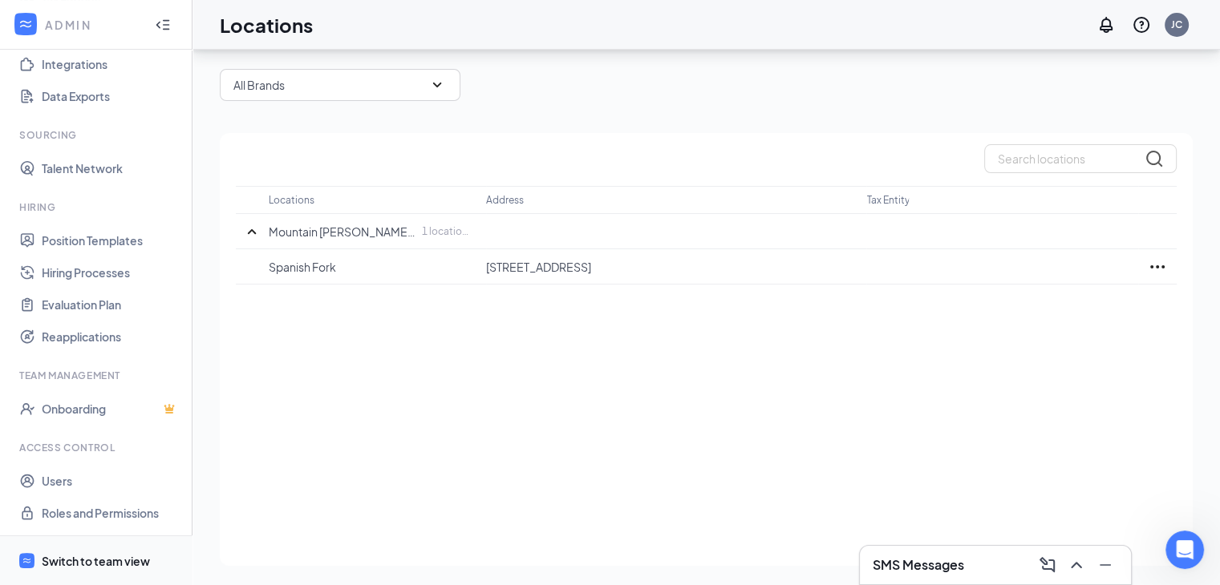
click at [87, 556] on div "Switch to team view" at bounding box center [96, 561] width 108 height 16
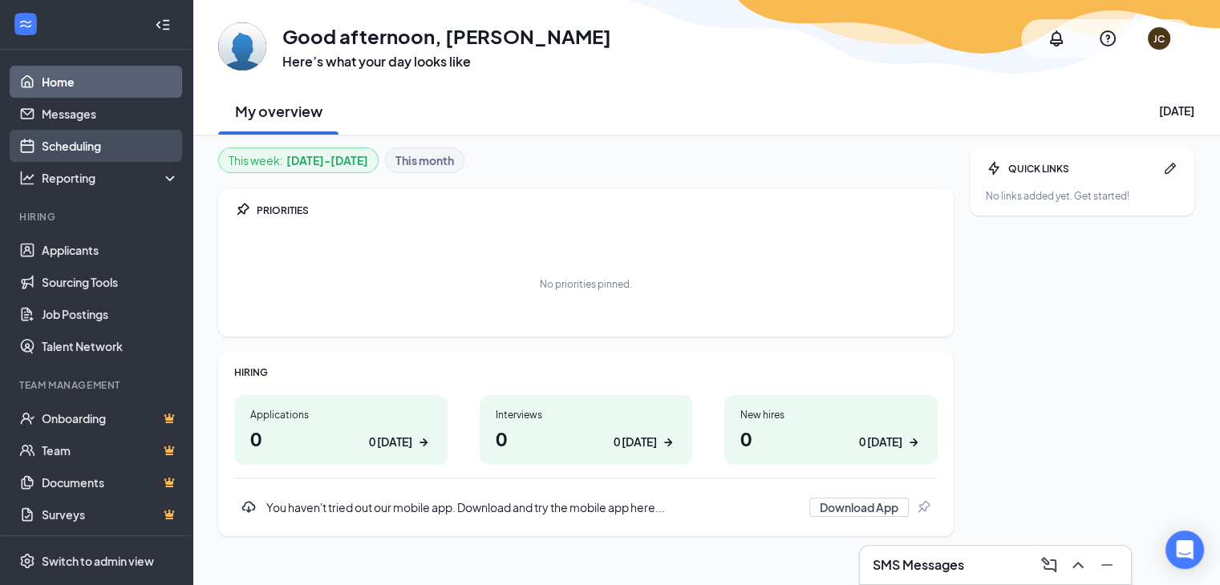
click at [86, 149] on link "Scheduling" at bounding box center [110, 146] width 137 height 32
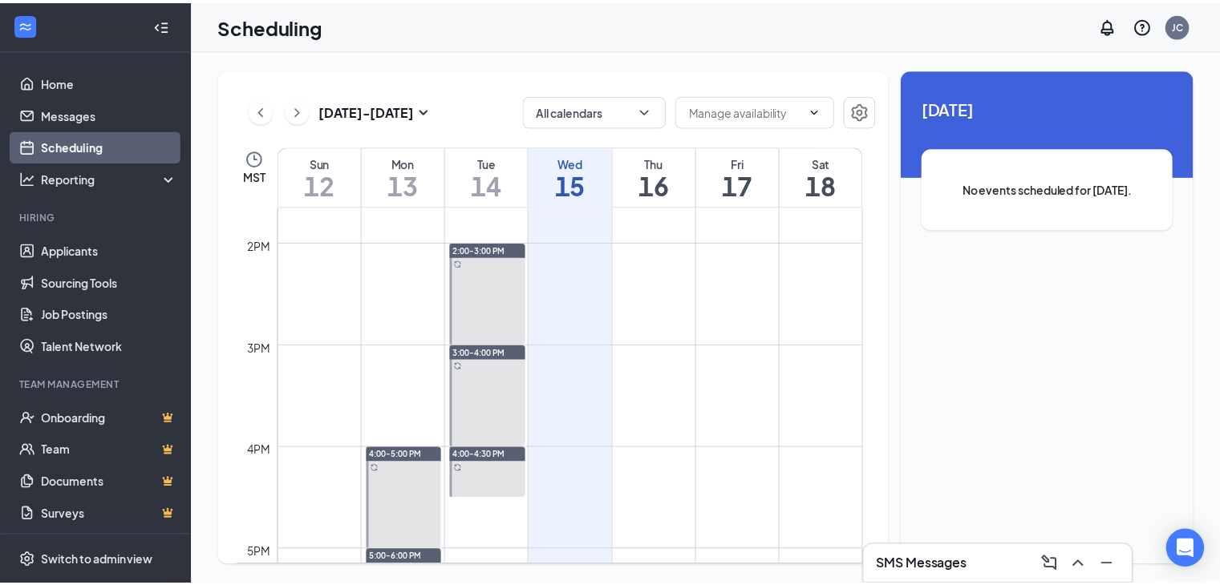
scroll to position [1510, 0]
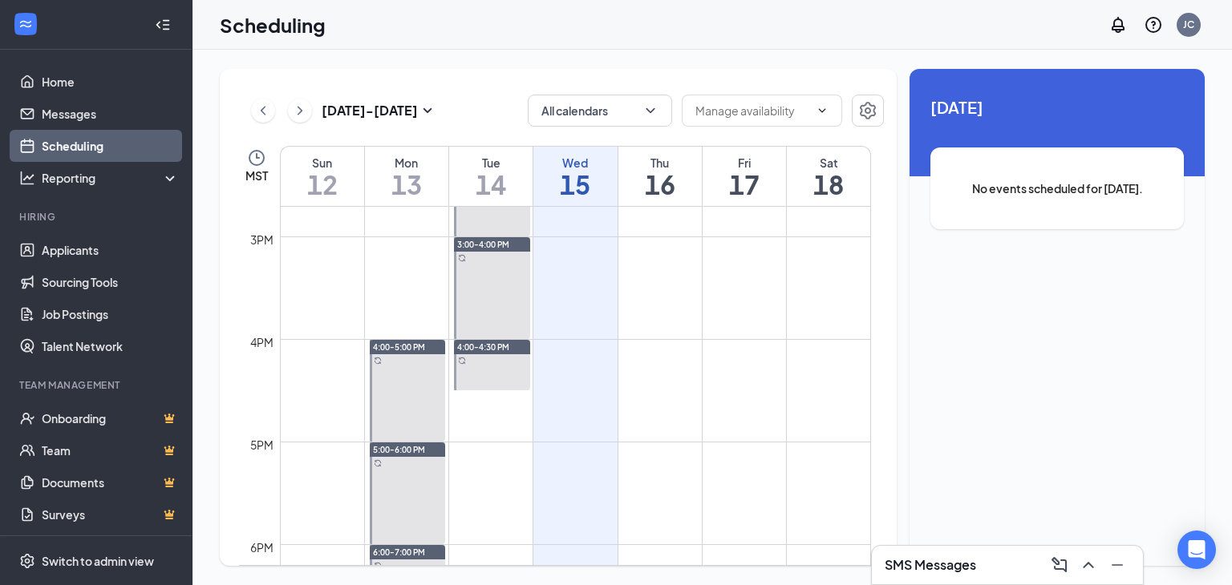
click at [89, 143] on link "Scheduling" at bounding box center [110, 146] width 137 height 32
click at [863, 106] on icon "Settings" at bounding box center [868, 111] width 16 height 18
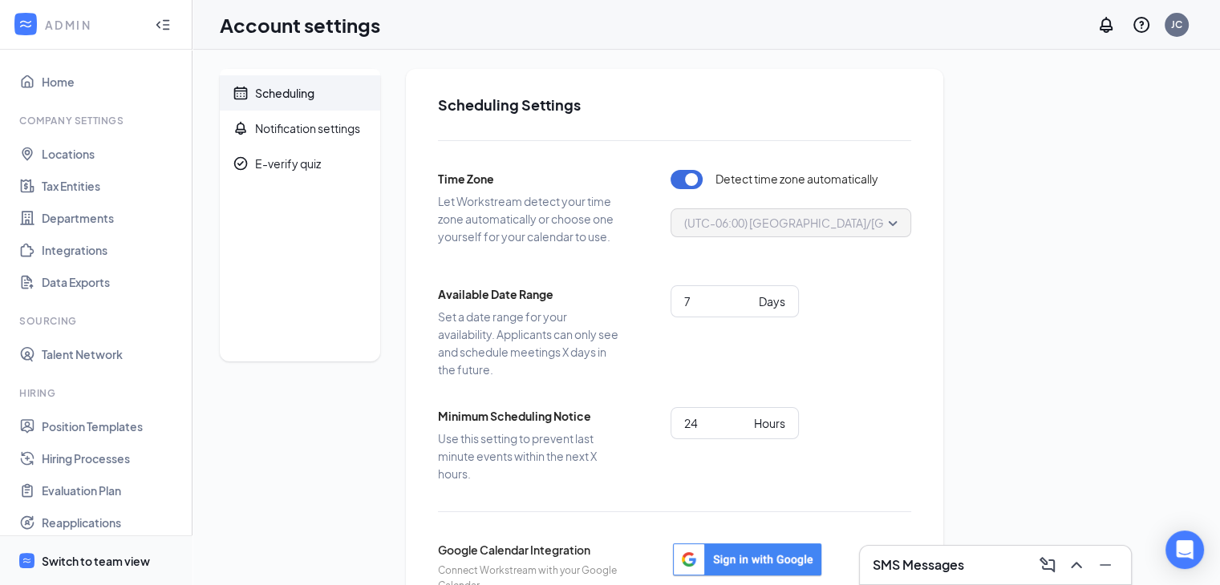
click at [98, 561] on div "Switch to team view" at bounding box center [96, 561] width 108 height 16
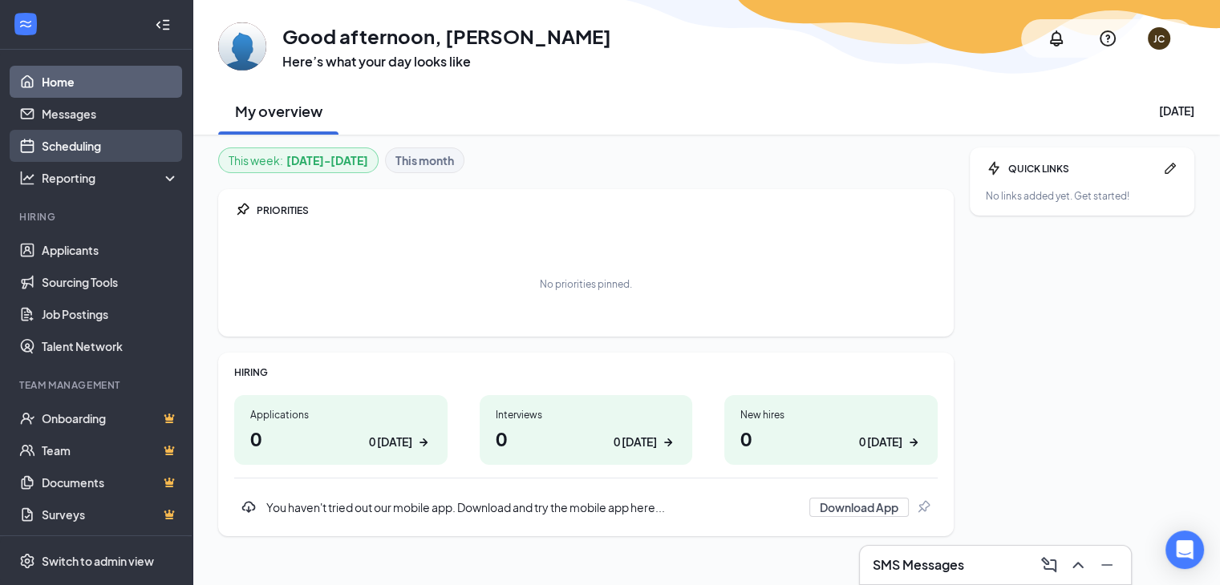
click at [71, 152] on link "Scheduling" at bounding box center [110, 146] width 137 height 32
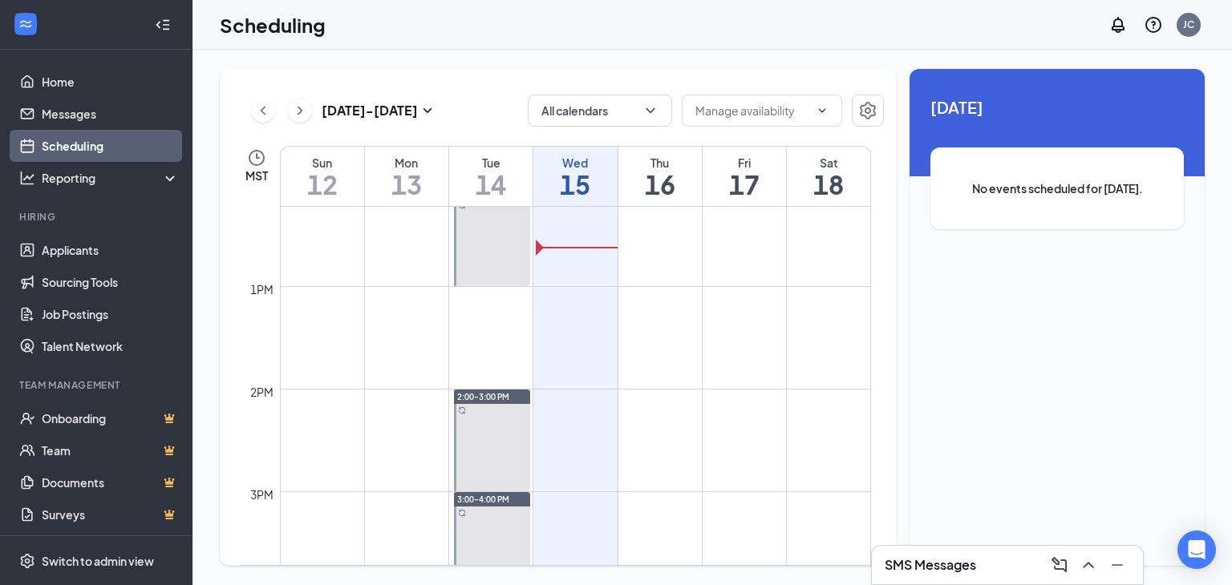
scroll to position [1283, 0]
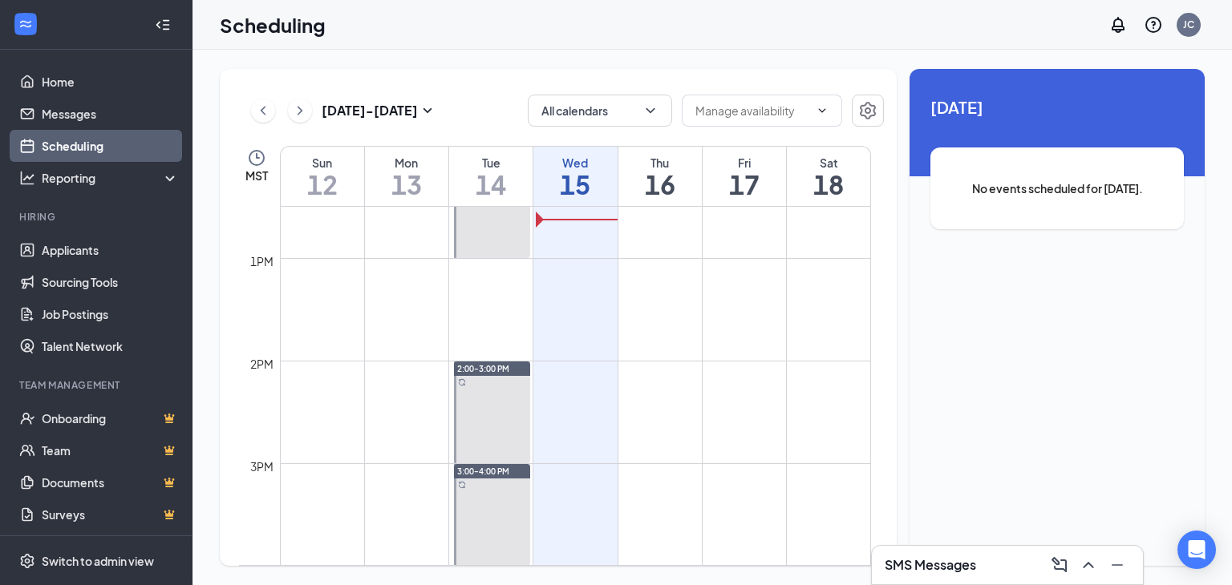
click at [802, 469] on td at bounding box center [575, 476] width 591 height 26
click at [802, 474] on td at bounding box center [575, 476] width 591 height 26
click at [799, 466] on td at bounding box center [575, 476] width 591 height 26
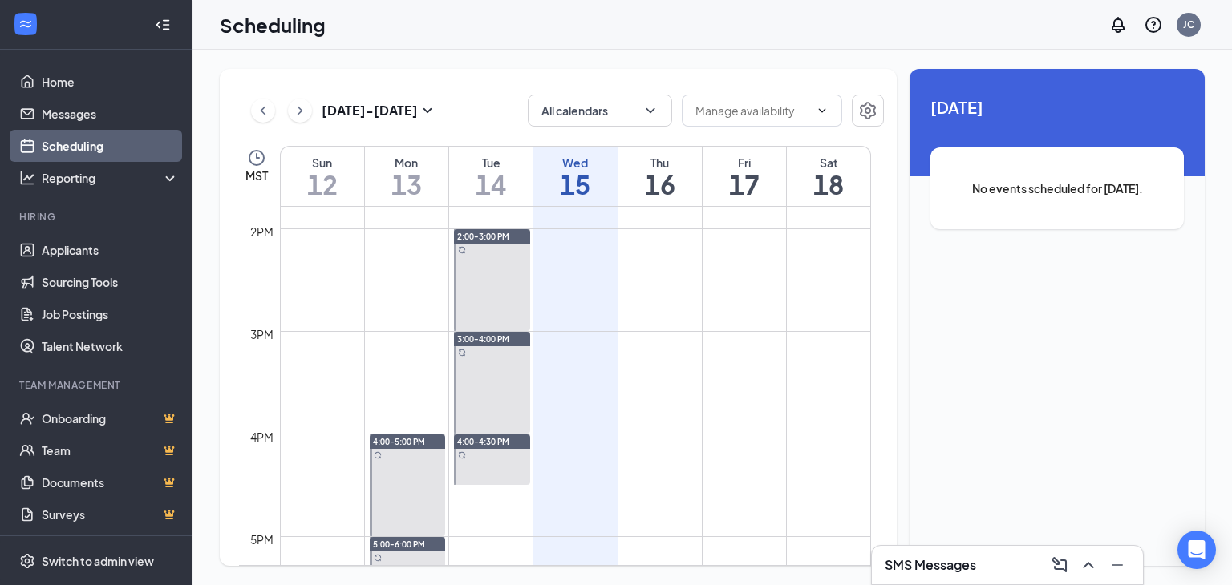
scroll to position [1443, 0]
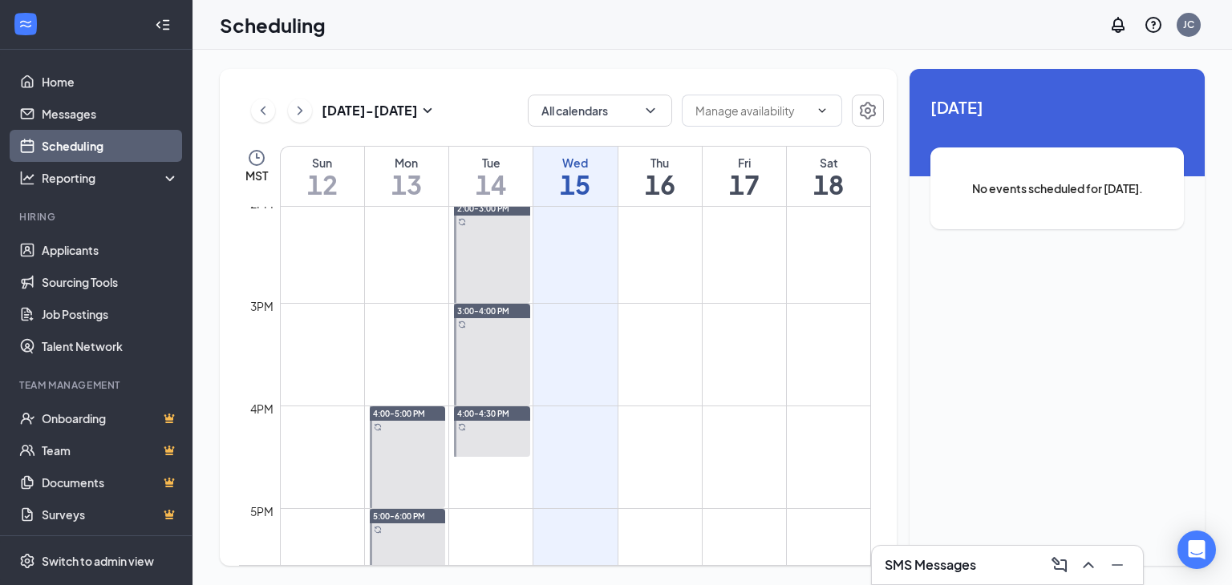
click at [803, 321] on td at bounding box center [575, 316] width 591 height 26
click at [799, 321] on td at bounding box center [575, 316] width 591 height 26
click at [799, 316] on td at bounding box center [575, 316] width 591 height 26
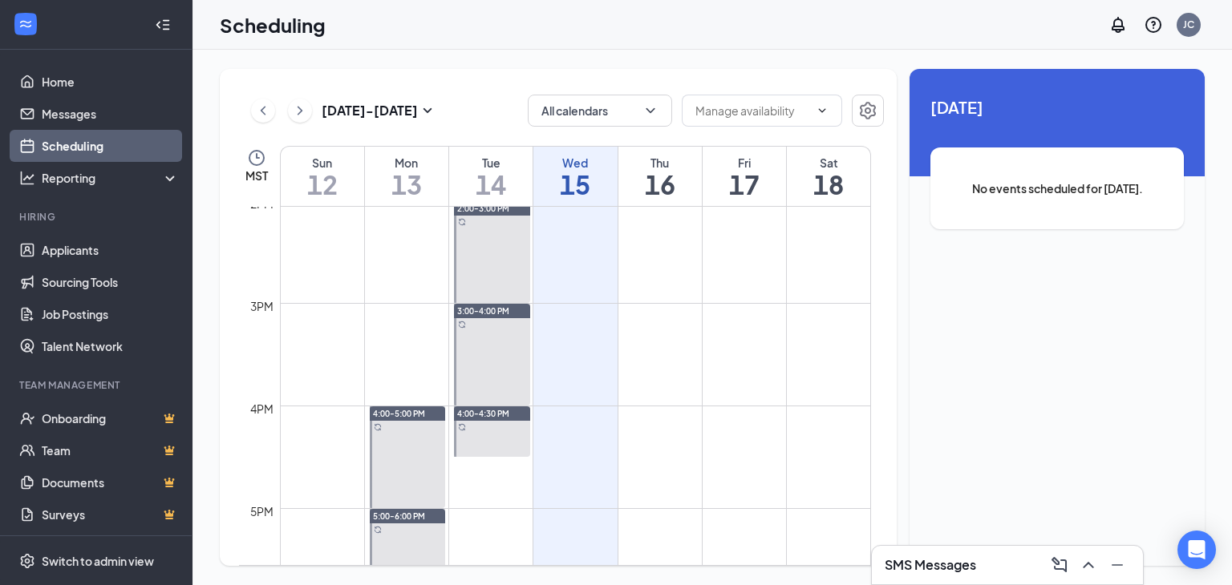
click at [799, 316] on td at bounding box center [575, 316] width 591 height 26
click at [799, 315] on td at bounding box center [575, 316] width 591 height 26
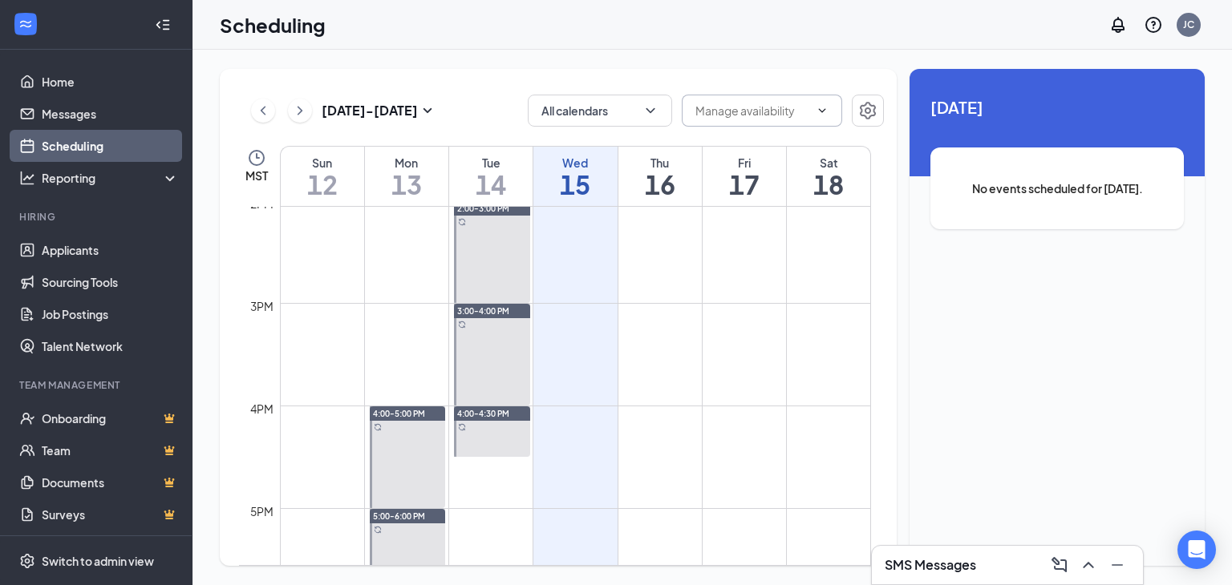
click at [806, 103] on input "text" at bounding box center [752, 111] width 114 height 18
click at [771, 142] on div "Delete all availability" at bounding box center [759, 141] width 105 height 18
type input "Delete all availability"
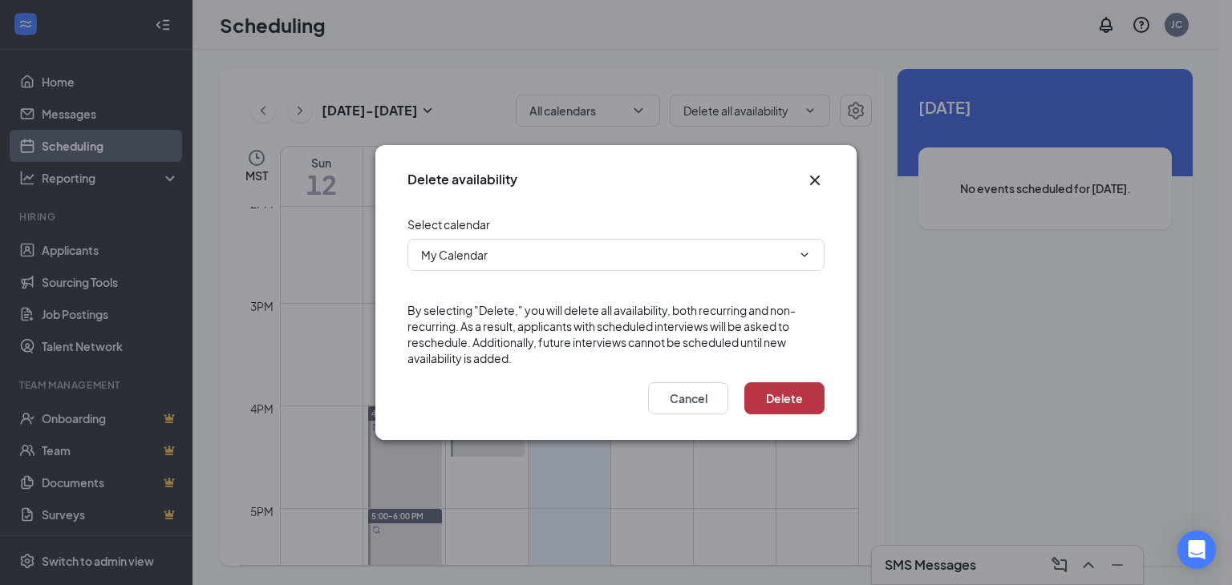
click at [771, 403] on button "Delete" at bounding box center [784, 398] width 80 height 32
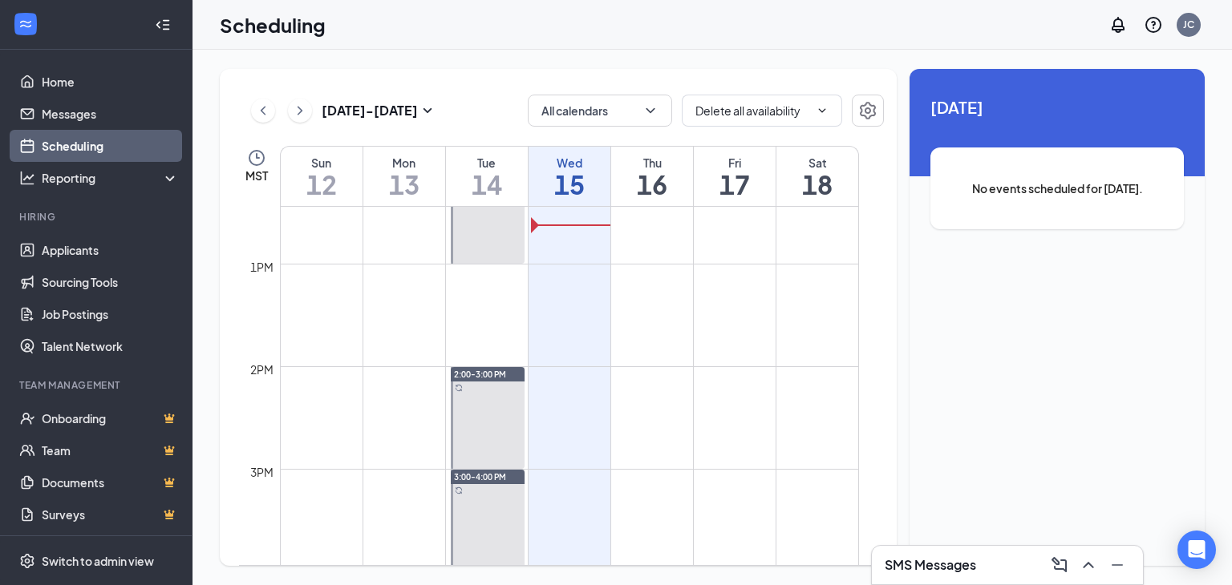
scroll to position [1283, 0]
click at [786, 471] on td at bounding box center [569, 476] width 579 height 26
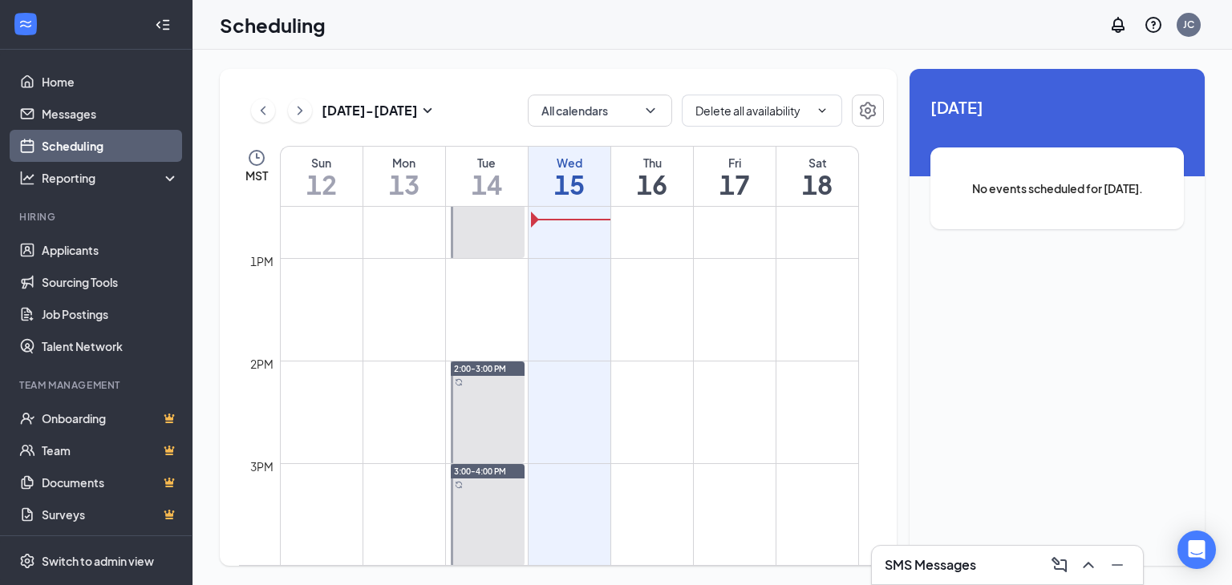
click at [786, 471] on td at bounding box center [569, 476] width 579 height 26
click at [786, 469] on td at bounding box center [569, 476] width 579 height 26
drag, startPoint x: 786, startPoint y: 469, endPoint x: 747, endPoint y: 460, distance: 39.5
click at [786, 469] on td at bounding box center [569, 476] width 579 height 26
click at [702, 457] on td at bounding box center [569, 451] width 579 height 26
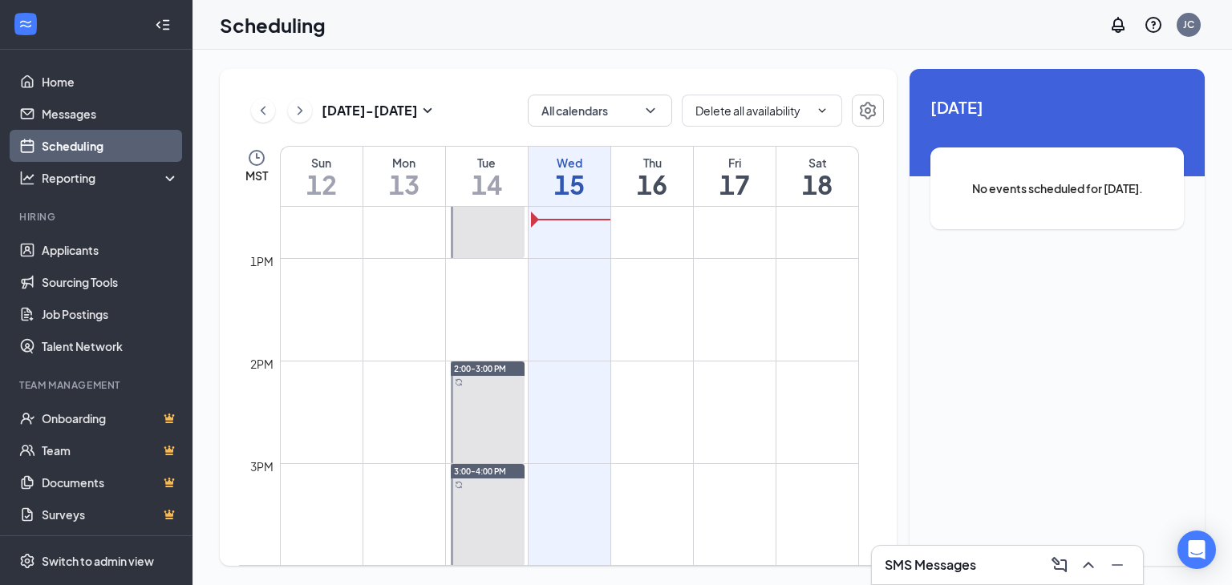
click at [697, 456] on td at bounding box center [569, 451] width 579 height 26
click at [696, 456] on td at bounding box center [569, 451] width 579 height 26
click at [673, 431] on td at bounding box center [569, 425] width 579 height 26
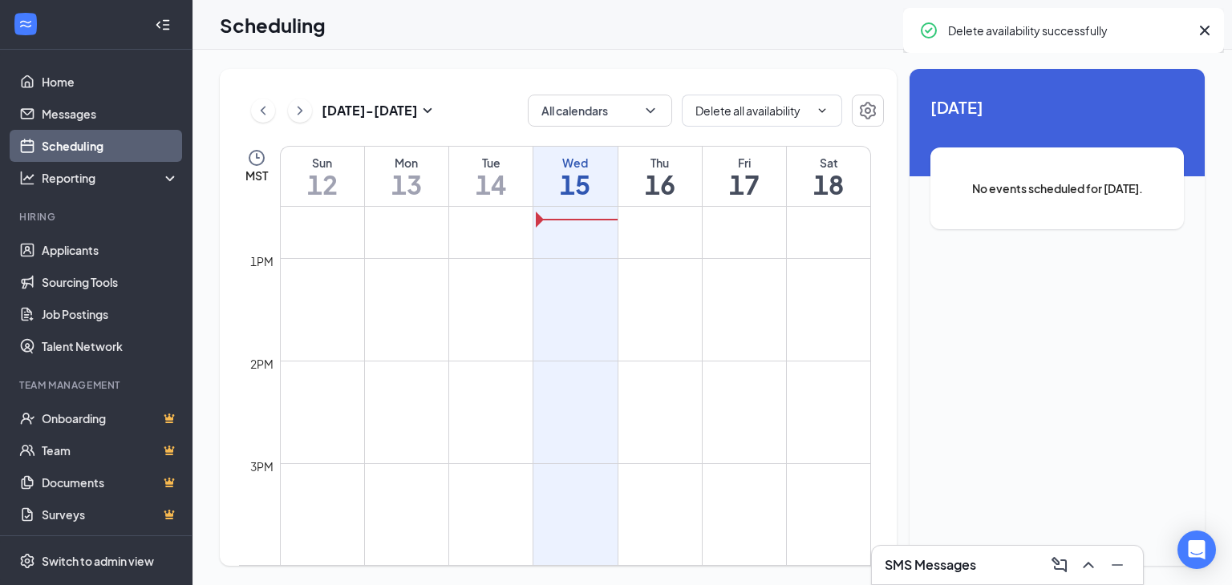
click at [671, 428] on td at bounding box center [575, 425] width 591 height 26
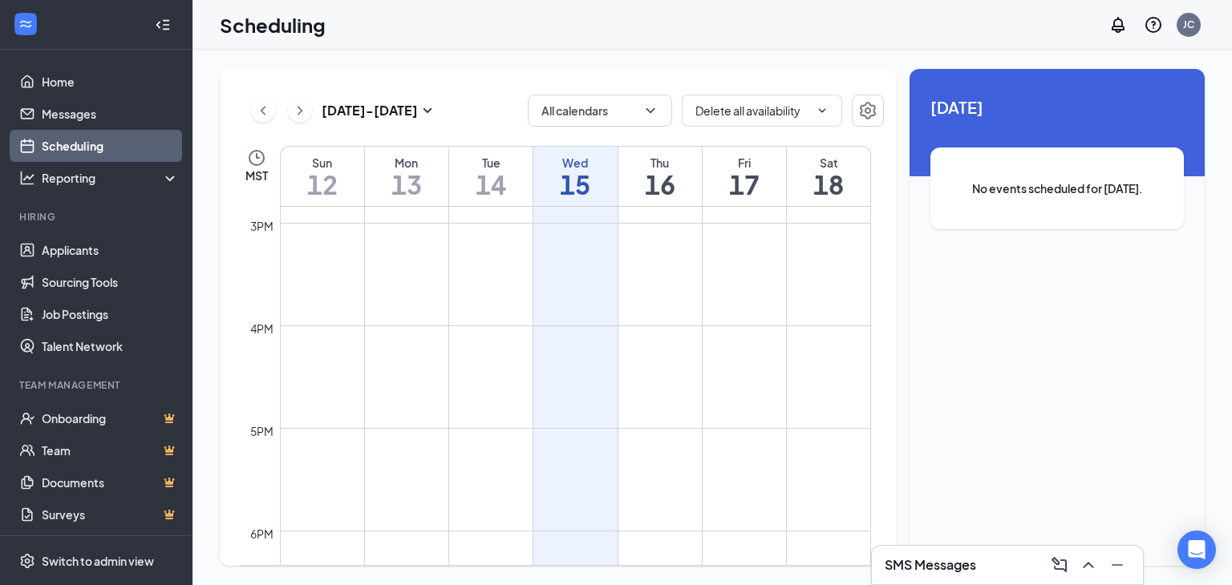
drag, startPoint x: 804, startPoint y: 334, endPoint x: 787, endPoint y: 394, distance: 62.4
click at [787, 394] on td at bounding box center [575, 390] width 591 height 26
drag, startPoint x: 799, startPoint y: 334, endPoint x: 819, endPoint y: 425, distance: 92.8
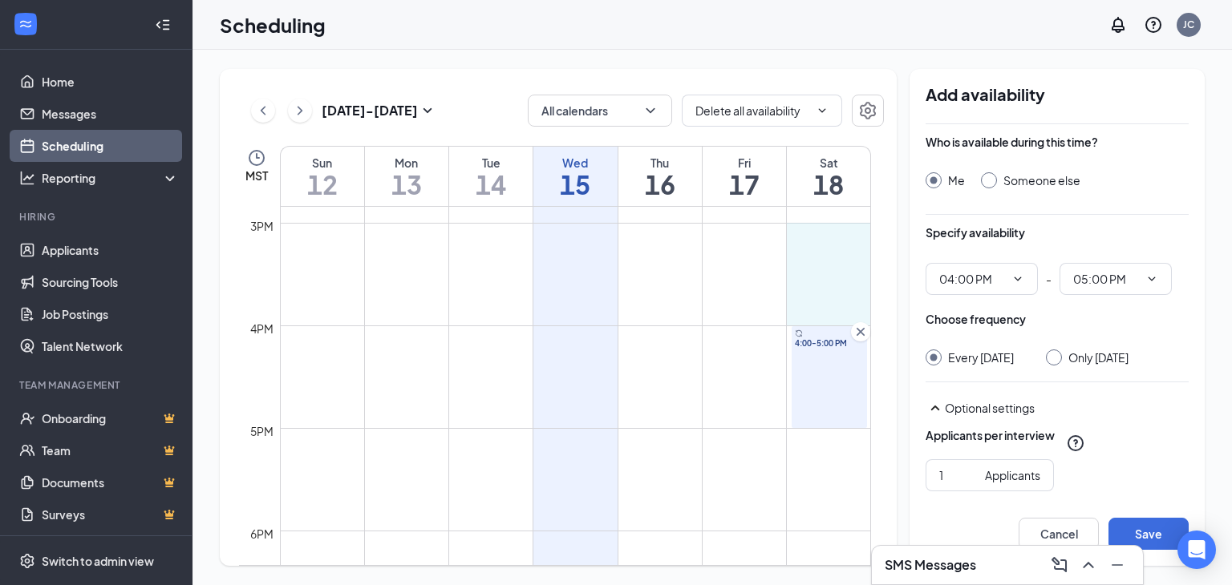
drag, startPoint x: 803, startPoint y: 229, endPoint x: 800, endPoint y: 301, distance: 73.0
click at [1045, 360] on input "Once" at bounding box center [1047, 358] width 11 height 11
radio input "true"
radio input "false"
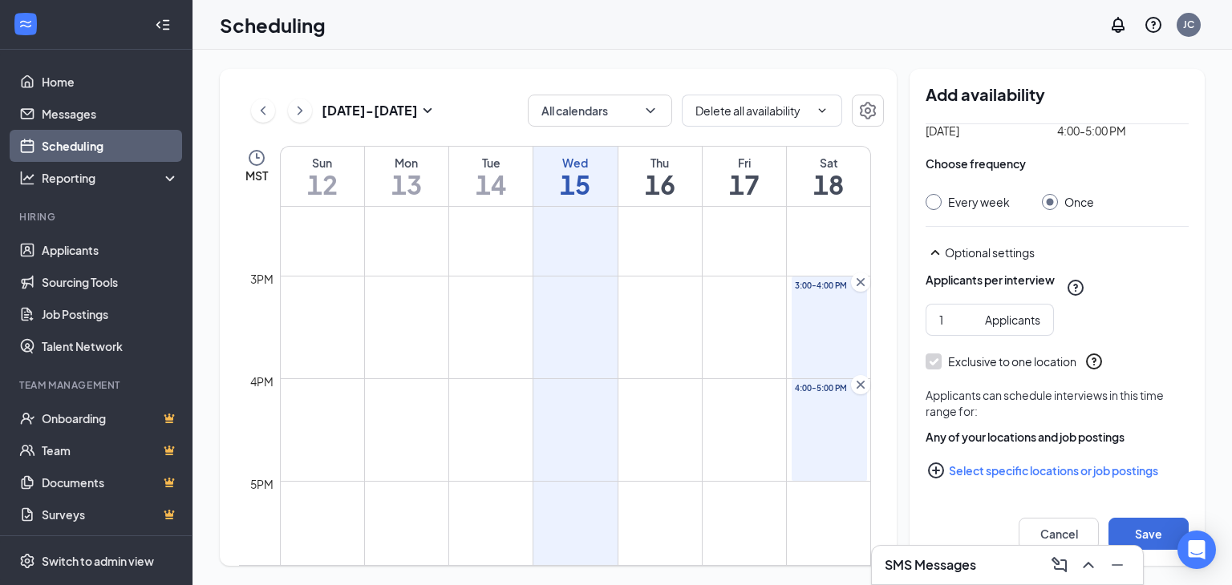
scroll to position [1443, 0]
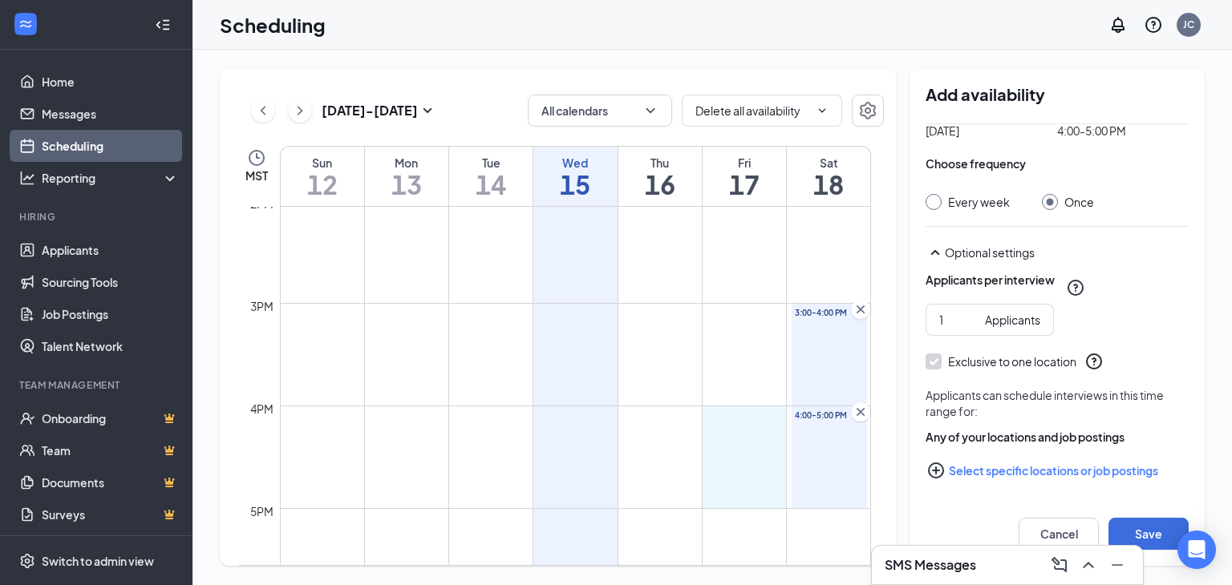
drag, startPoint x: 722, startPoint y: 415, endPoint x: 728, endPoint y: 497, distance: 82.8
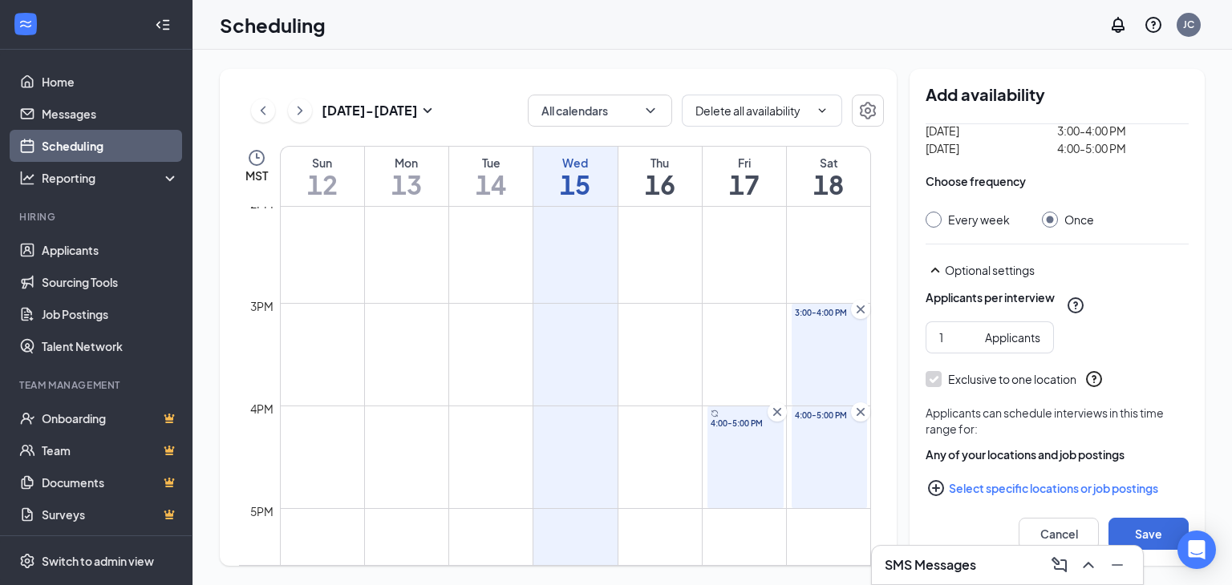
scroll to position [176, 0]
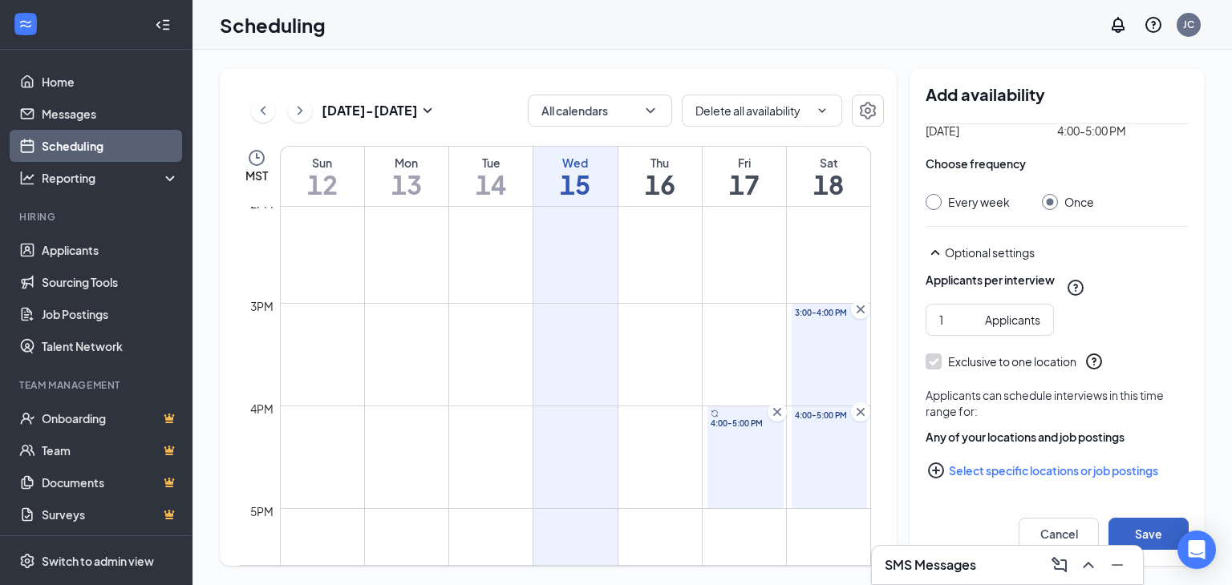
click at [1145, 526] on button "Save" at bounding box center [1148, 534] width 80 height 32
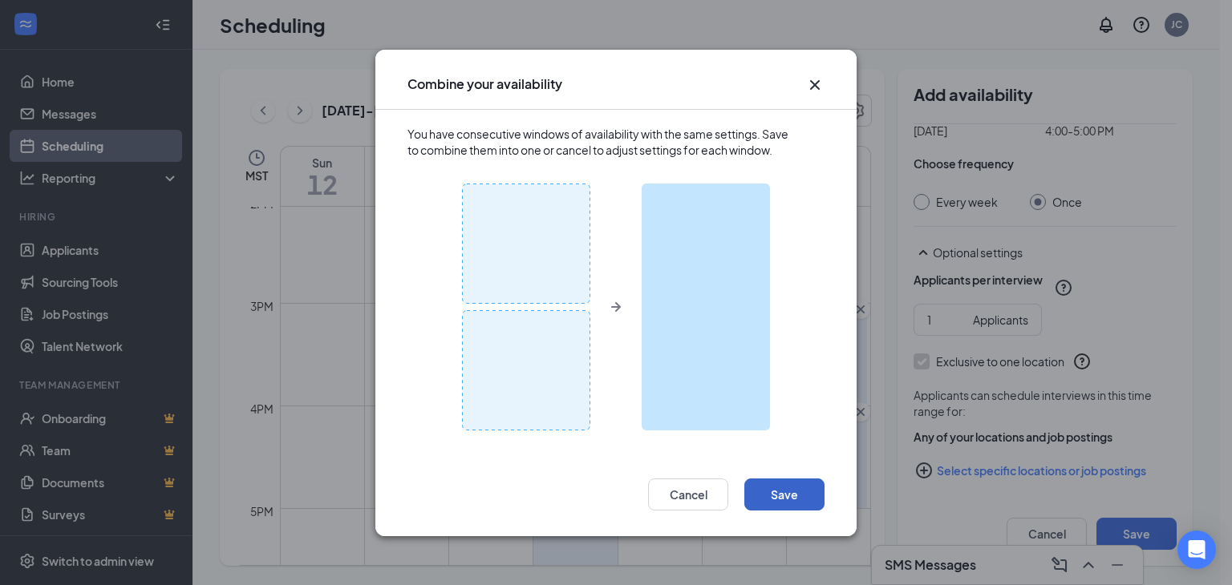
click at [762, 487] on button "Save" at bounding box center [784, 495] width 80 height 32
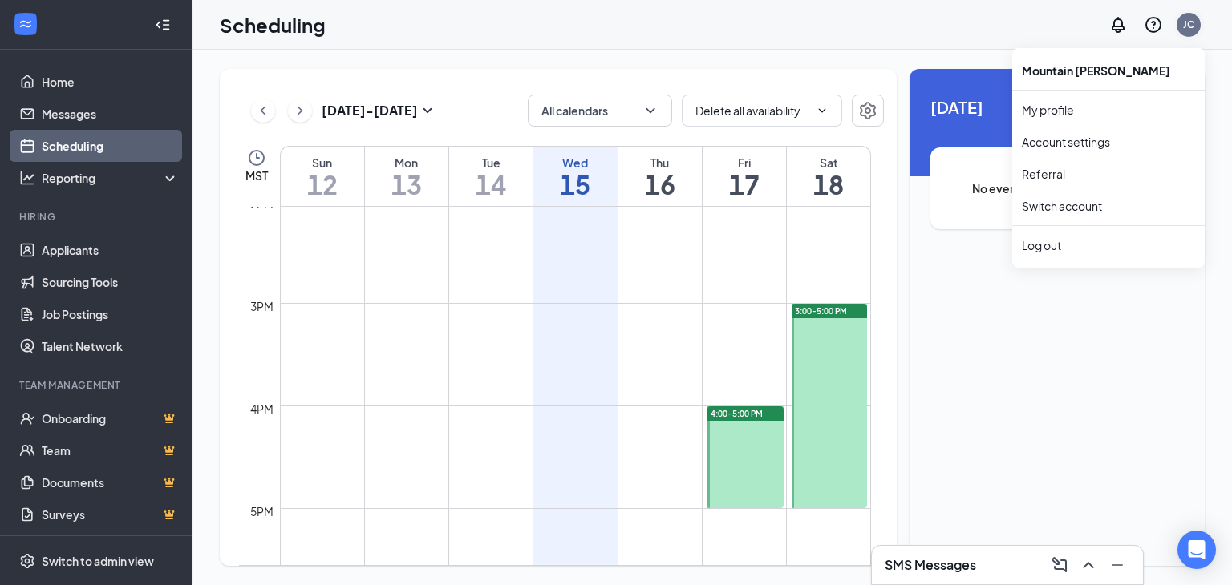
click at [1185, 21] on div "JC" at bounding box center [1188, 25] width 11 height 14
click at [1034, 241] on div "Log out" at bounding box center [1107, 245] width 173 height 16
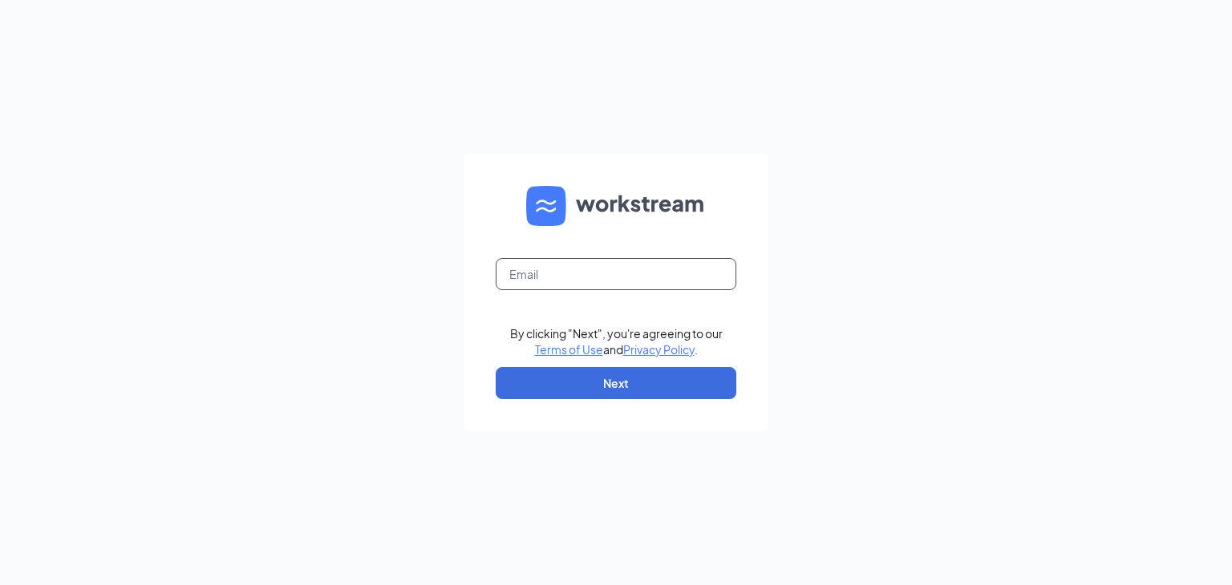
click at [621, 276] on input "text" at bounding box center [616, 274] width 241 height 32
type input "[EMAIL_ADDRESS][DOMAIN_NAME]"
